Goal: Task Accomplishment & Management: Use online tool/utility

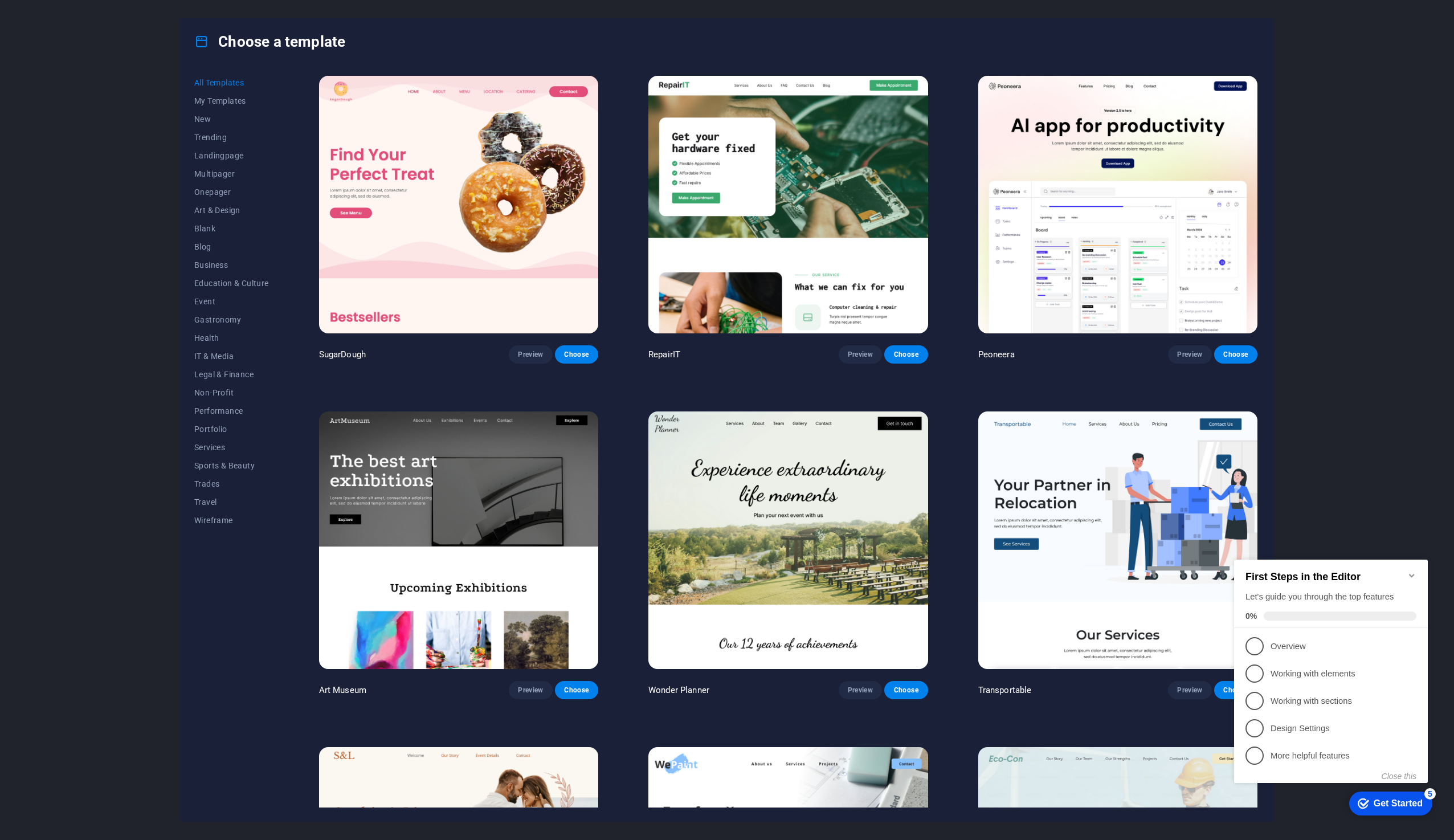
click at [1412, 574] on icon "Minimize checklist" at bounding box center [1412, 576] width 5 height 4
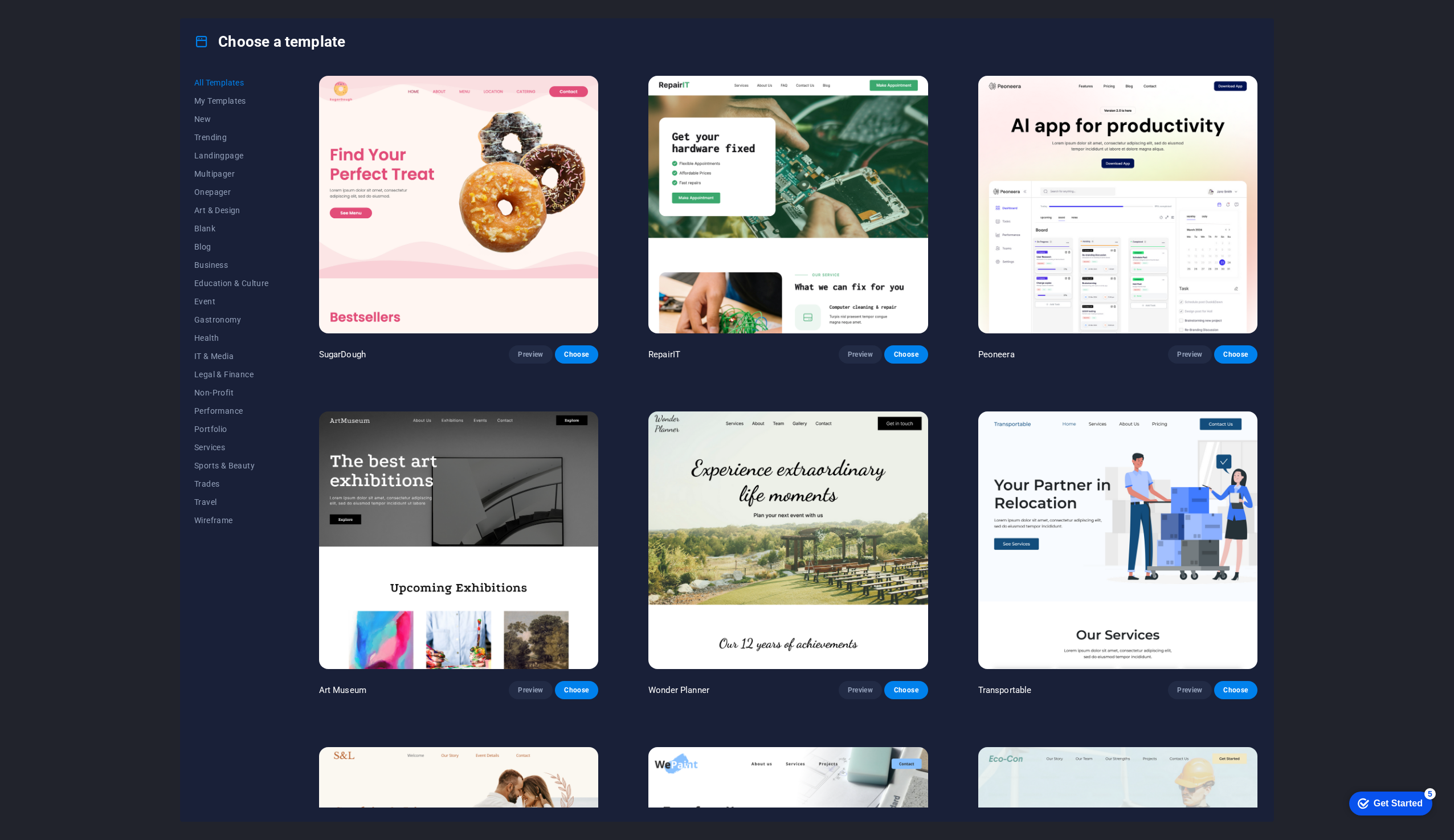
click at [1386, 804] on div "Get Started" at bounding box center [1398, 803] width 49 height 10
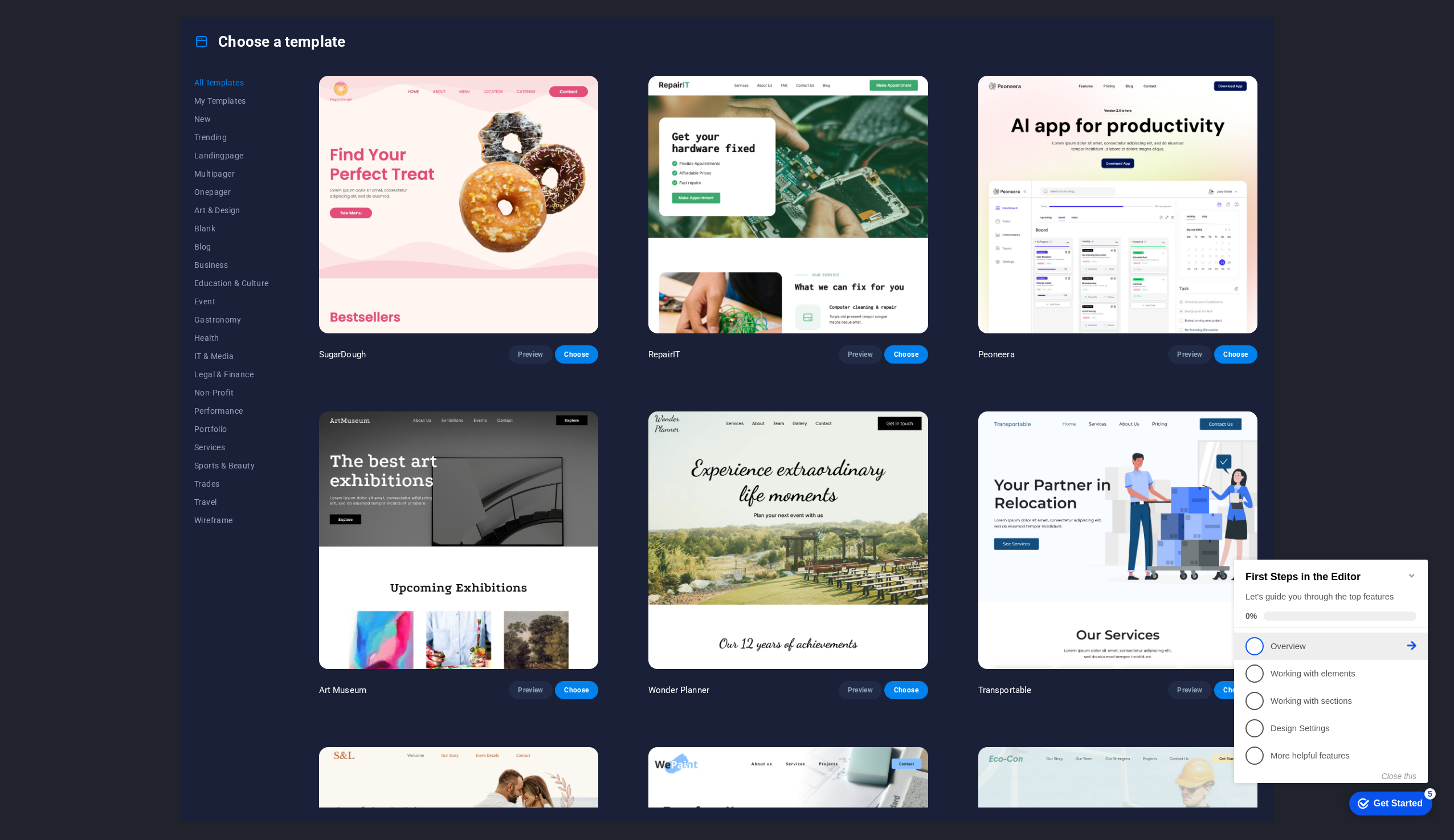
click at [1283, 649] on p "Overview - incomplete" at bounding box center [1339, 646] width 137 height 12
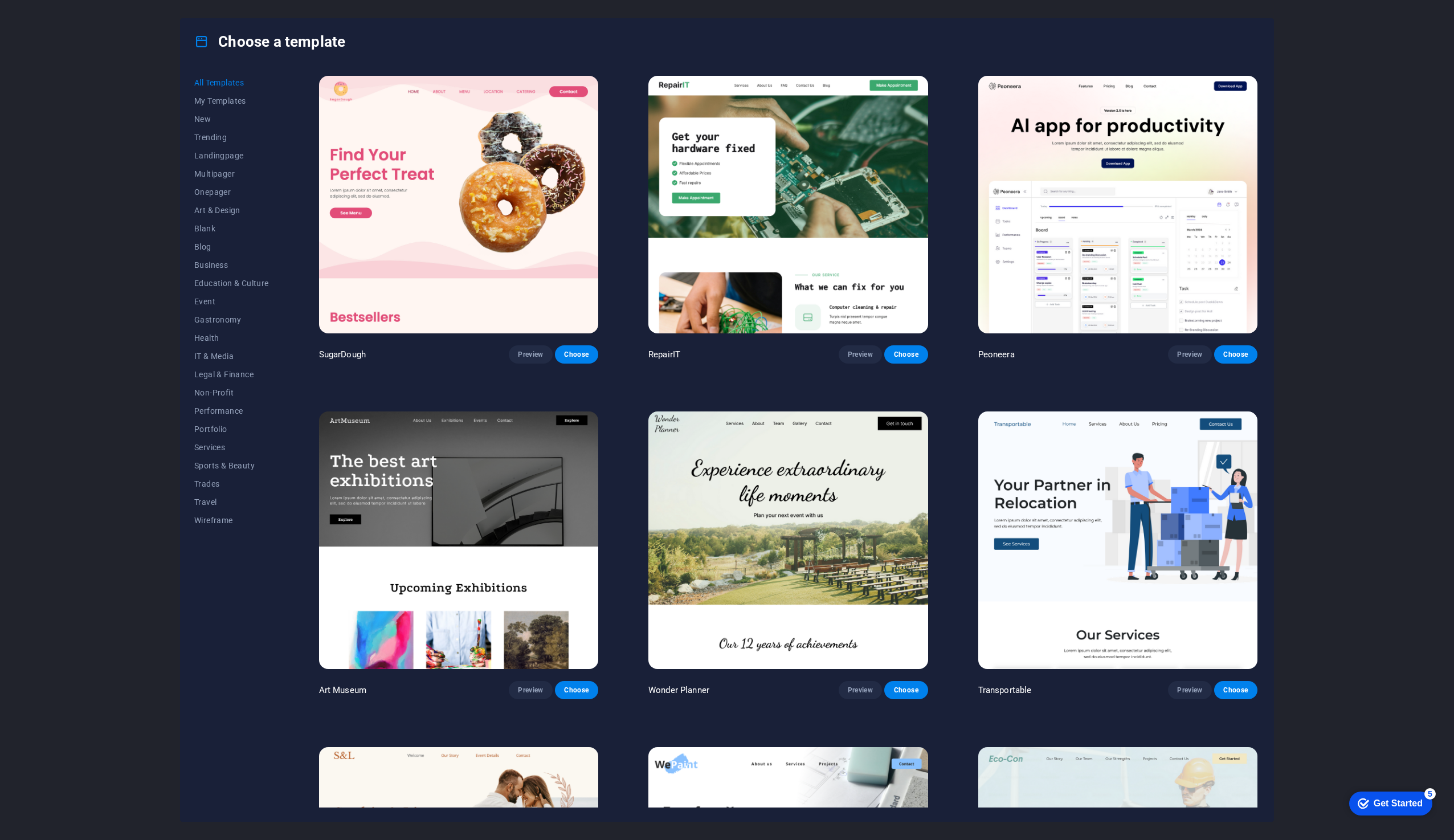
click at [1383, 799] on div "Get Started" at bounding box center [1398, 803] width 49 height 10
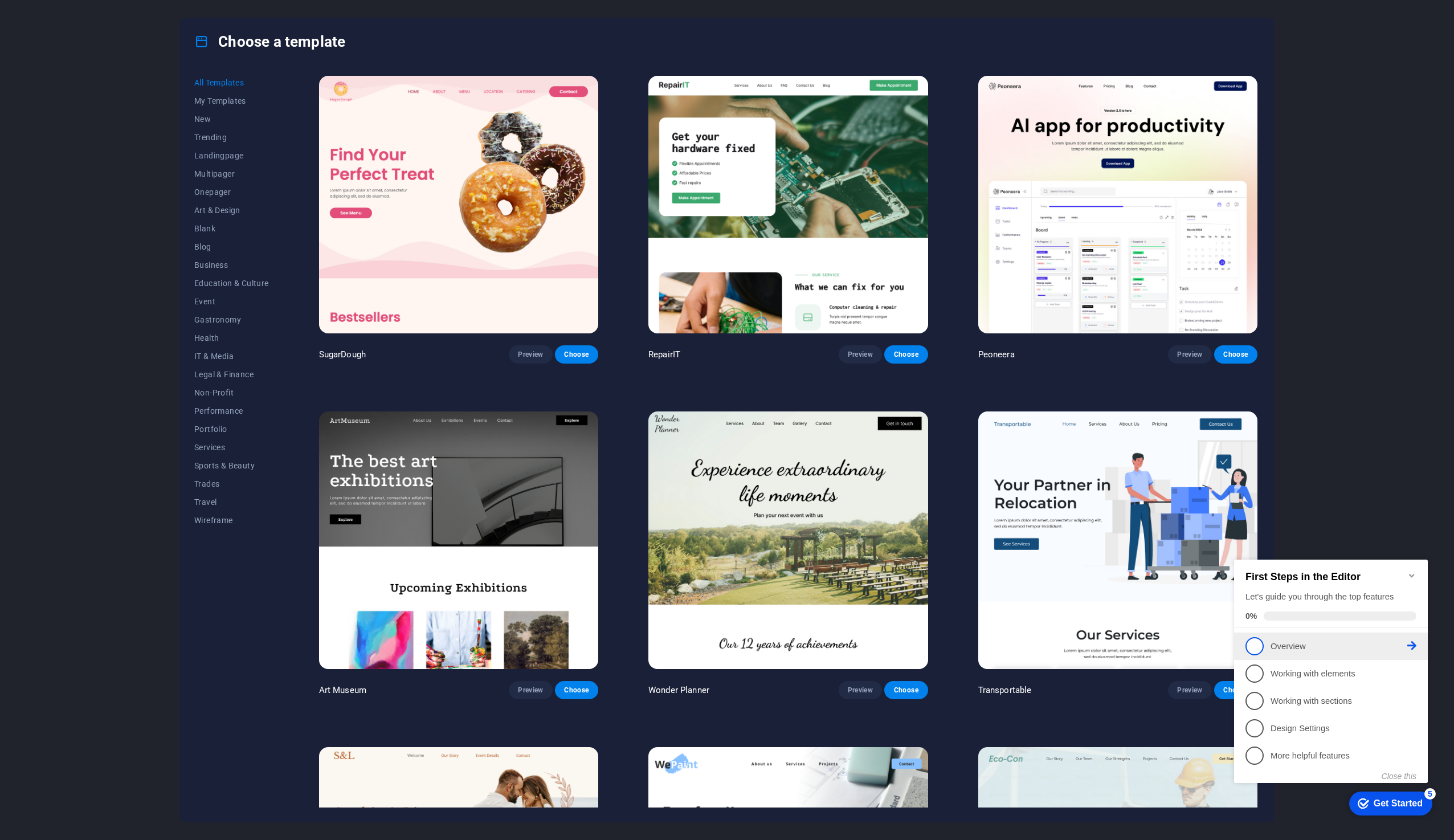
click at [1421, 647] on li "1 Overview - incomplete" at bounding box center [1331, 646] width 194 height 28
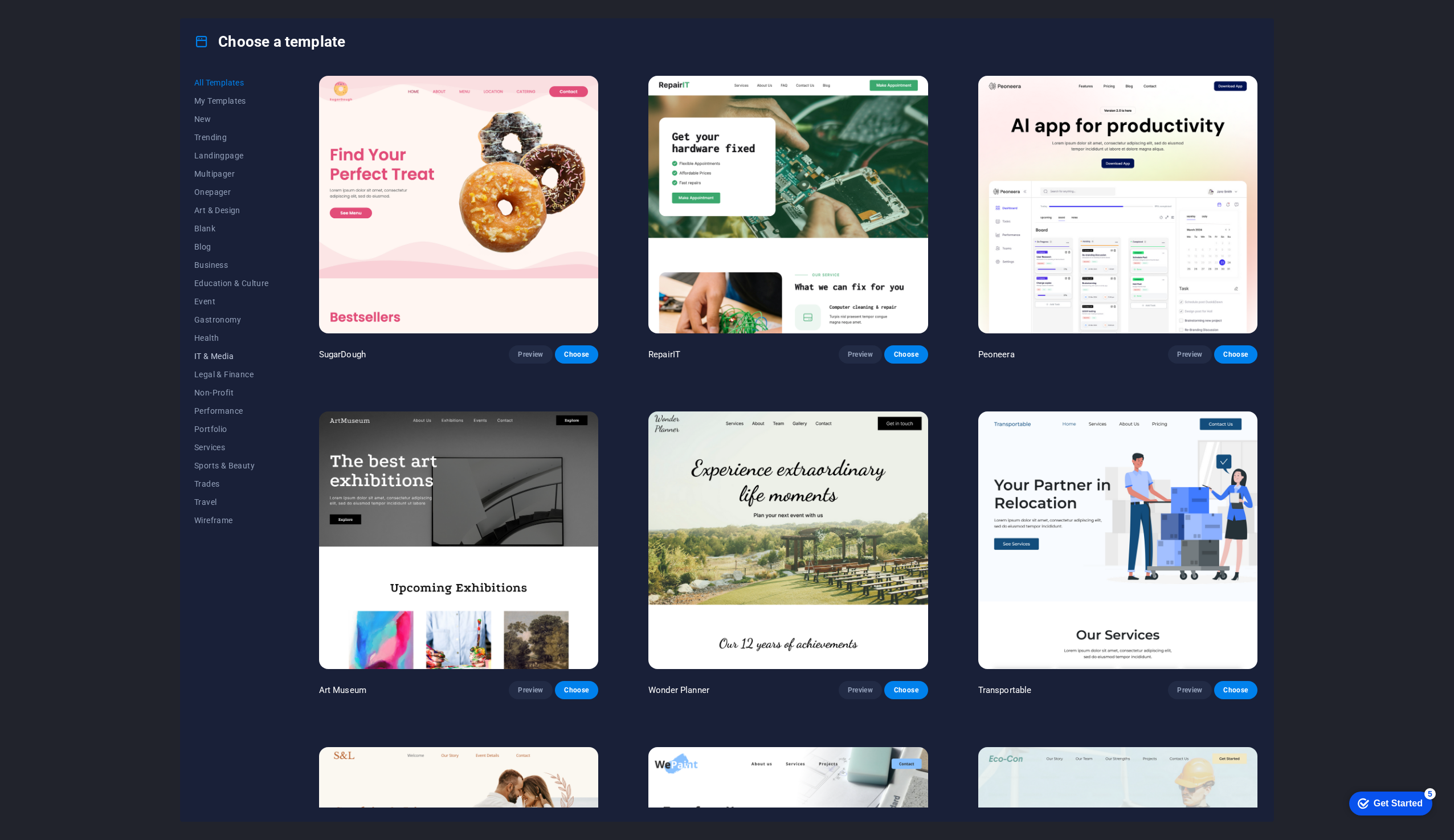
click at [211, 352] on span "IT & Media" at bounding box center [231, 356] width 75 height 9
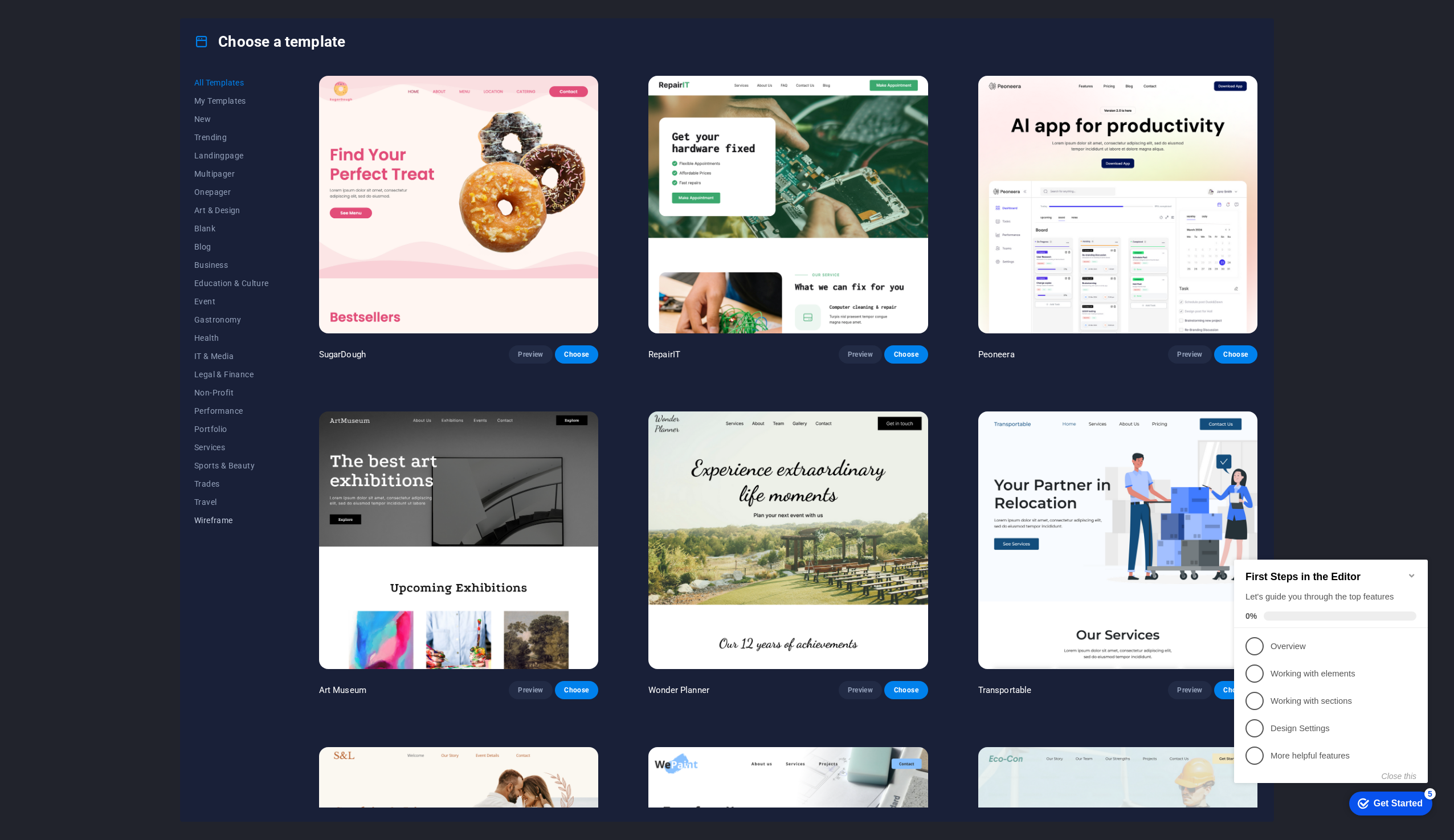
click at [222, 517] on span "Wireframe" at bounding box center [231, 520] width 75 height 9
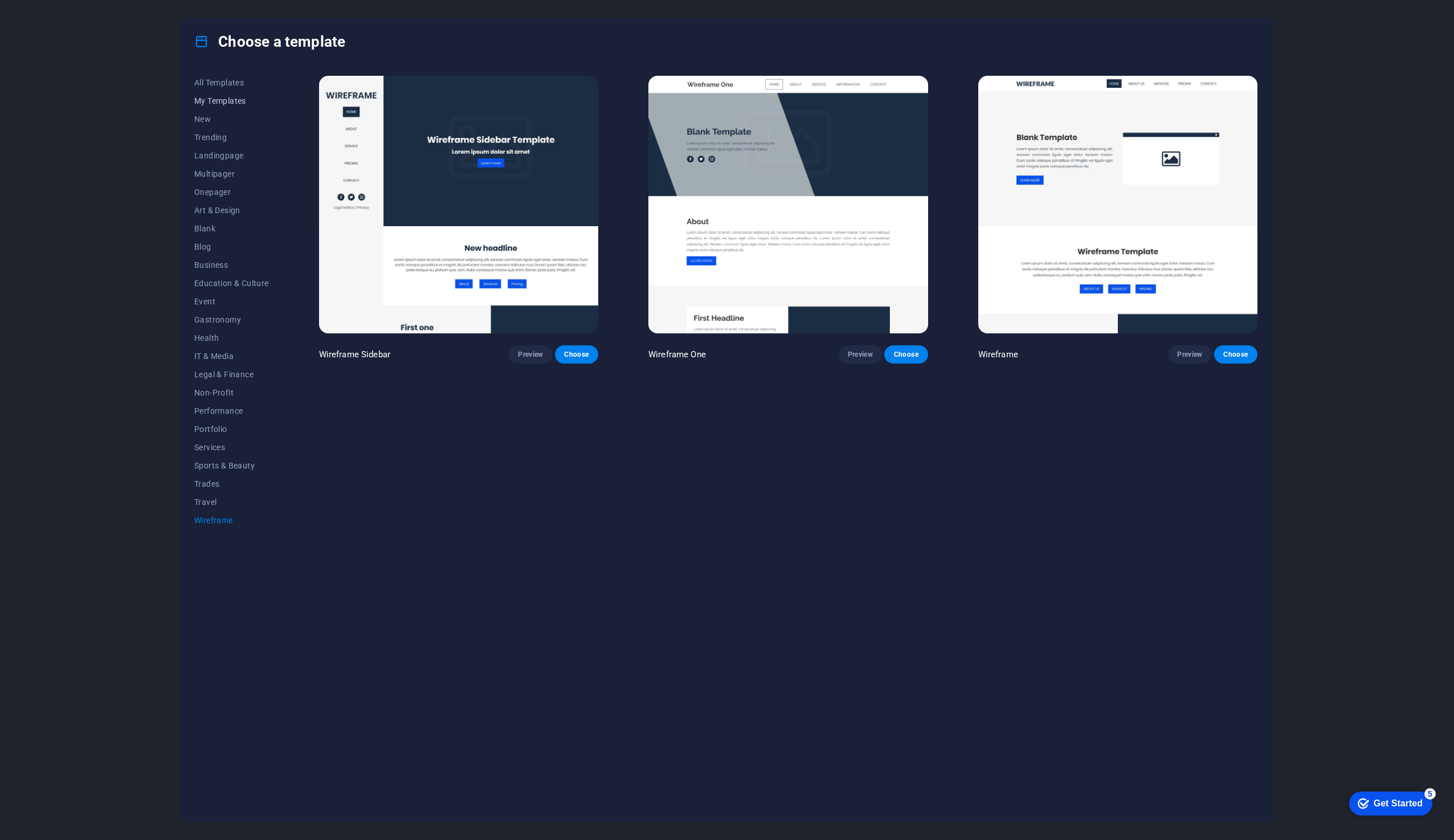
click at [218, 99] on span "My Templates" at bounding box center [231, 100] width 75 height 9
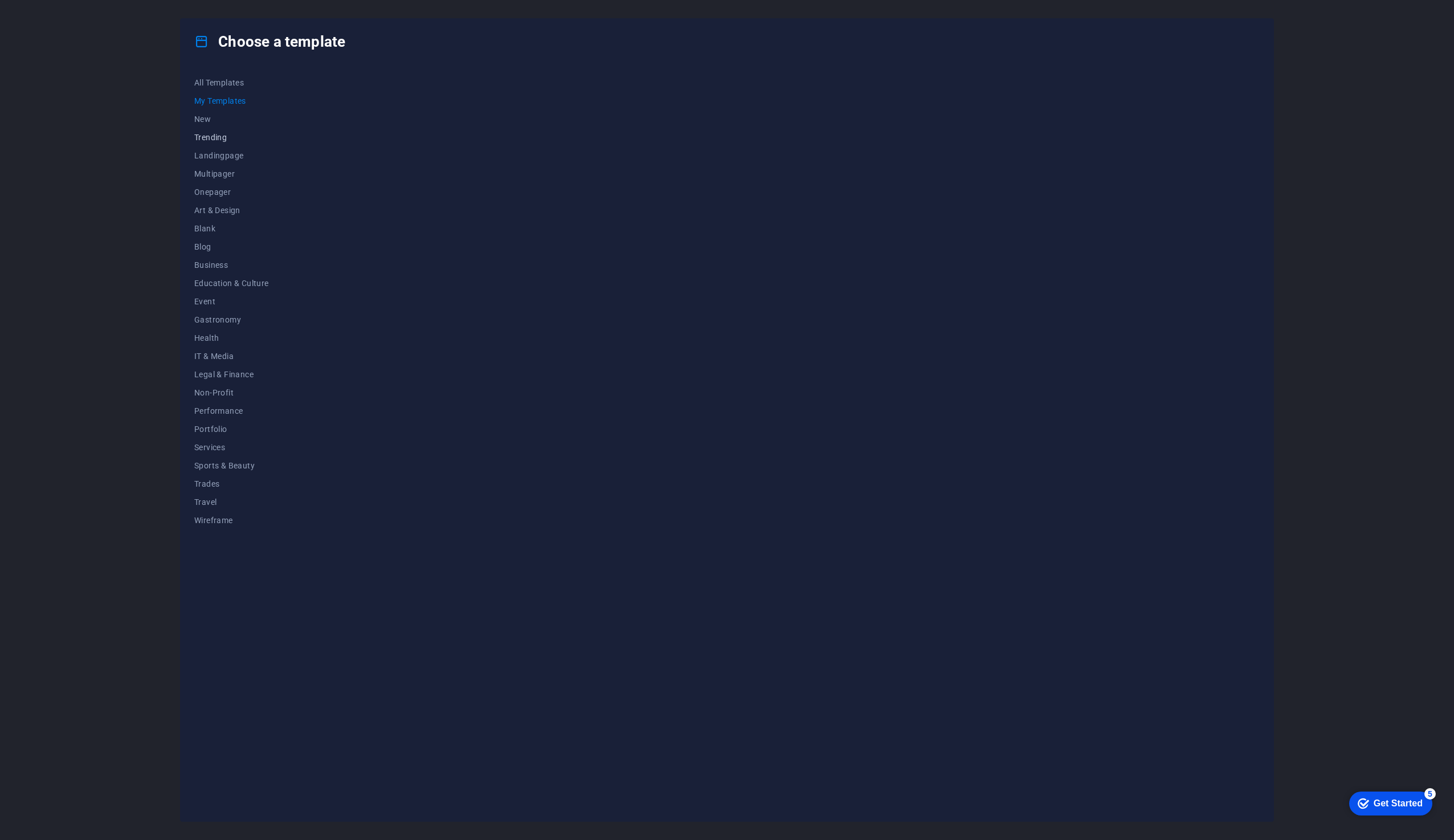
click at [209, 134] on span "Trending" at bounding box center [231, 137] width 75 height 9
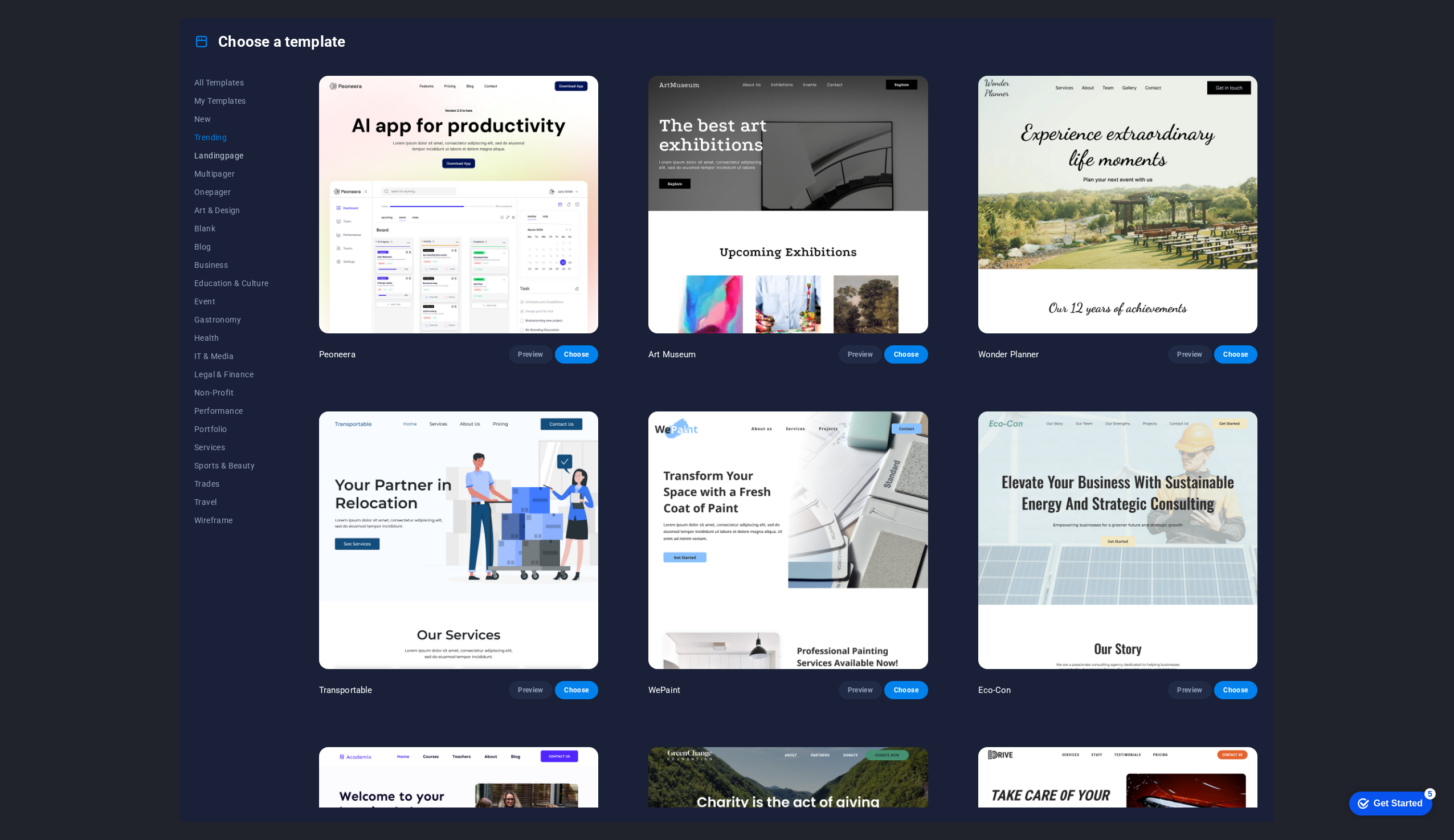
click at [212, 156] on span "Landingpage" at bounding box center [231, 155] width 75 height 9
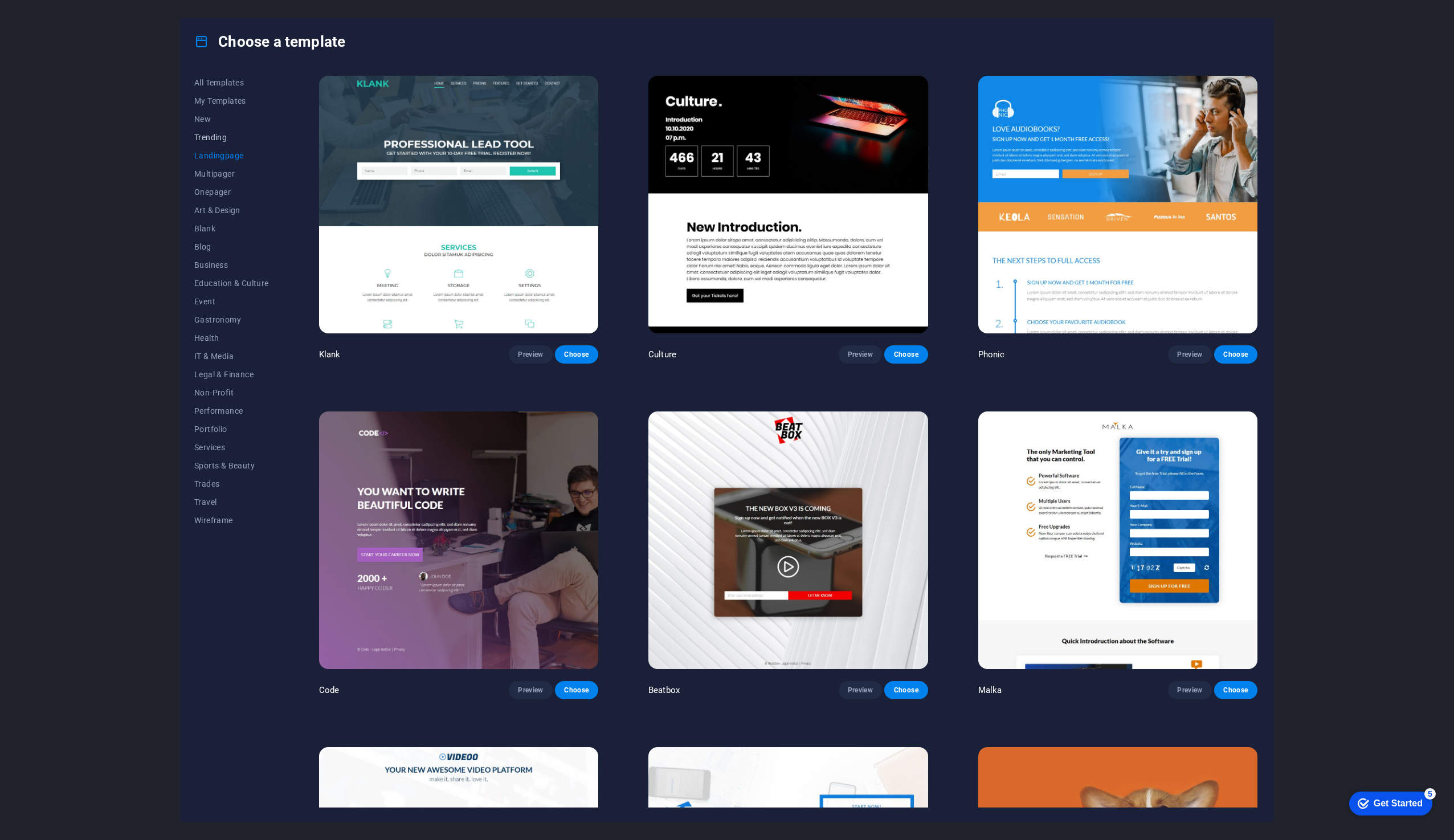
click at [215, 134] on span "Trending" at bounding box center [231, 137] width 75 height 9
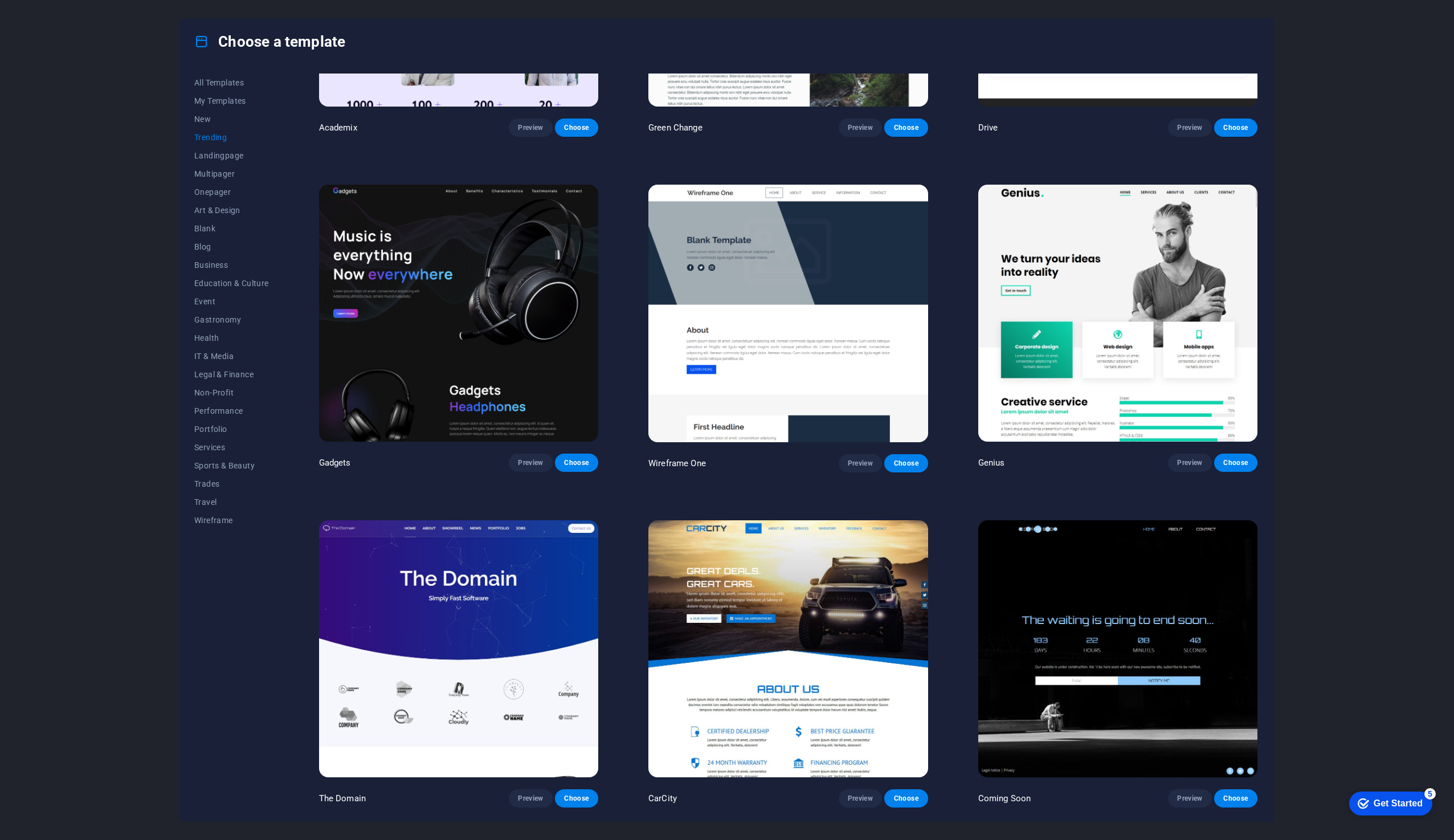
scroll to position [912, 0]
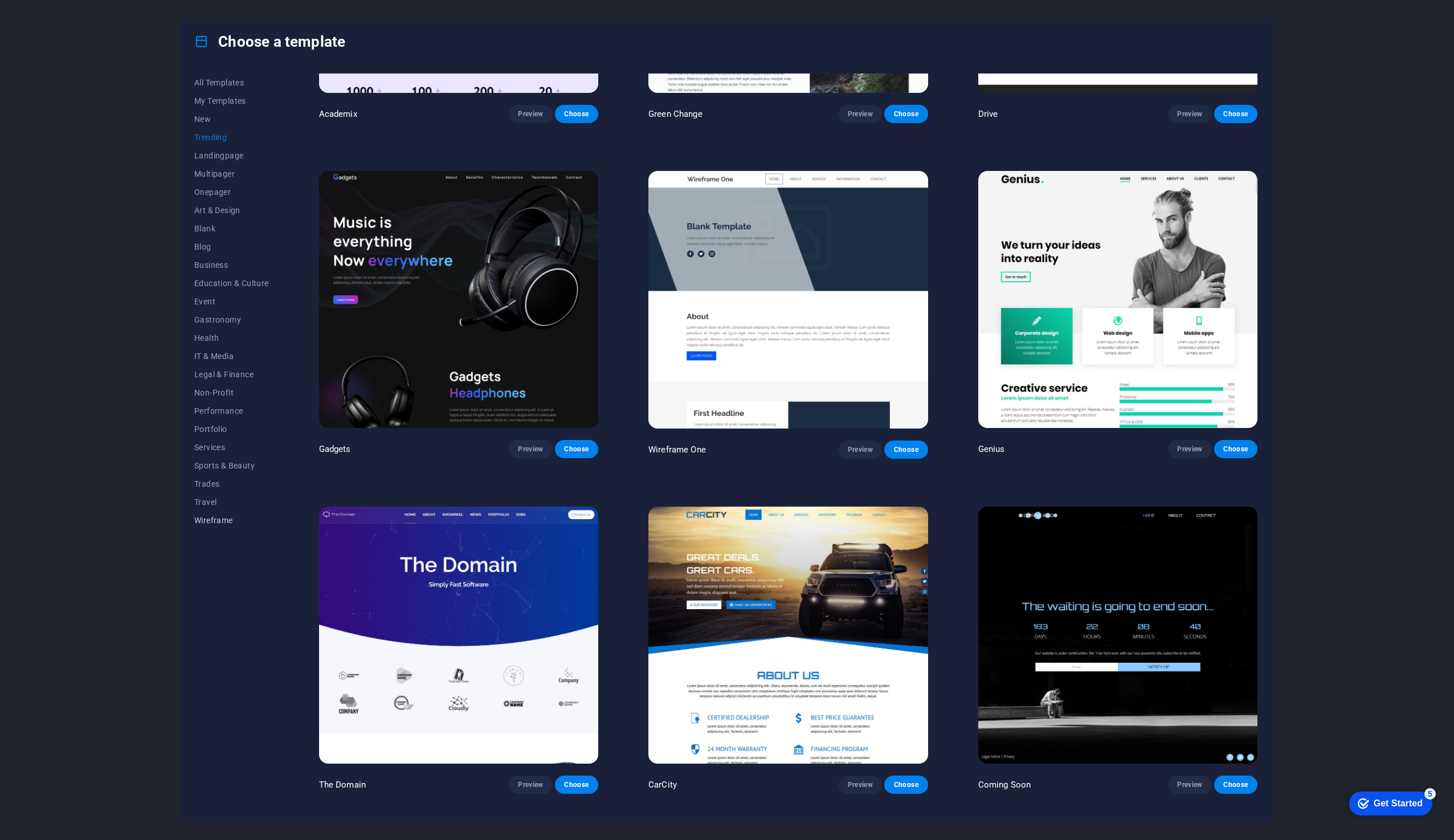
click at [205, 517] on span "Wireframe" at bounding box center [231, 520] width 75 height 9
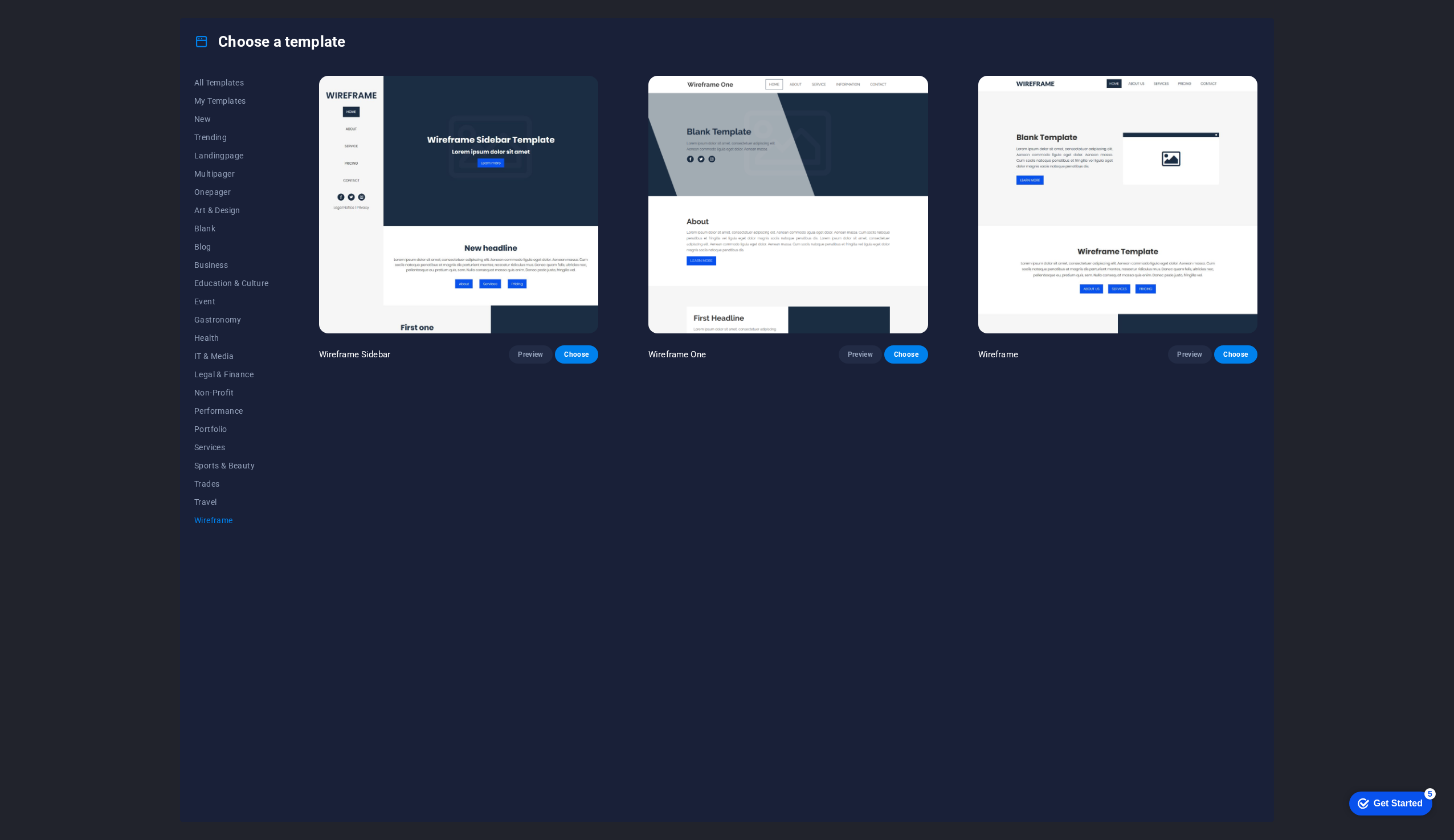
scroll to position [0, 0]
click at [580, 350] on span "Choose" at bounding box center [577, 354] width 25 height 9
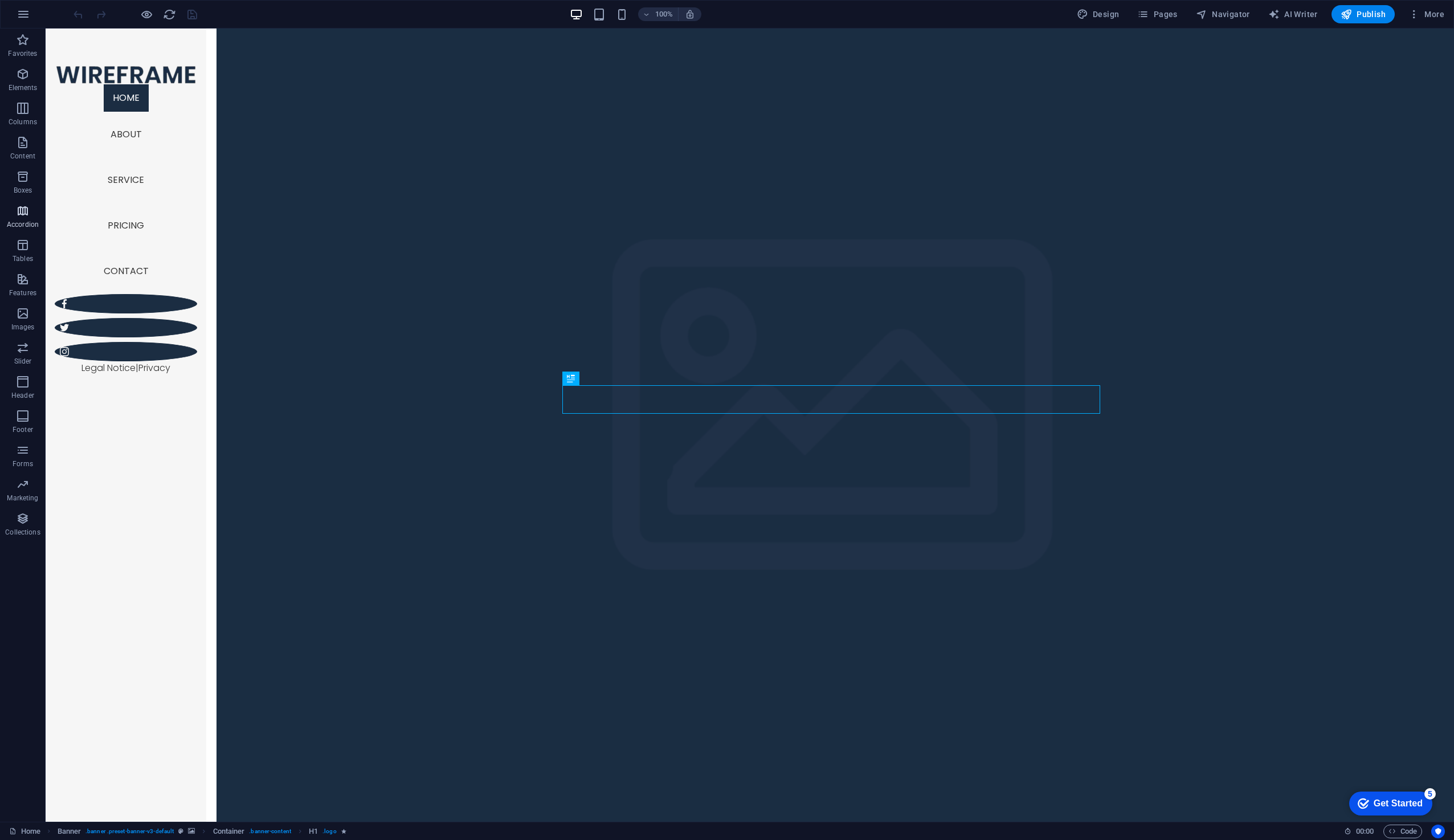
click at [23, 206] on icon "button" at bounding box center [23, 210] width 14 height 14
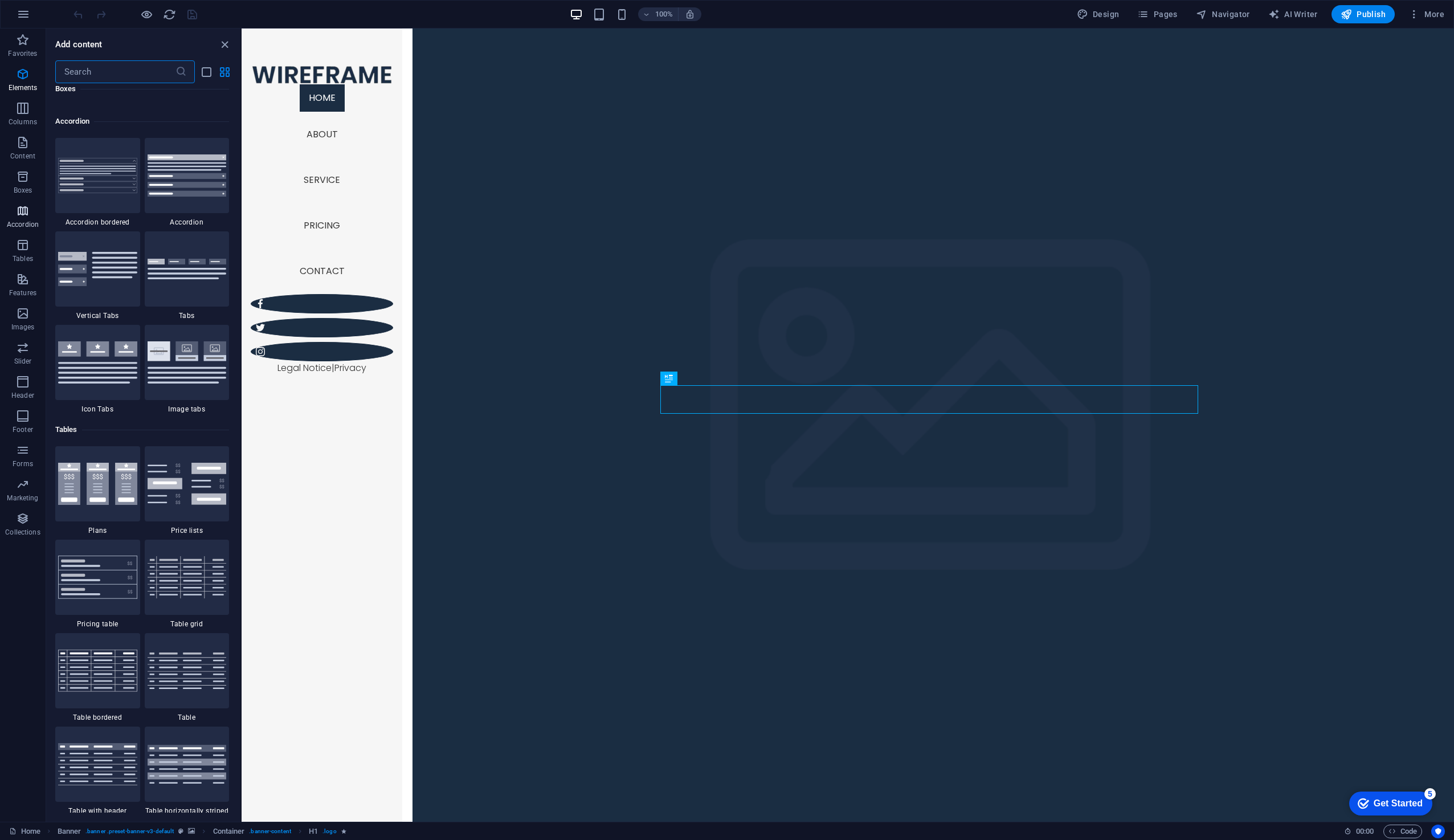
scroll to position [3639, 0]
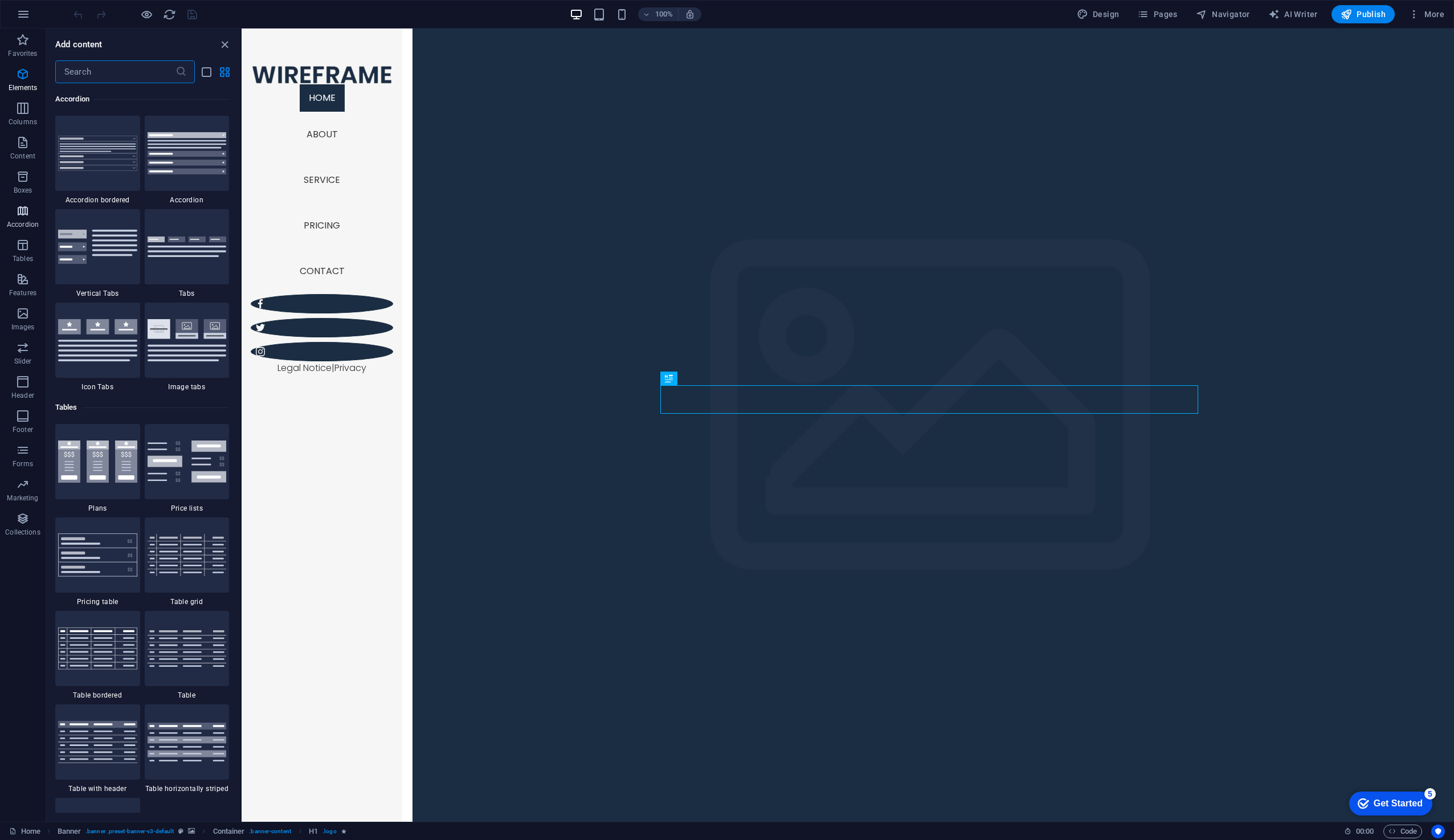
click at [23, 206] on icon "button" at bounding box center [23, 210] width 14 height 14
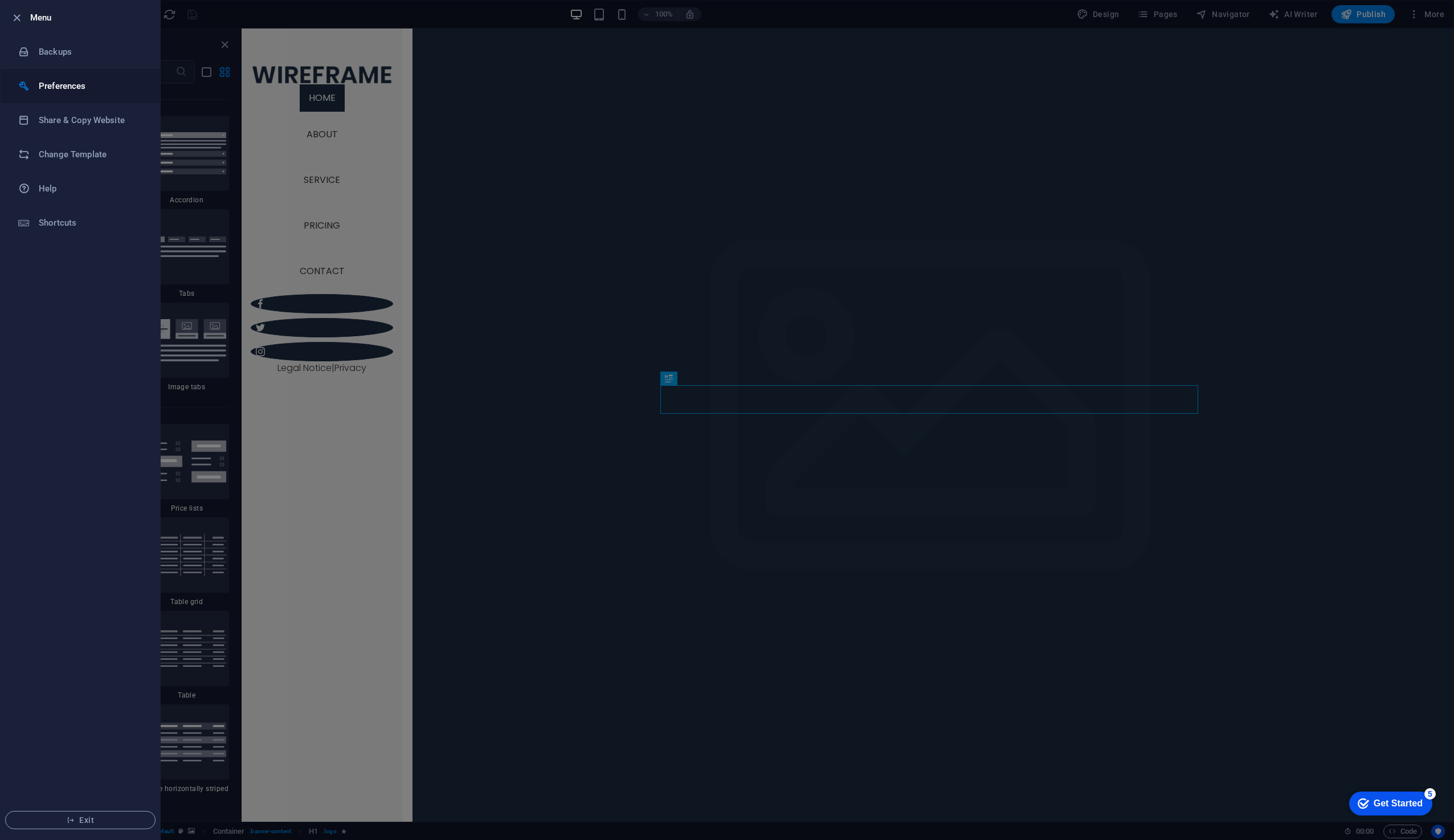
click at [51, 87] on h6 "Preferences" at bounding box center [91, 85] width 105 height 14
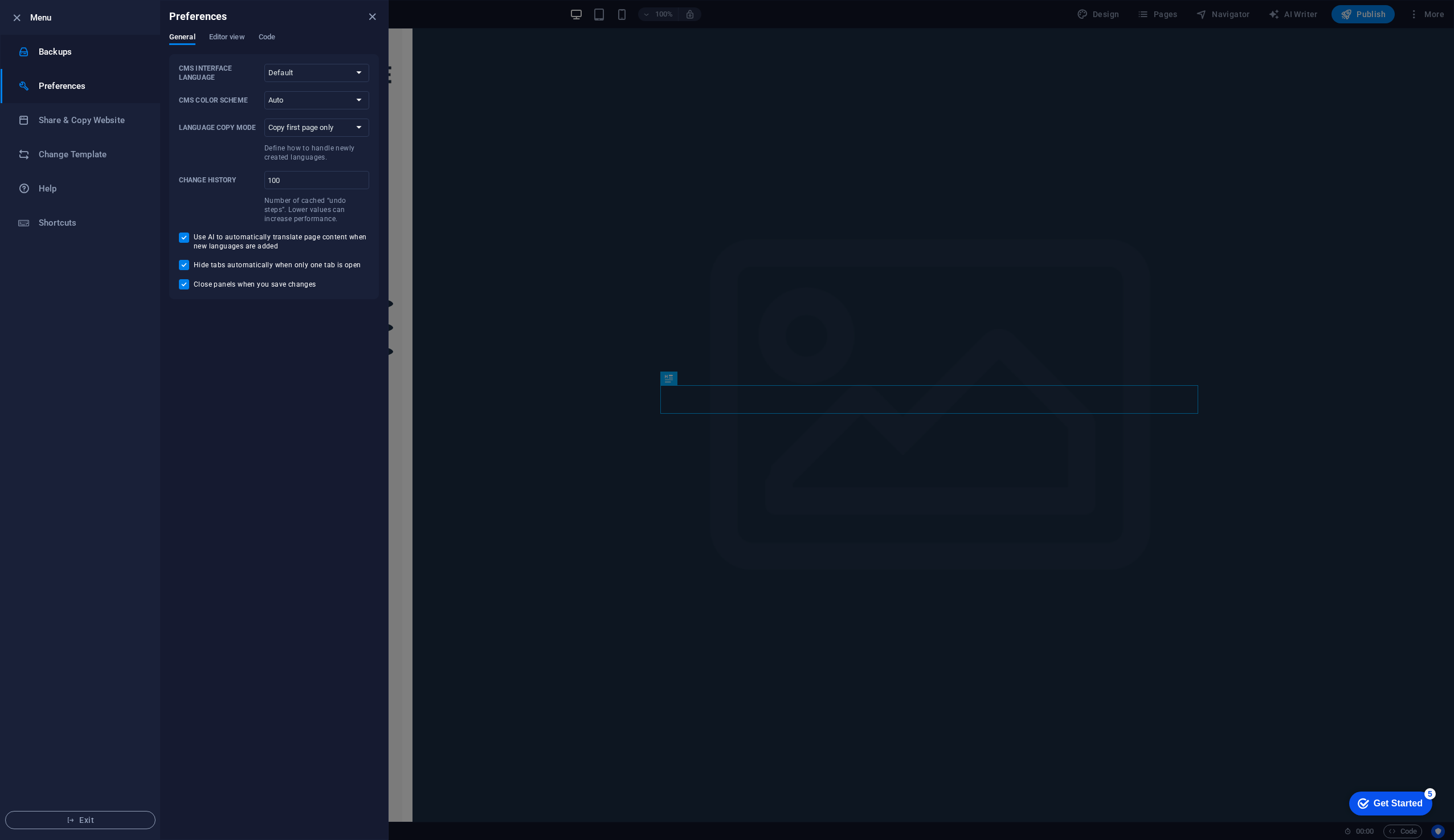
click at [102, 49] on h6 "Backups" at bounding box center [91, 51] width 105 height 14
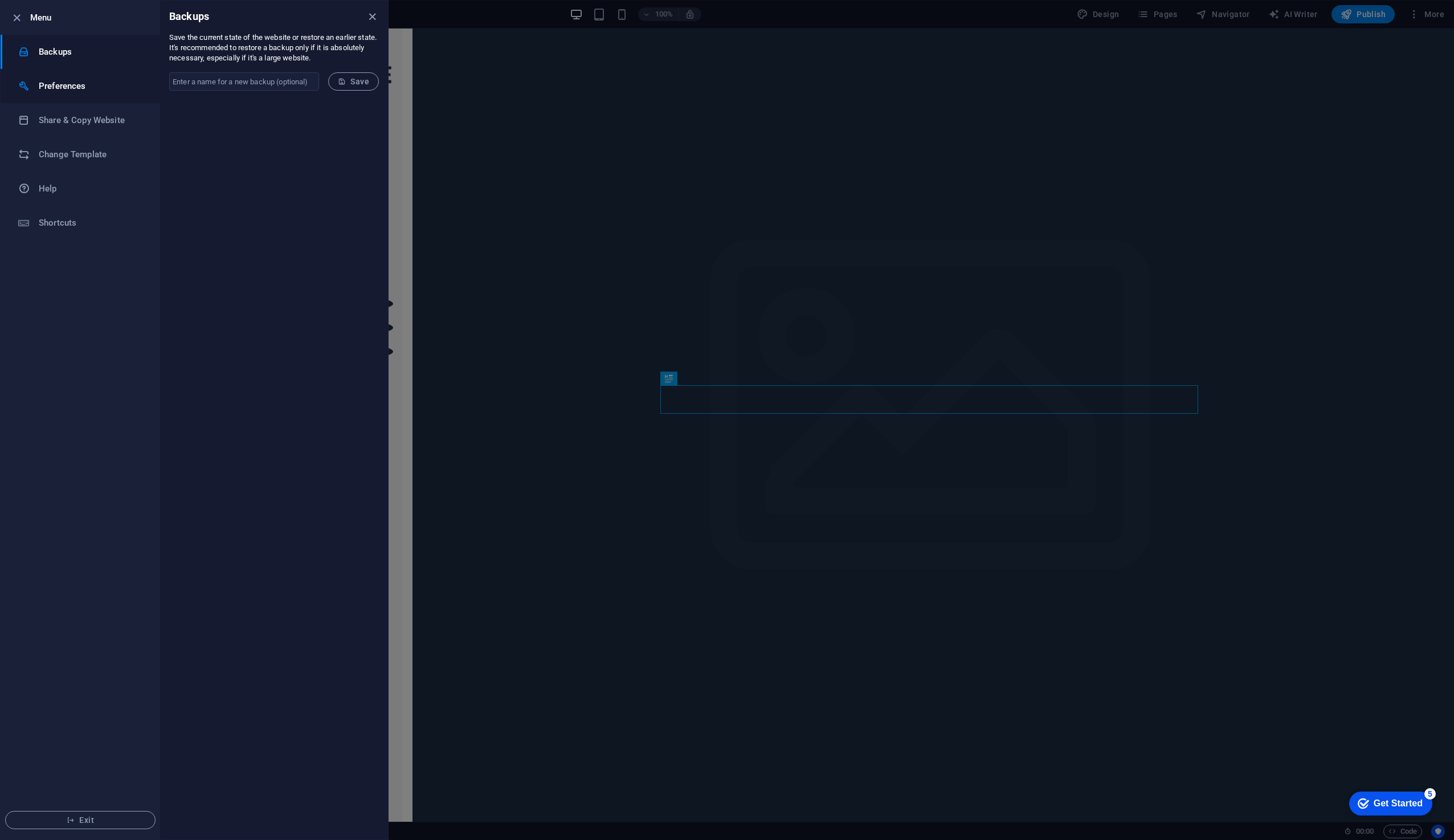
click at [48, 93] on li "Preferences" at bounding box center [80, 85] width 160 height 34
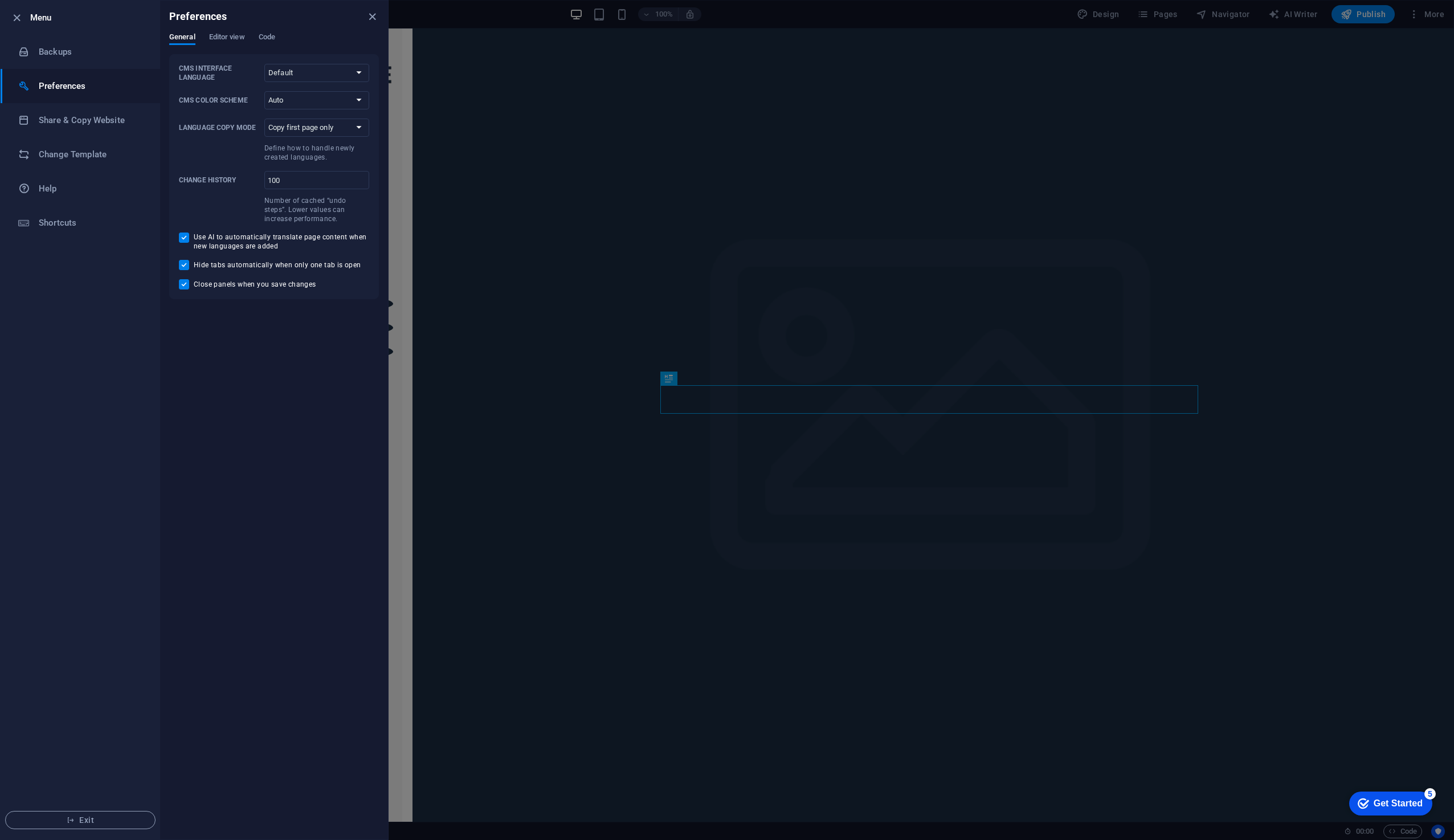
click at [184, 234] on input "Use AI to automatically translate page content when new languages are added" at bounding box center [186, 237] width 15 height 10
checkbox input "false"
click at [233, 33] on span "Editor view" at bounding box center [227, 38] width 36 height 16
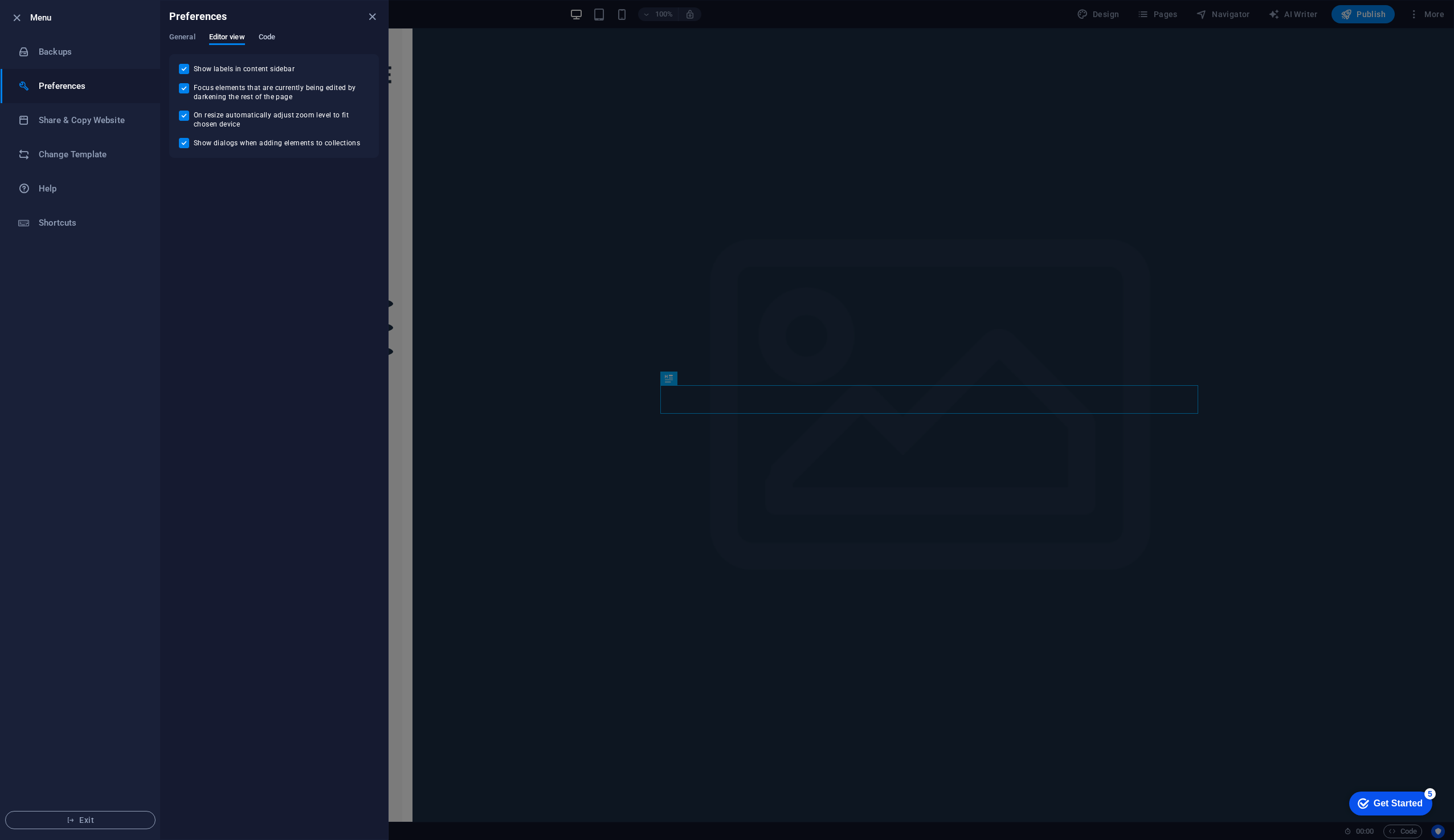
click at [264, 34] on span "Code" at bounding box center [267, 38] width 17 height 16
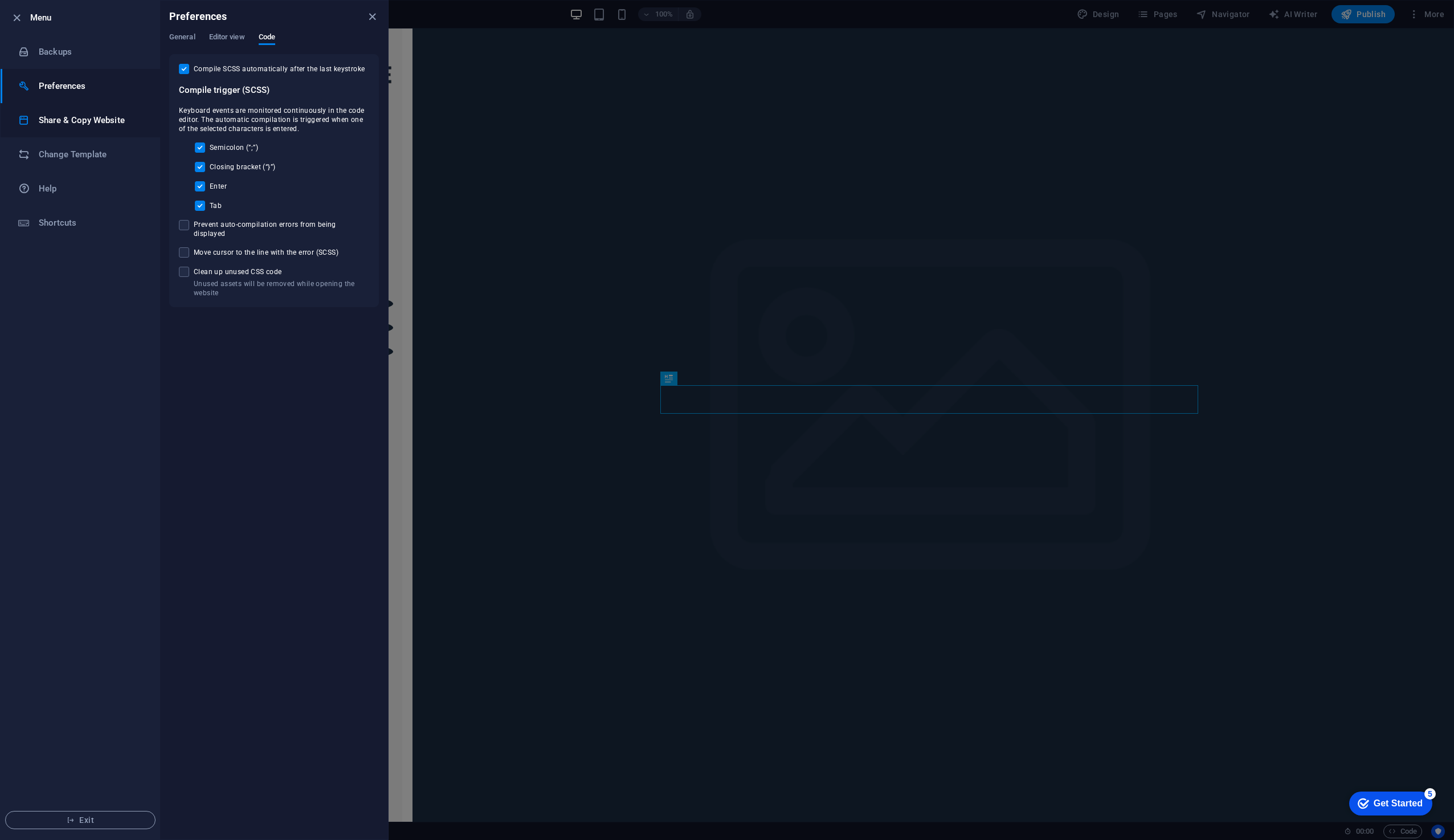
click at [72, 118] on h6 "Share & Copy Website" at bounding box center [91, 120] width 105 height 14
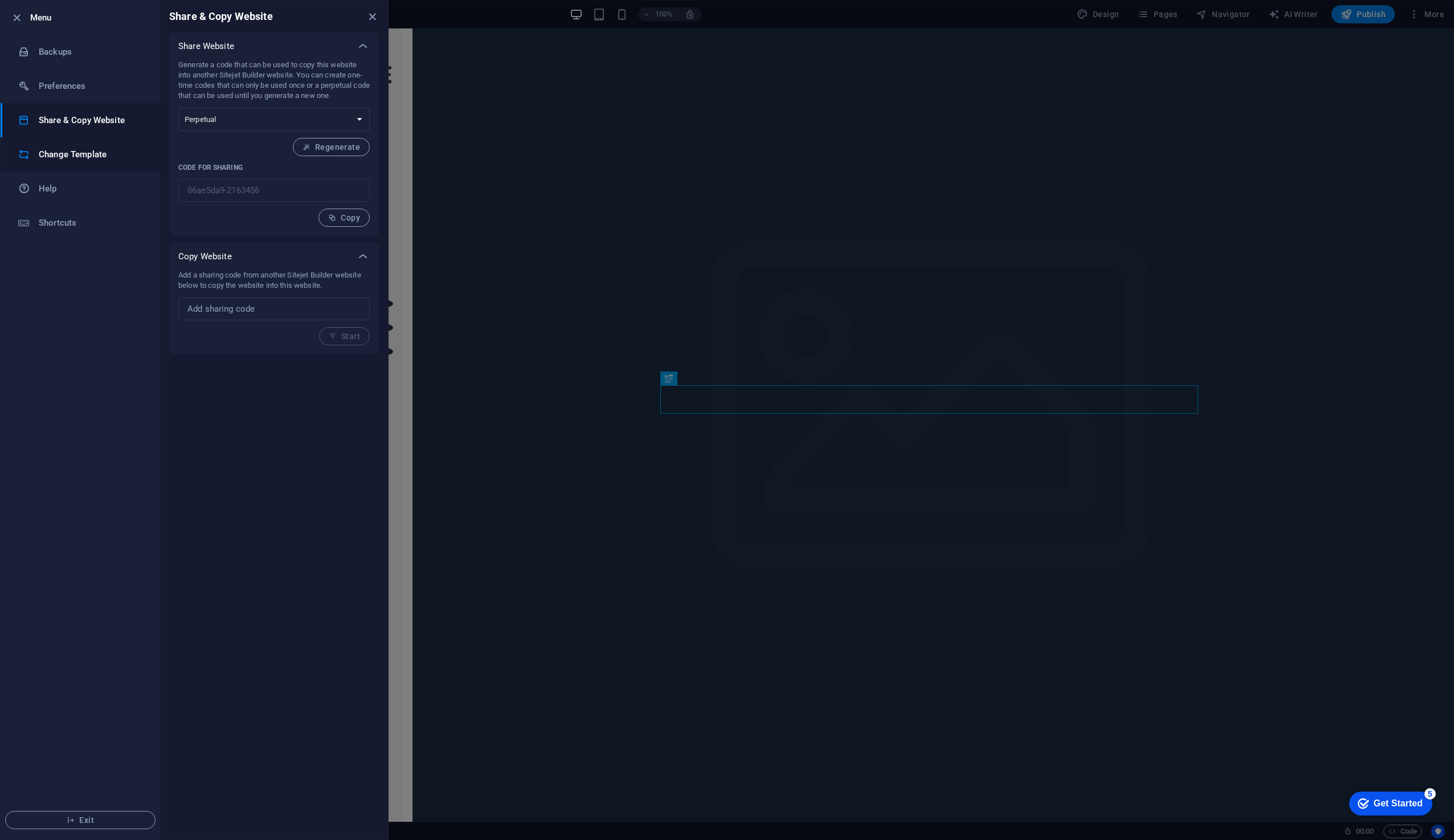
click at [77, 151] on h6 "Change Template" at bounding box center [91, 154] width 105 height 14
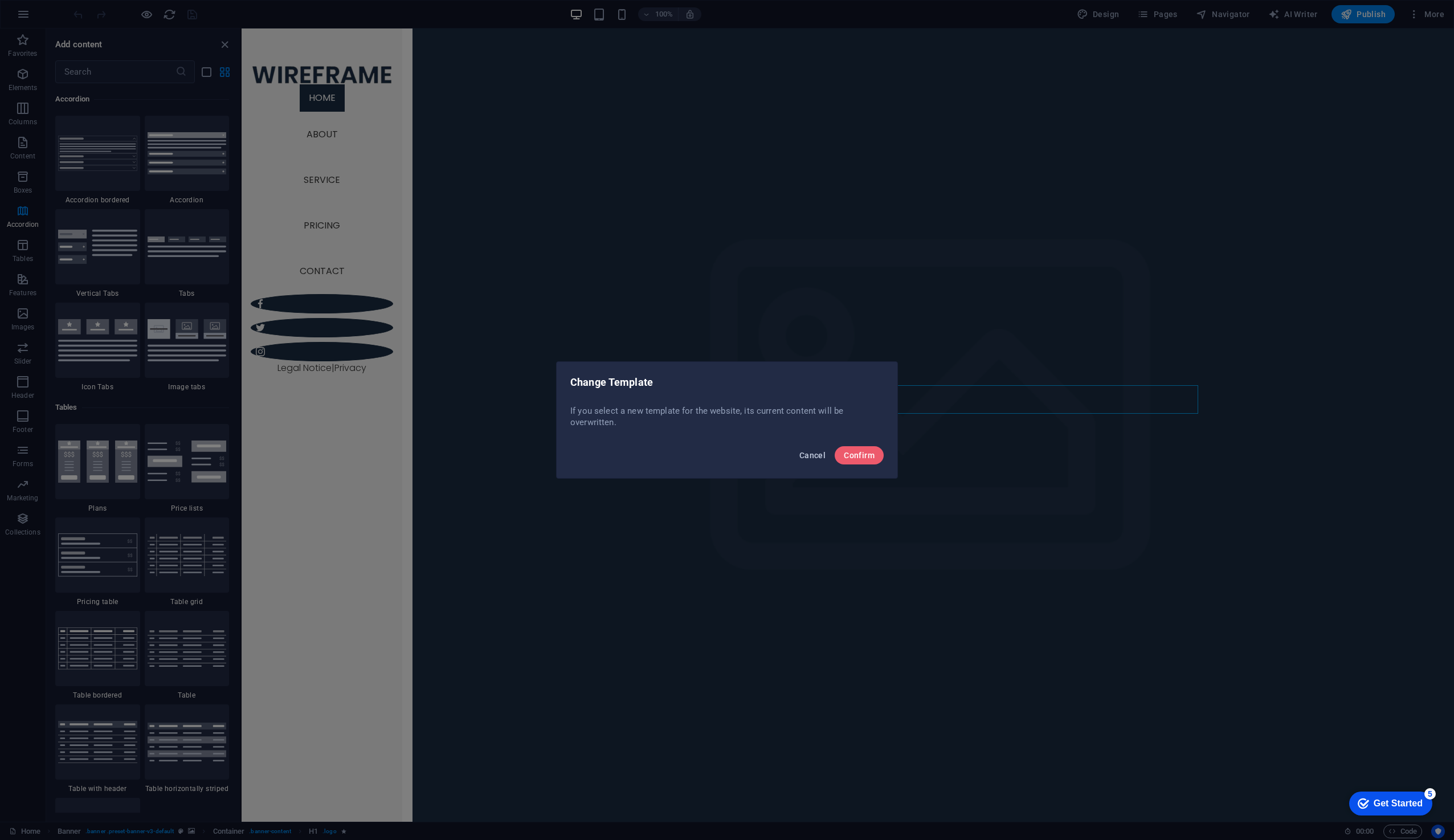
click at [815, 457] on span "Cancel" at bounding box center [812, 455] width 26 height 9
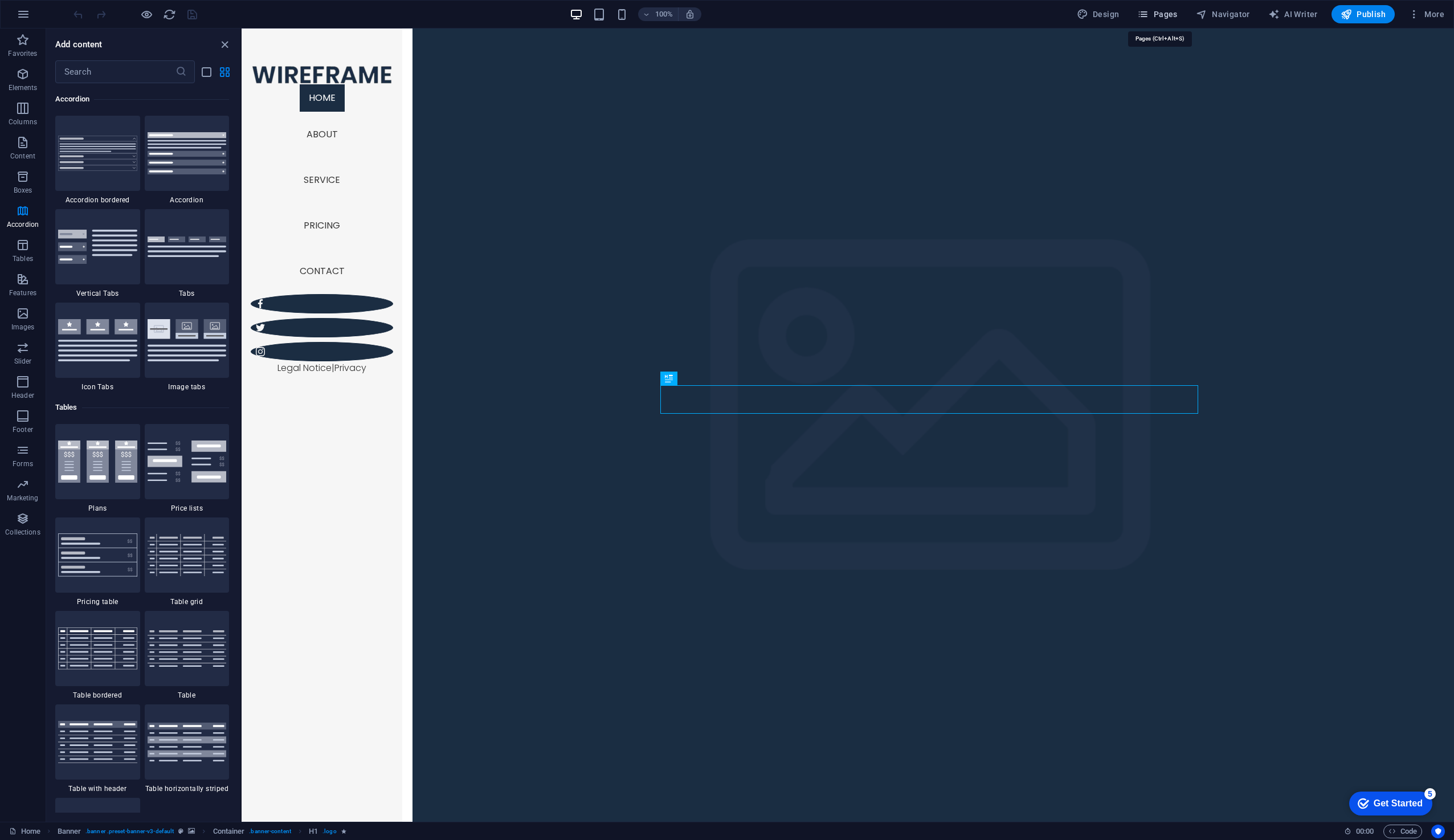
click at [0, 0] on span "Pages" at bounding box center [0, 0] width 0 height 0
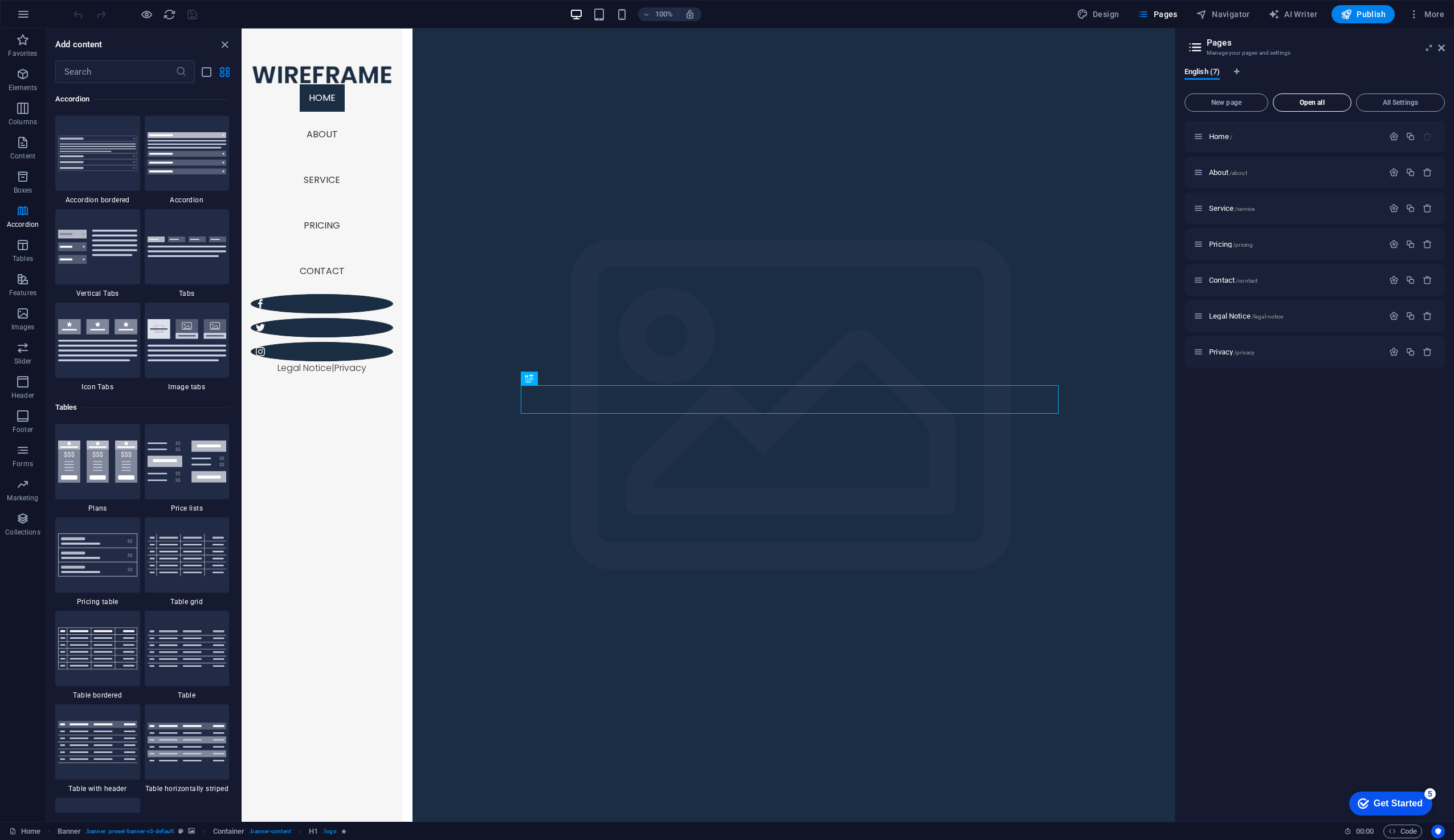
click at [1290, 107] on button "Open all" at bounding box center [1312, 102] width 79 height 18
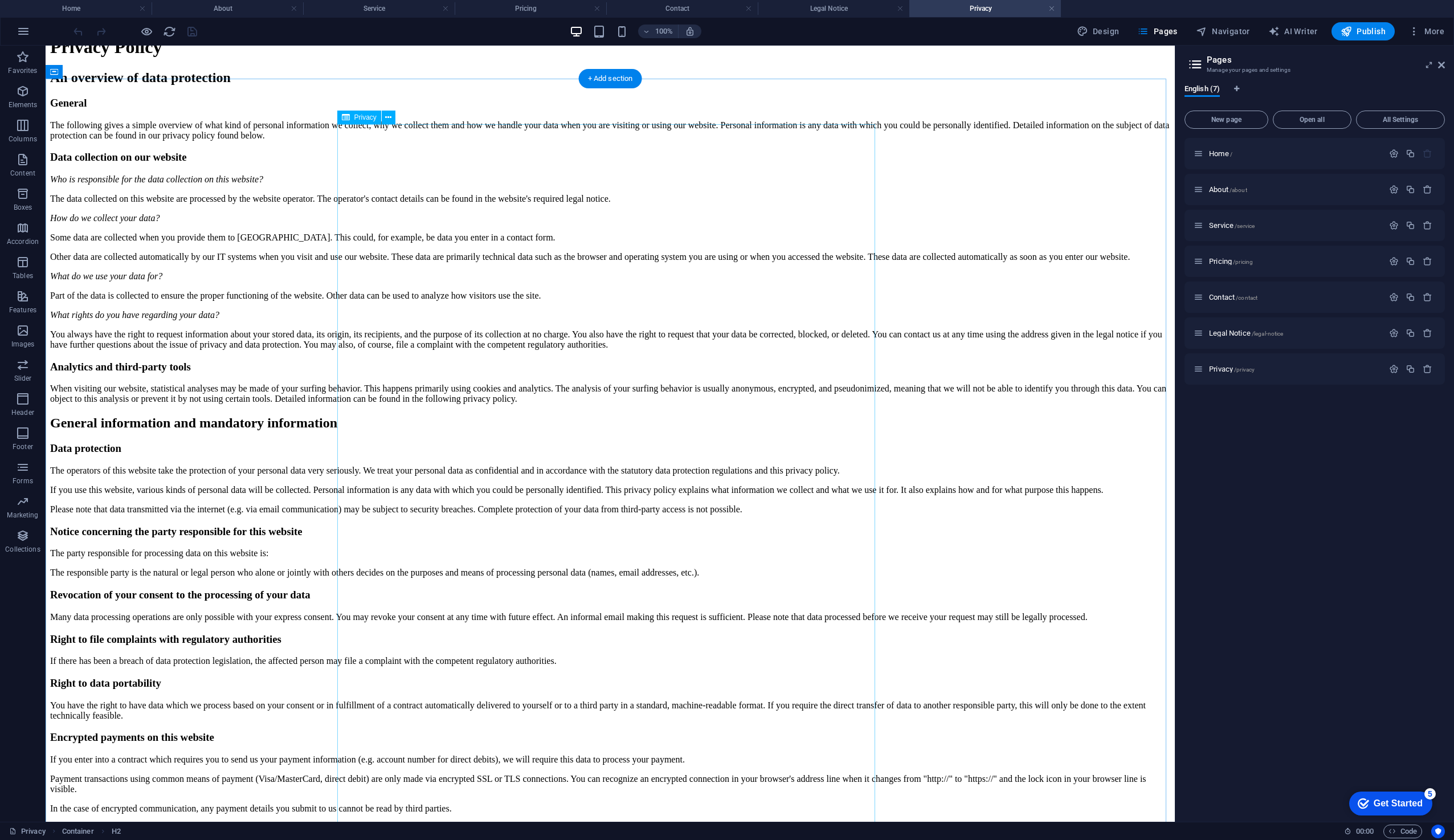
scroll to position [0, 0]
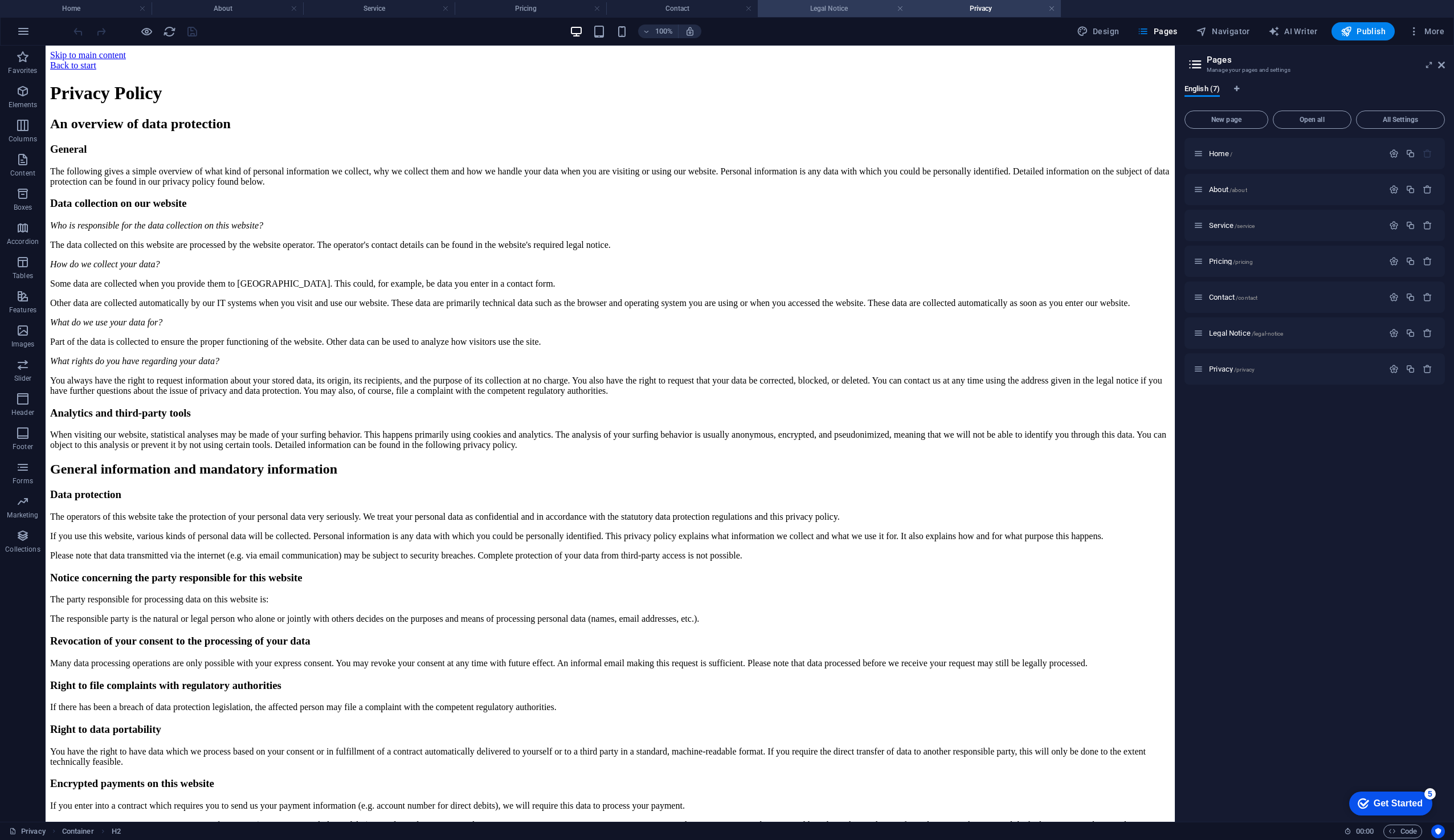
click at [816, 1] on li "Legal Notice" at bounding box center [834, 8] width 152 height 17
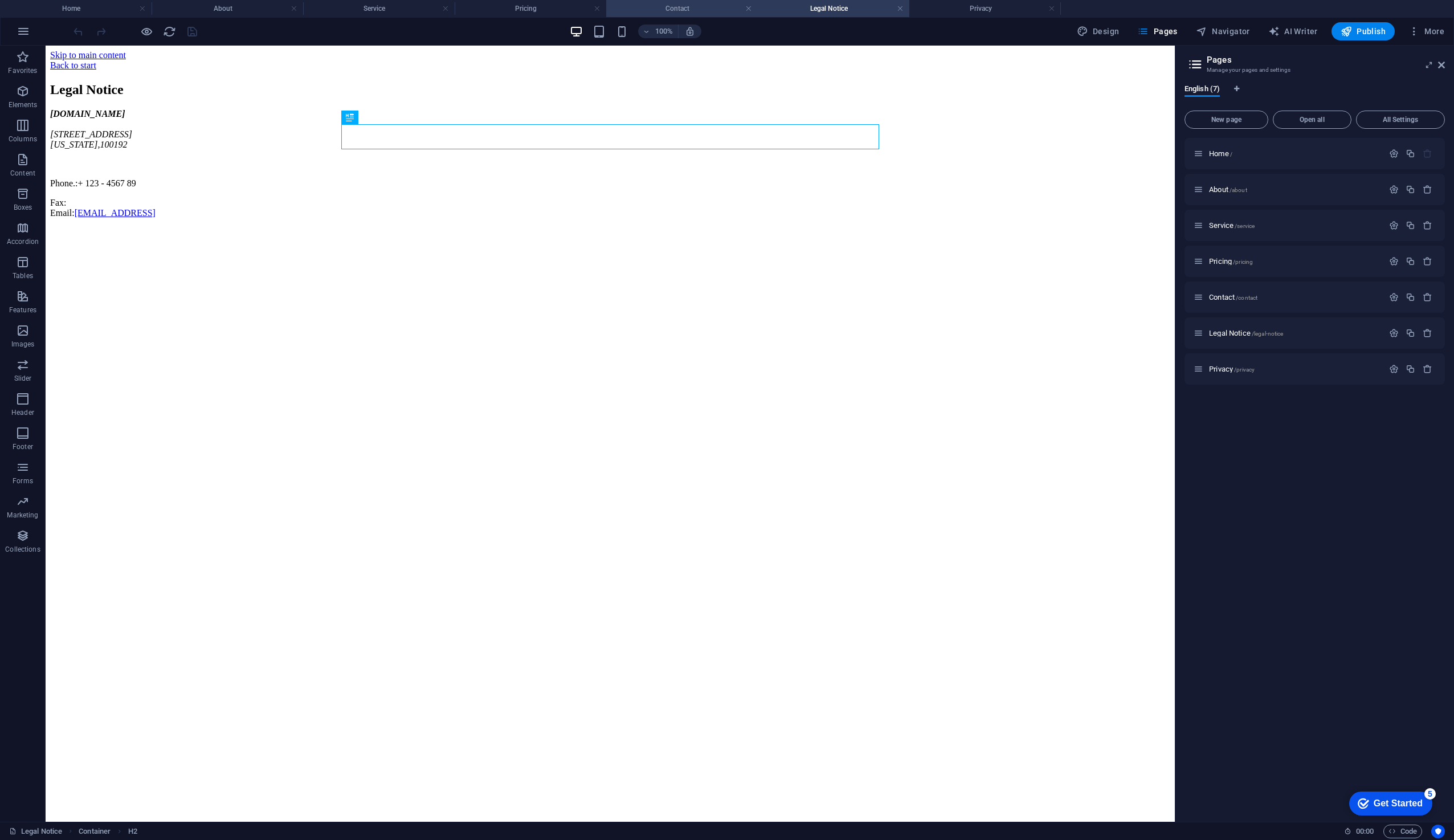
click at [650, 6] on h4 "Contact" at bounding box center [682, 8] width 152 height 13
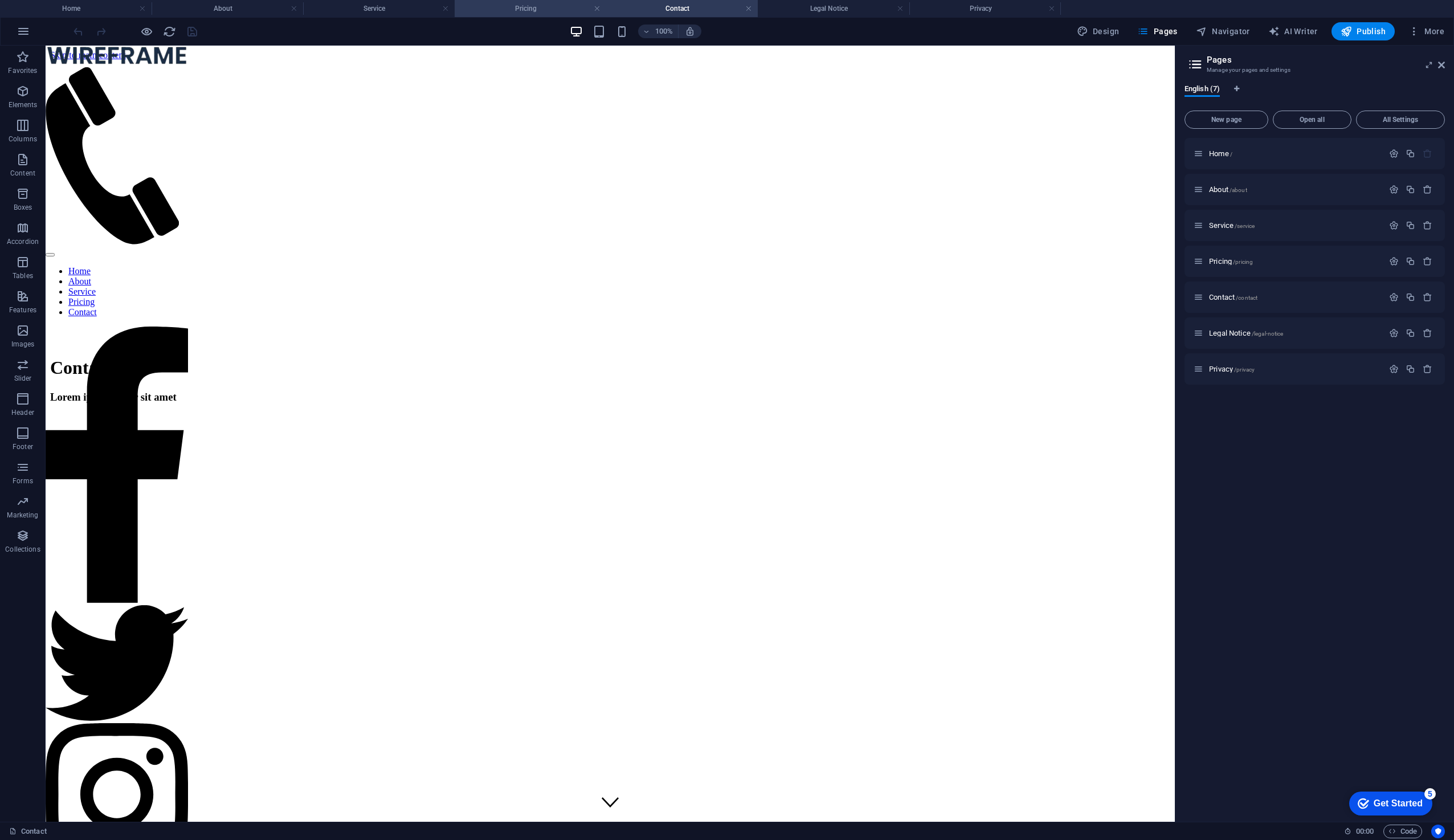
click at [526, 4] on h4 "Pricing" at bounding box center [531, 8] width 152 height 13
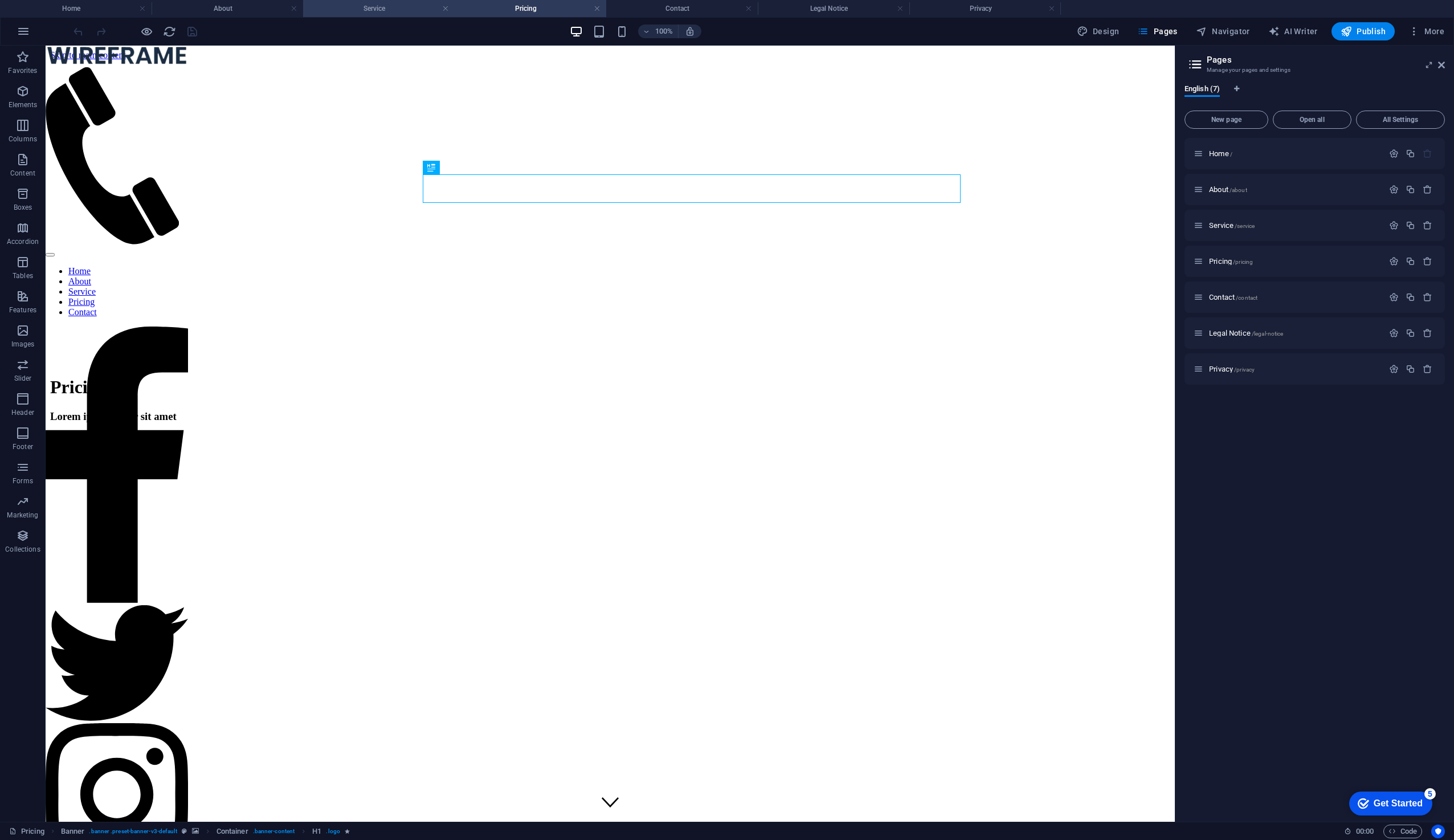
click at [381, 10] on h4 "Service" at bounding box center [379, 8] width 152 height 13
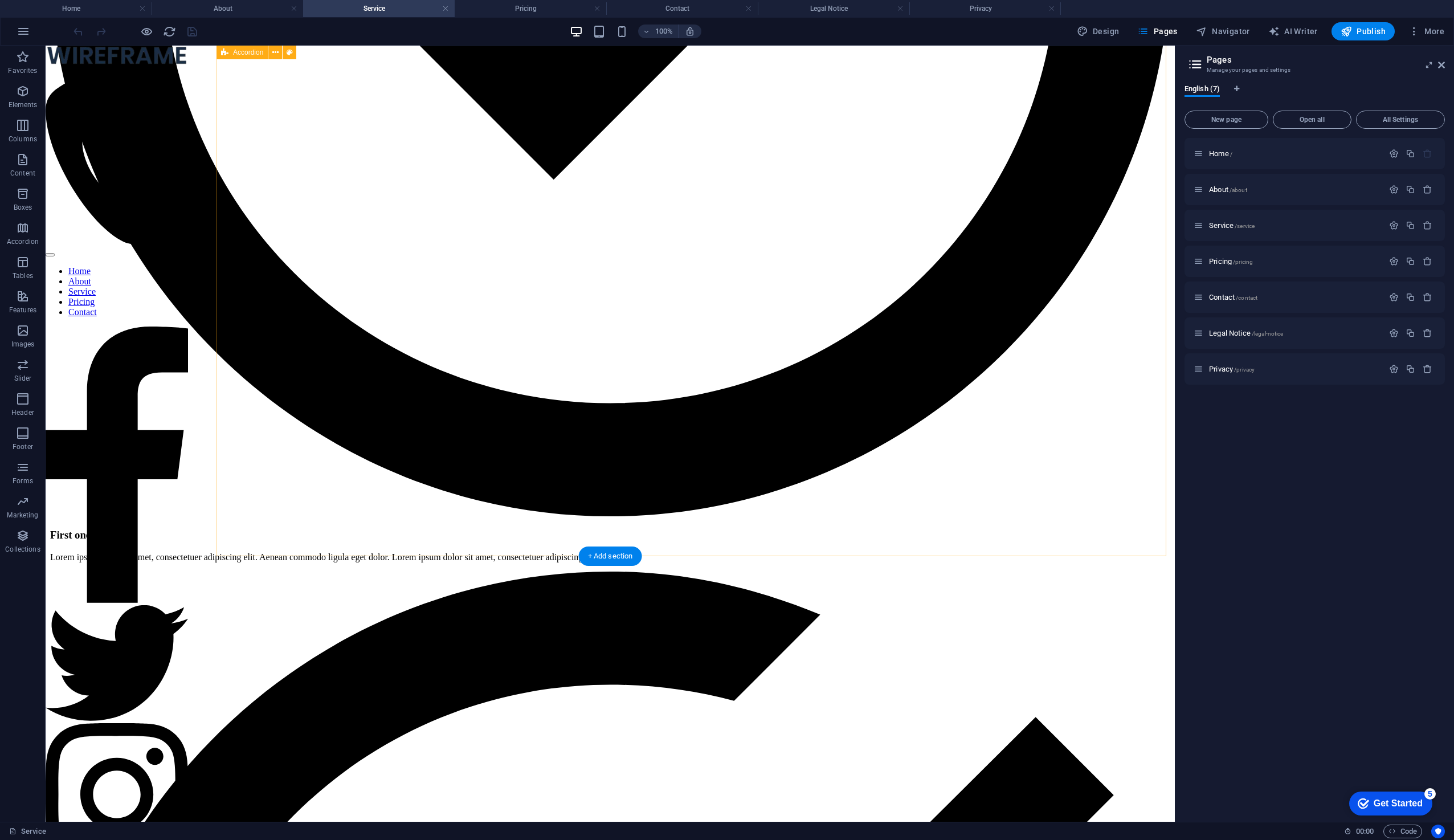
scroll to position [1933, 0]
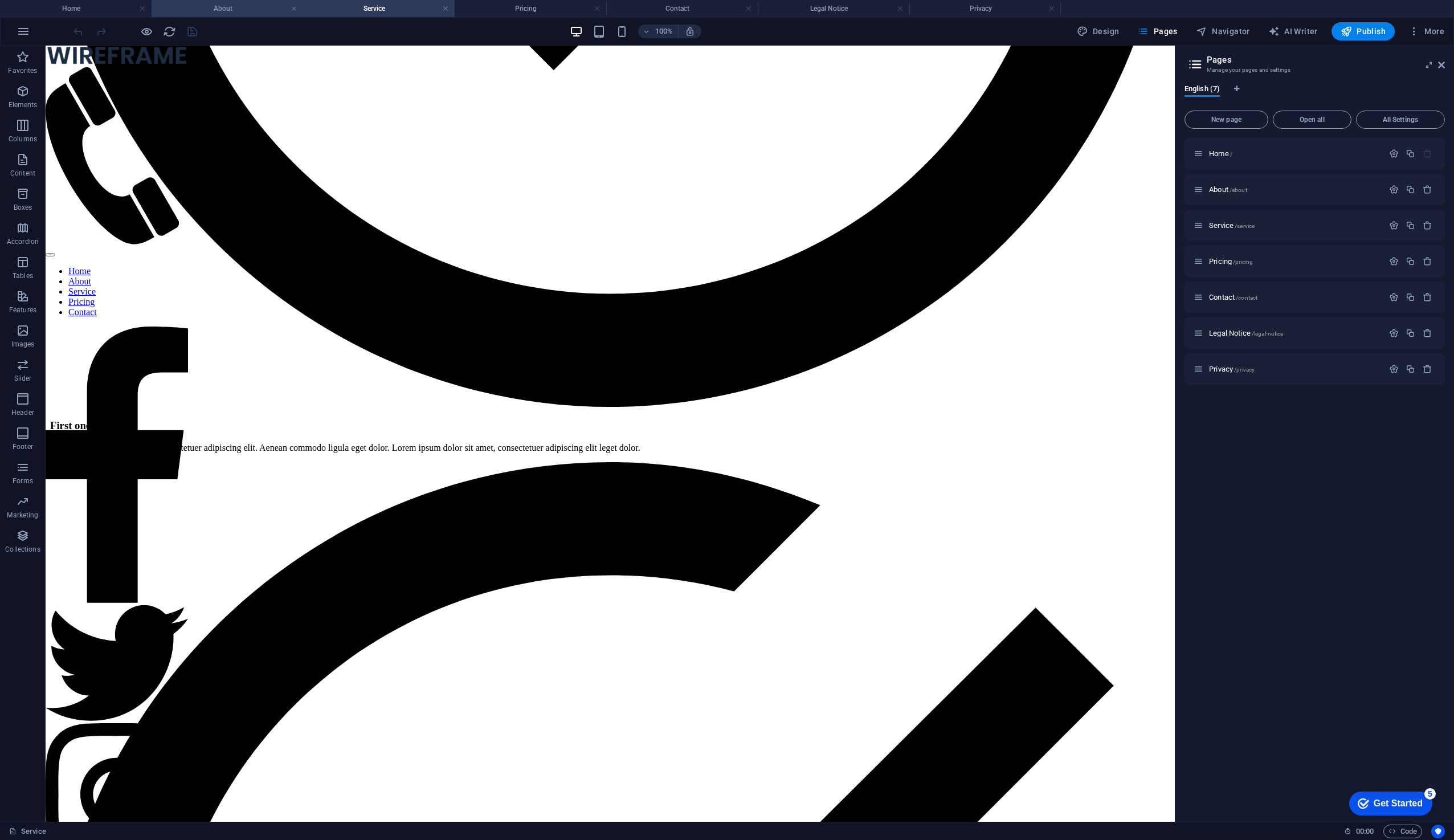
click at [240, 13] on h4 "About" at bounding box center [228, 8] width 152 height 13
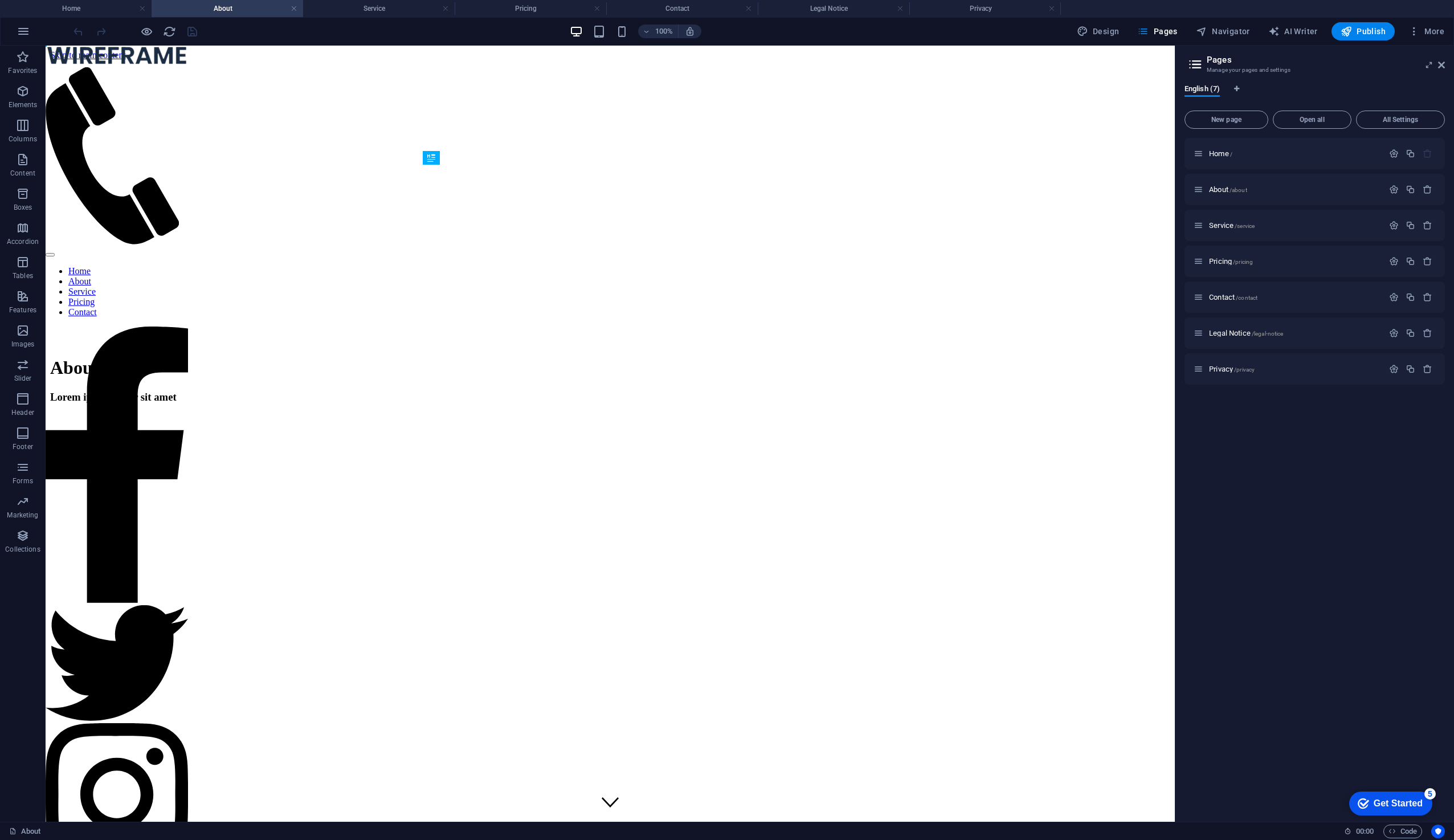
scroll to position [0, 0]
click at [85, 8] on h4 "Home" at bounding box center [76, 8] width 152 height 13
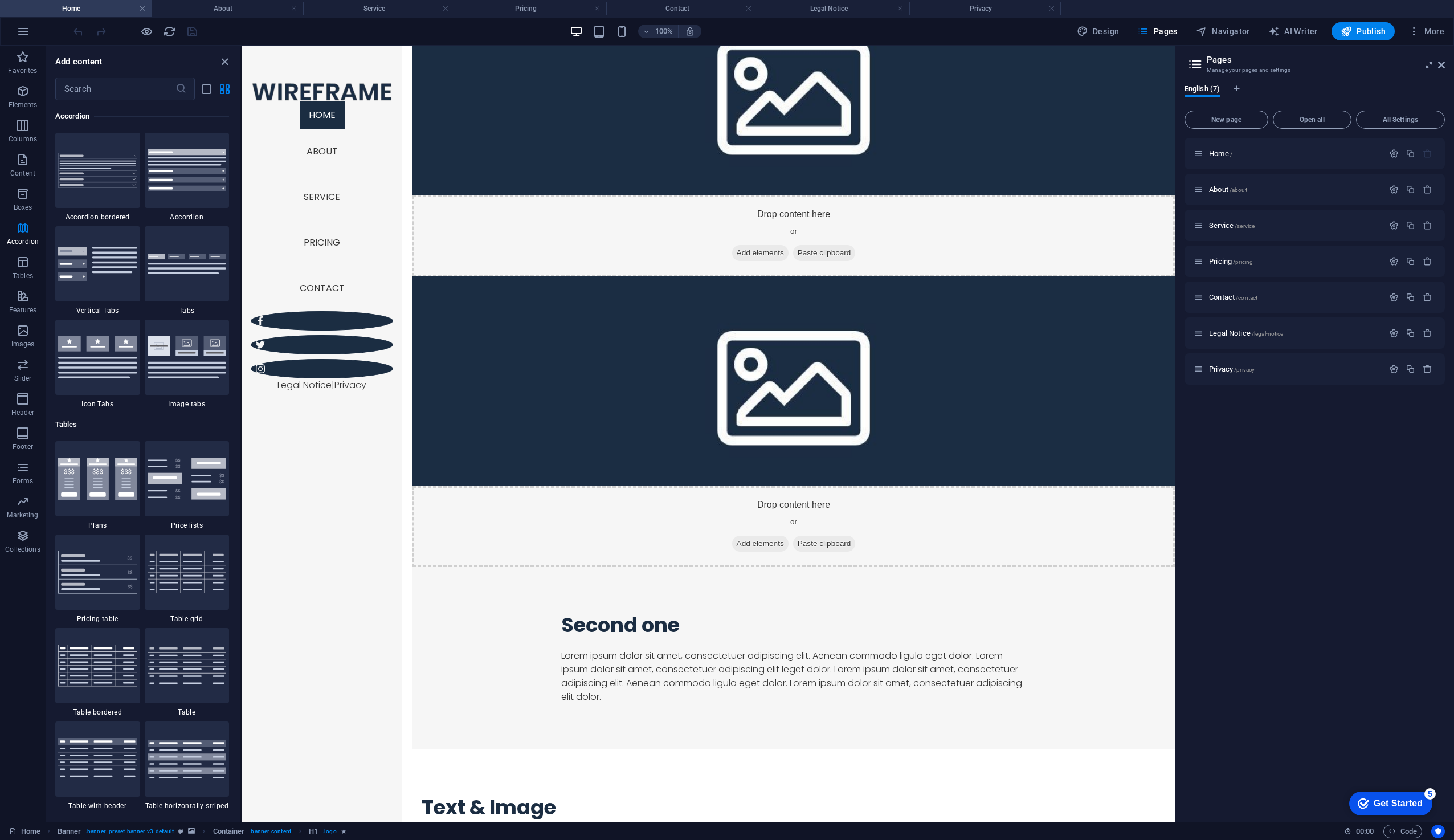
scroll to position [1572, 0]
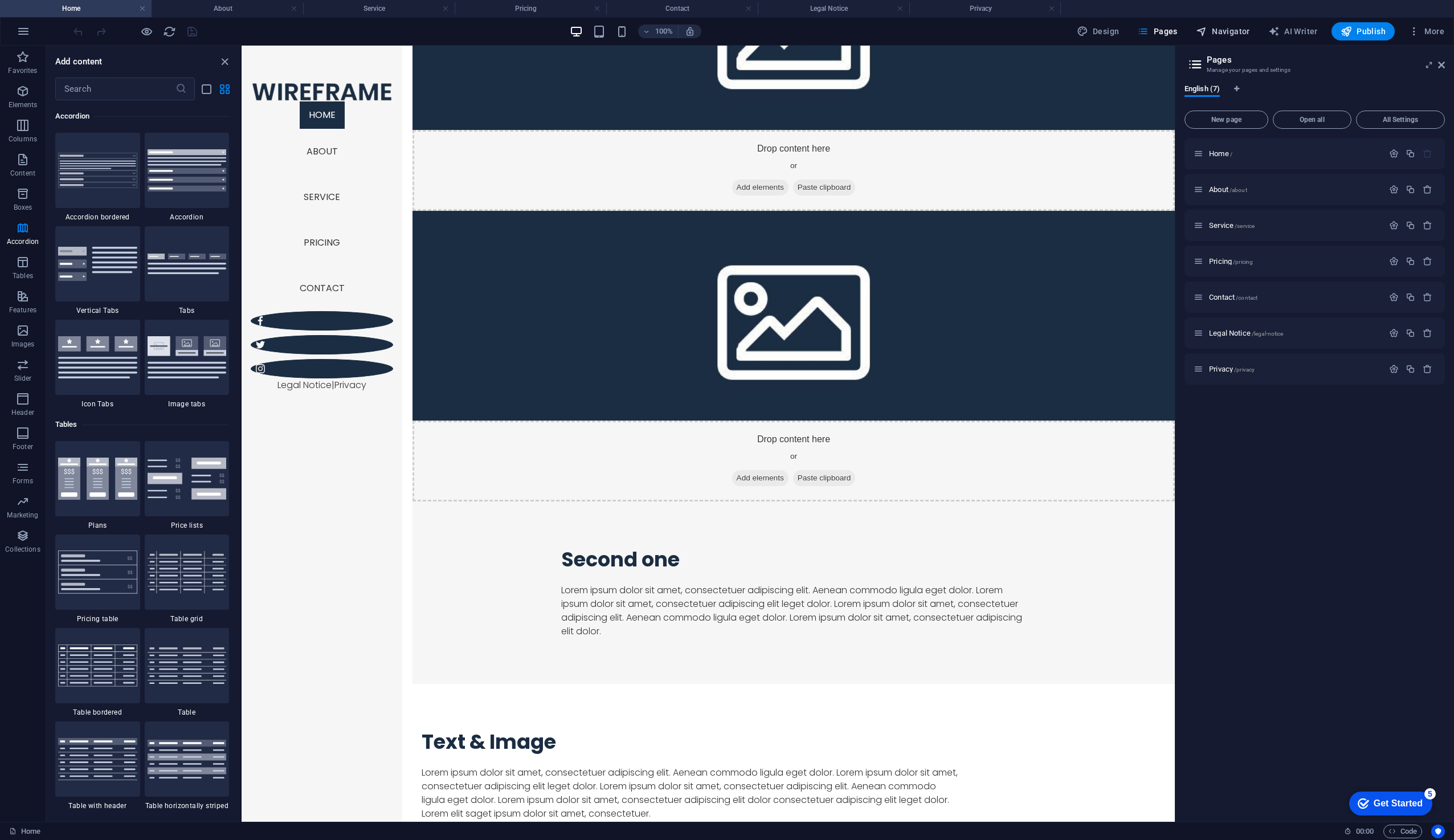
click at [1217, 26] on span "Navigator" at bounding box center [1223, 31] width 54 height 11
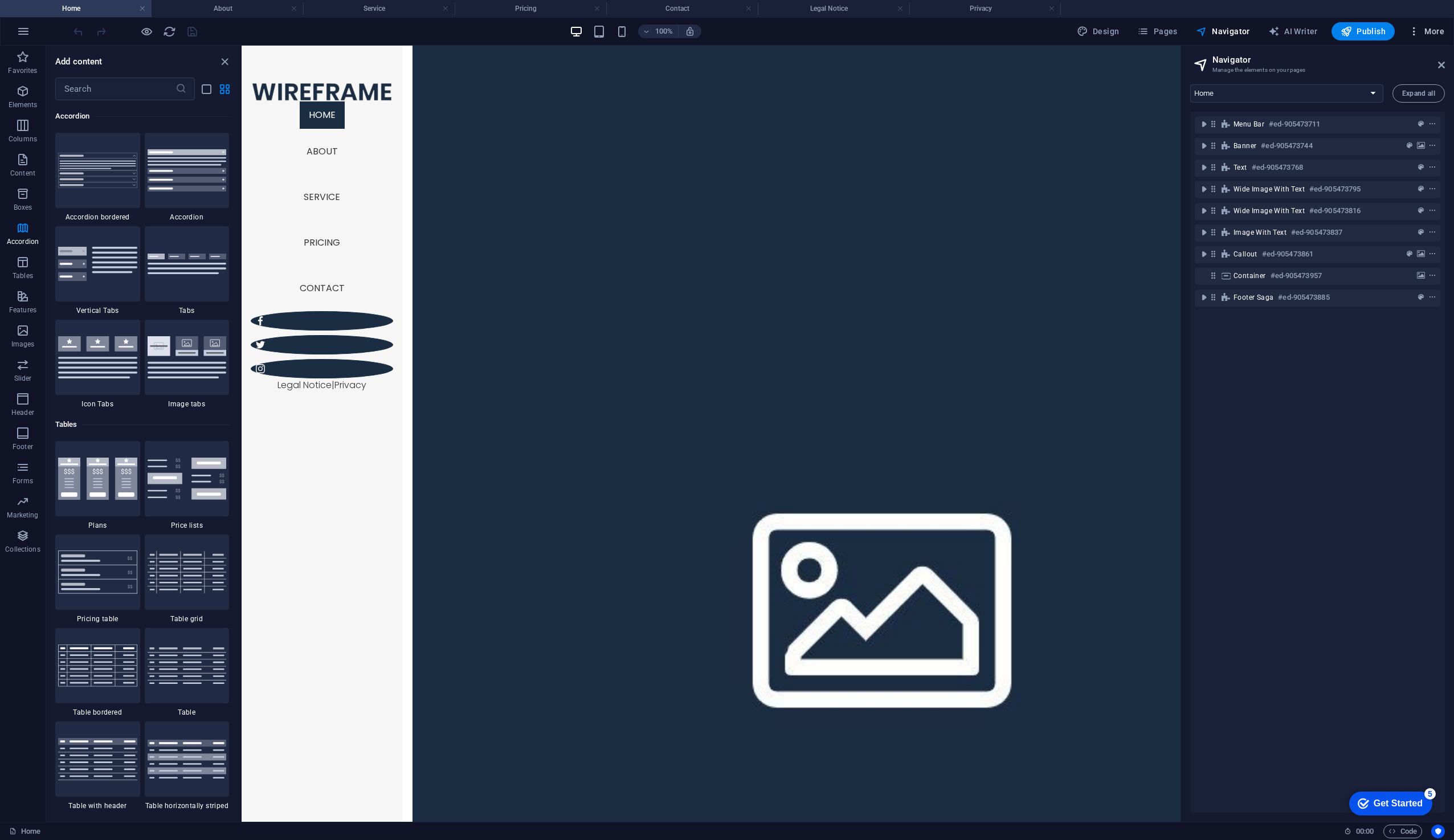
click at [0, 0] on button "More" at bounding box center [0, 0] width 0 height 0
click at [1390, 58] on h6 "Website Settings" at bounding box center [1402, 61] width 68 height 14
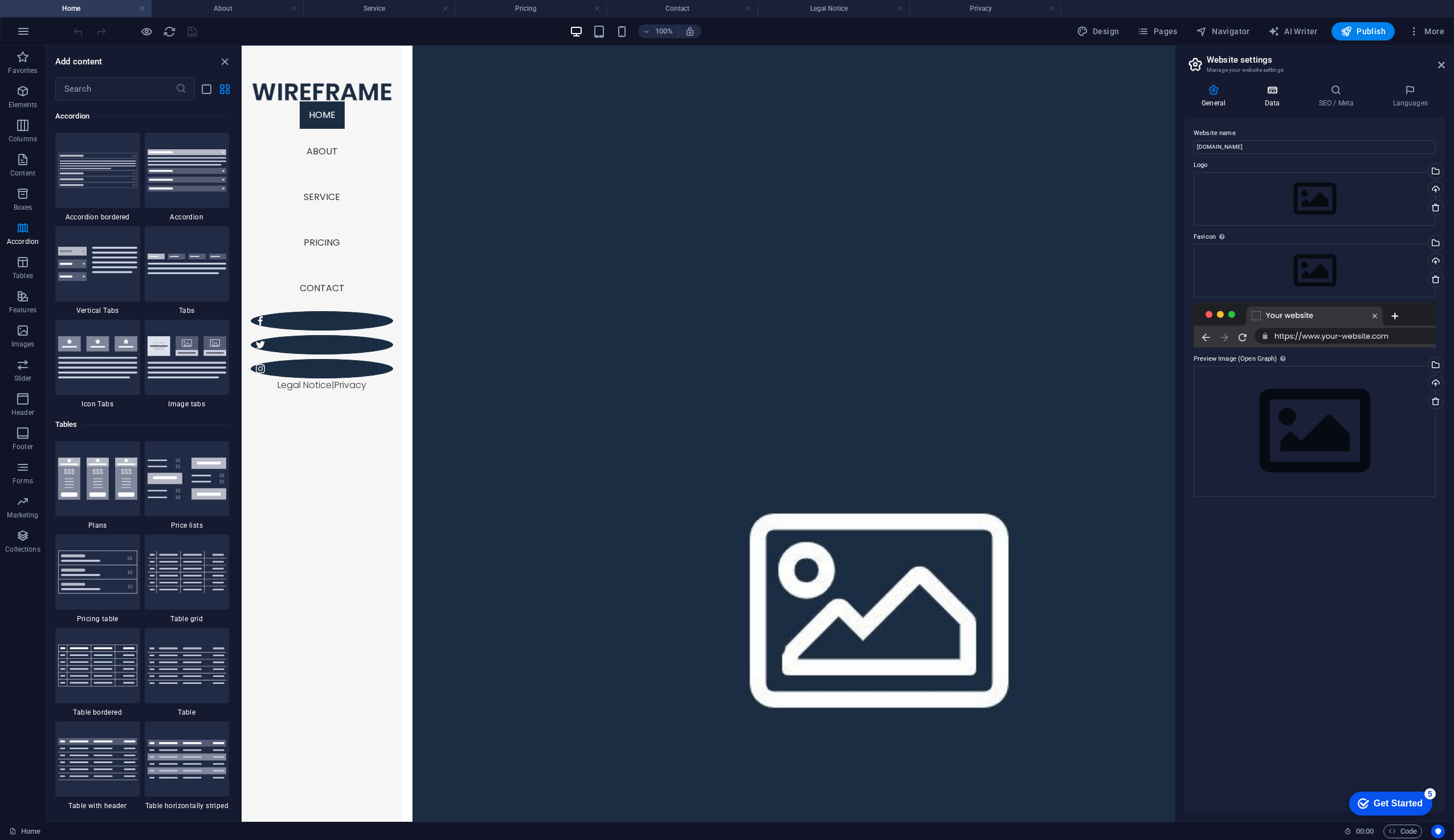
click at [1270, 102] on h4 "Data" at bounding box center [1274, 96] width 54 height 24
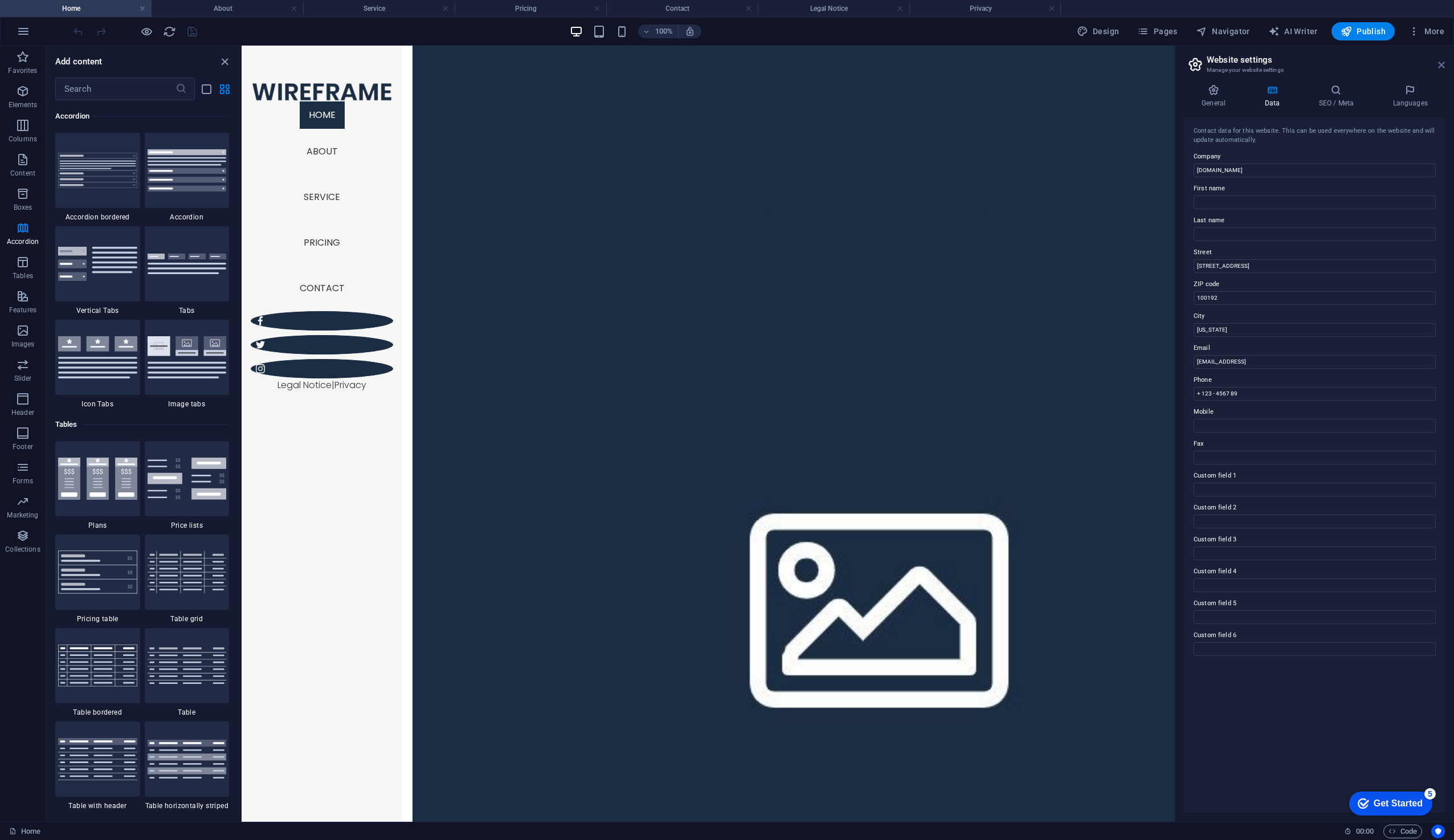
click at [1441, 60] on icon at bounding box center [1441, 65] width 7 height 9
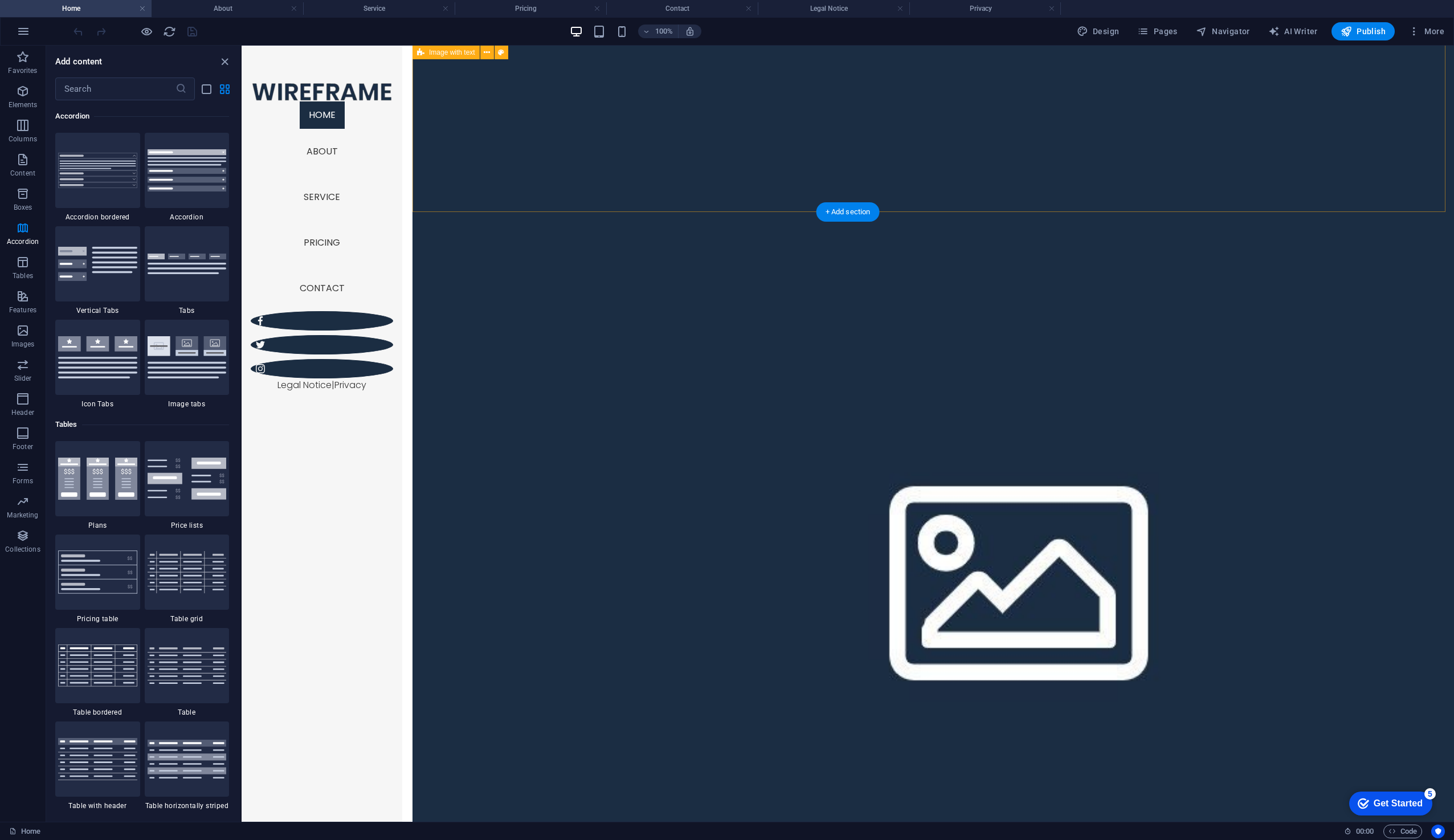
scroll to position [1505, 0]
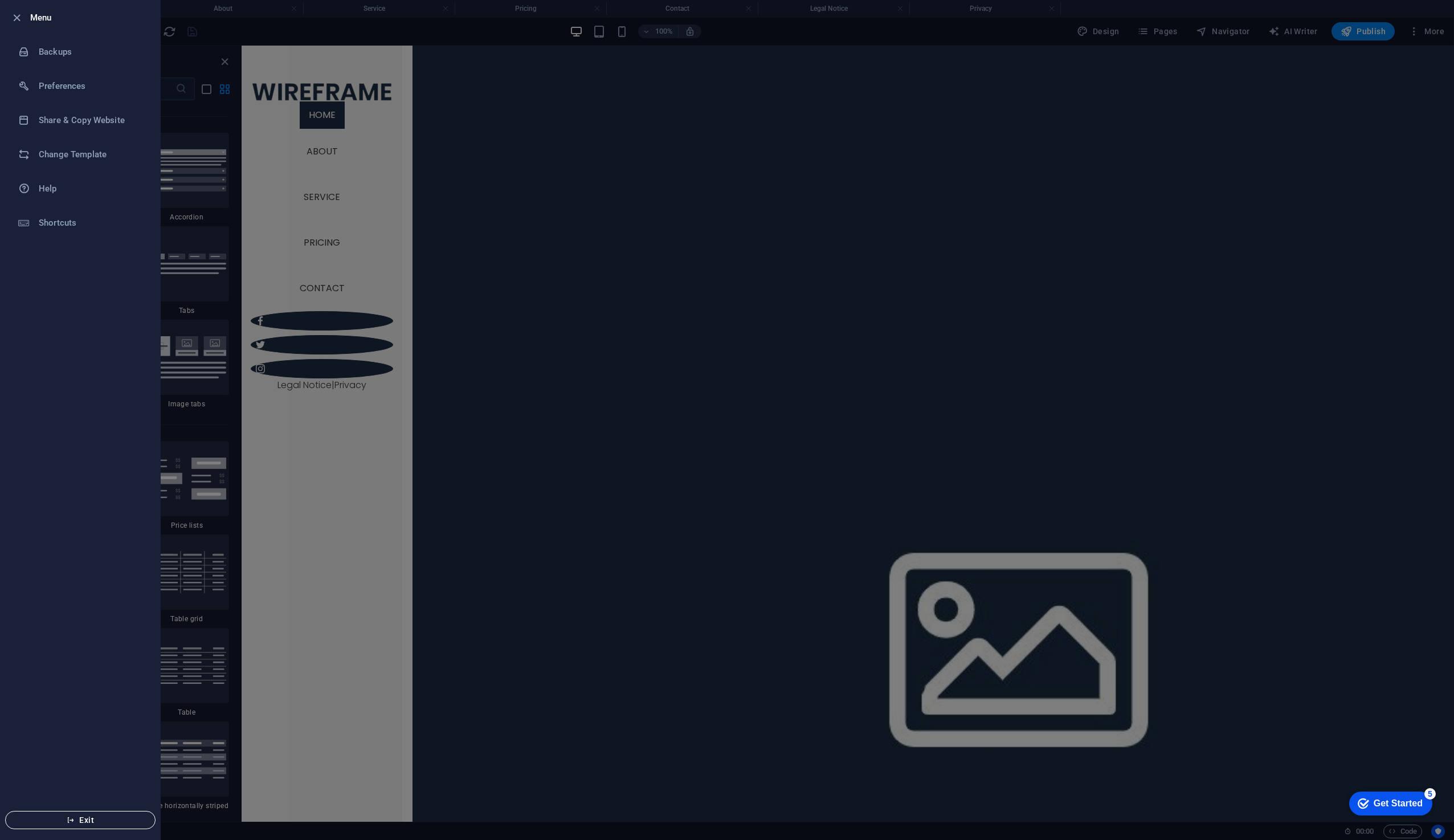
click at [60, 819] on span "Exit" at bounding box center [80, 820] width 131 height 9
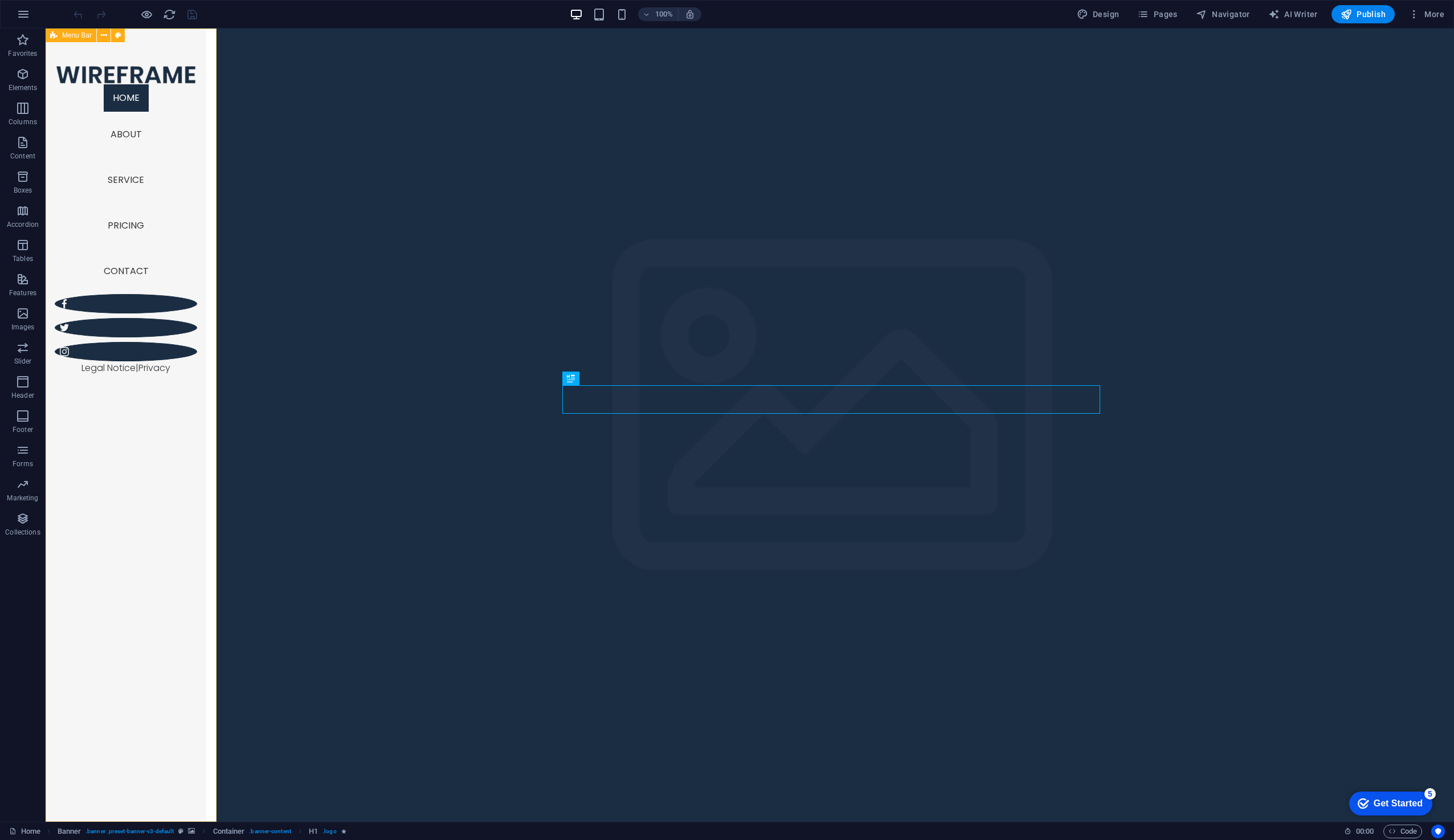
click at [154, 84] on div at bounding box center [126, 75] width 142 height 19
select select "px"
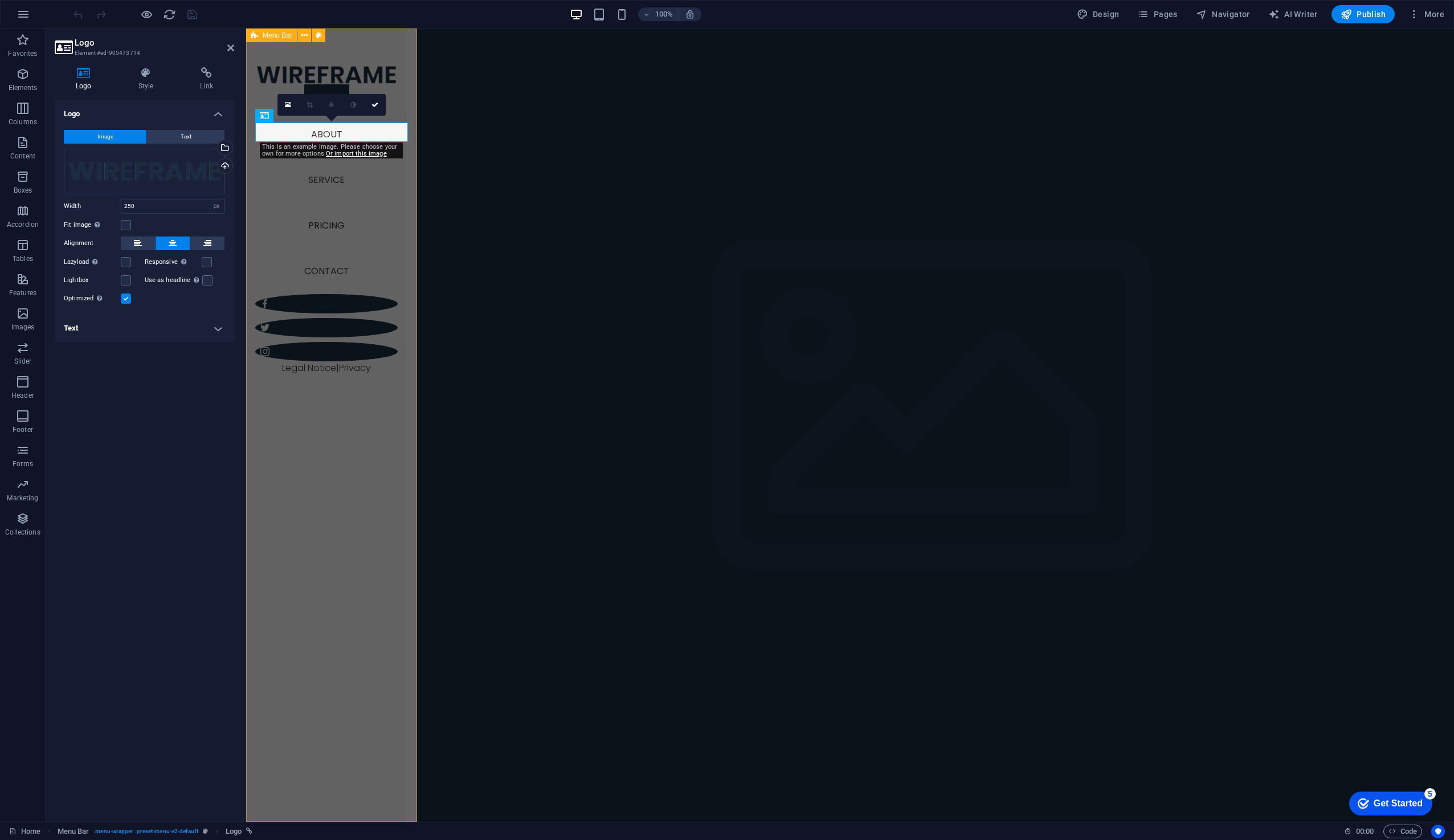
click at [310, 189] on div "Home About Service Pricing Contact Legal Notice | Privacy" at bounding box center [326, 425] width 161 height 793
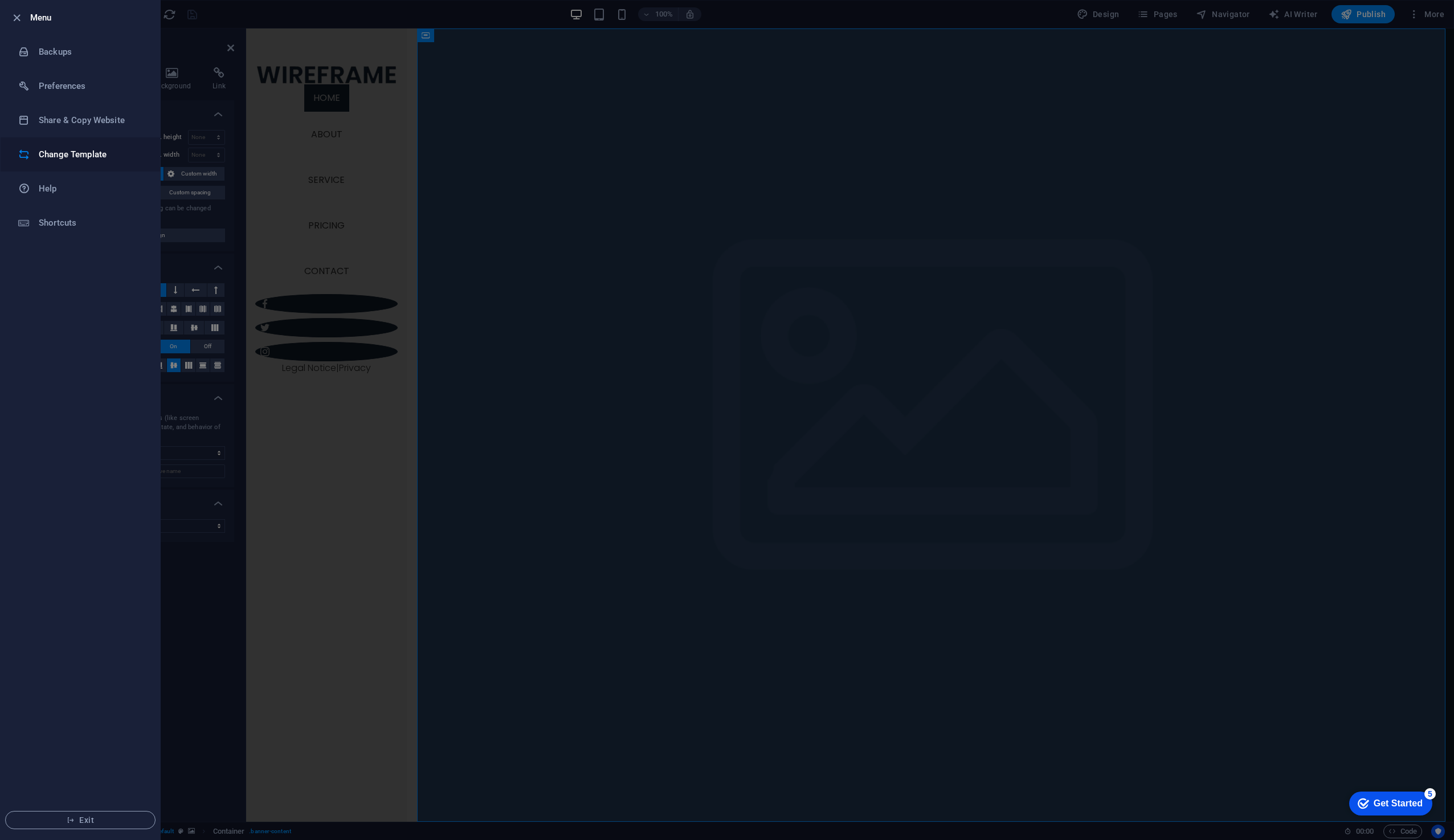
click at [86, 150] on h6 "Change Template" at bounding box center [91, 154] width 105 height 14
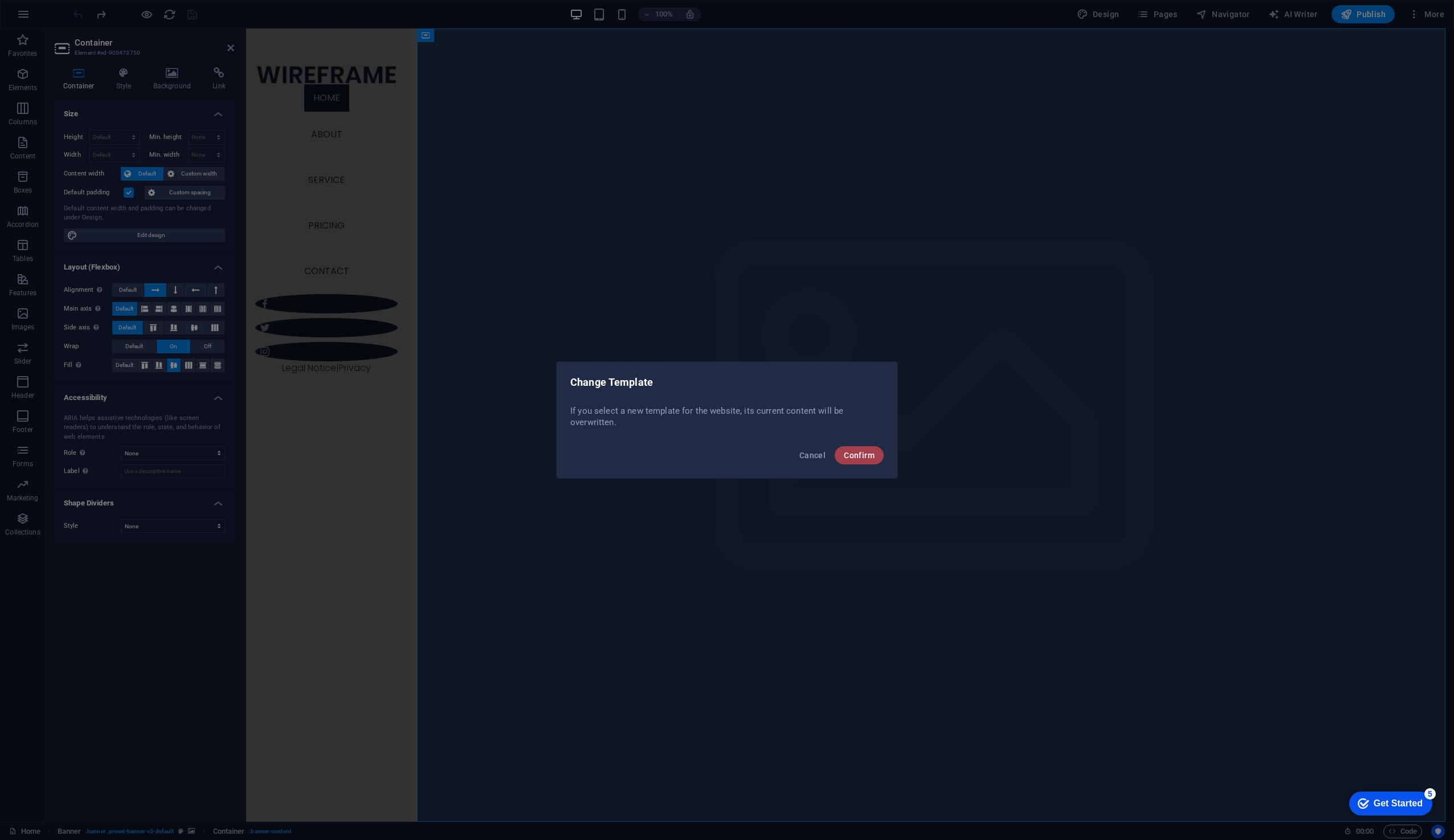
click at [869, 453] on span "Confirm" at bounding box center [859, 455] width 30 height 9
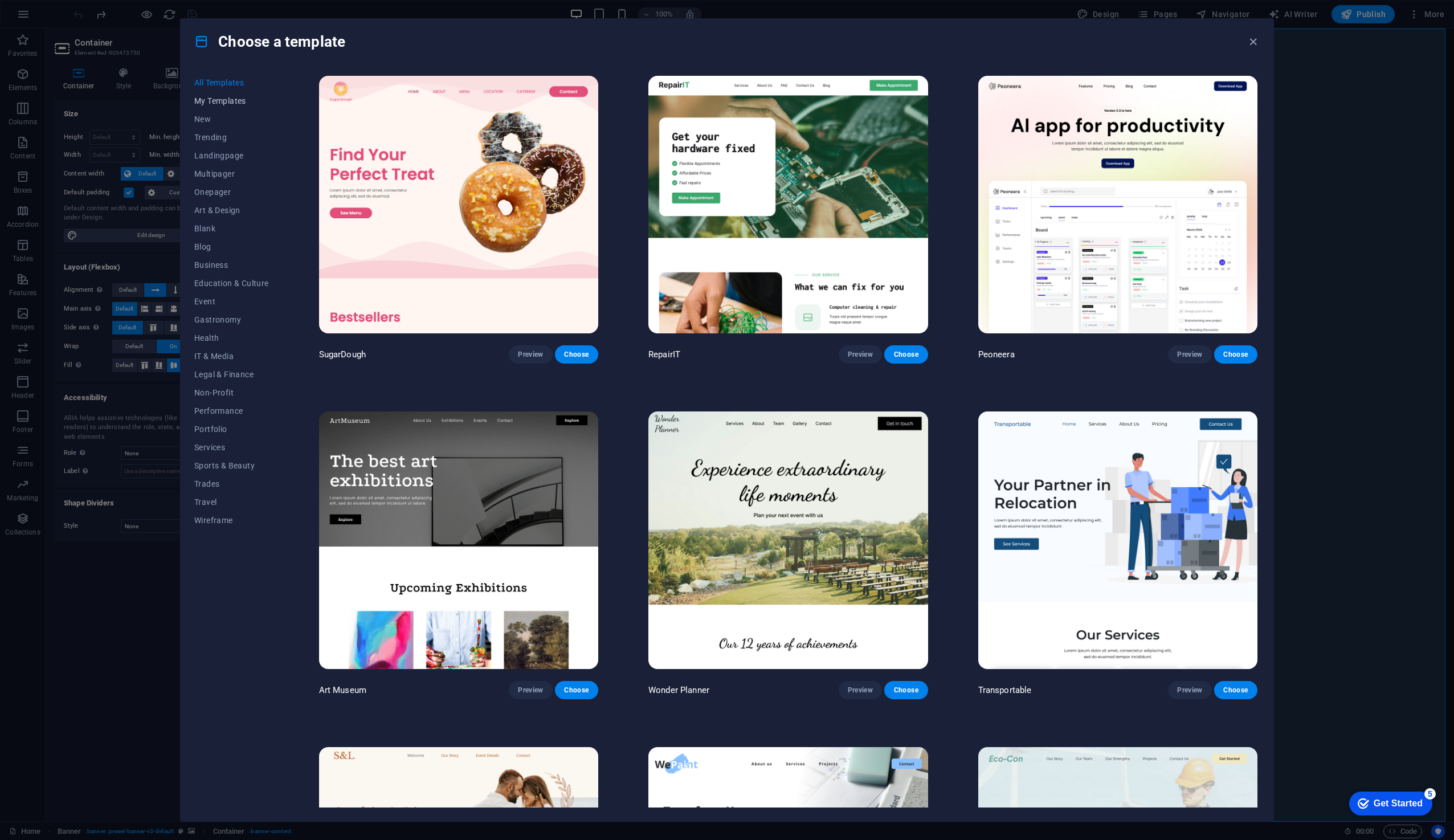
click at [220, 104] on span "My Templates" at bounding box center [231, 100] width 75 height 9
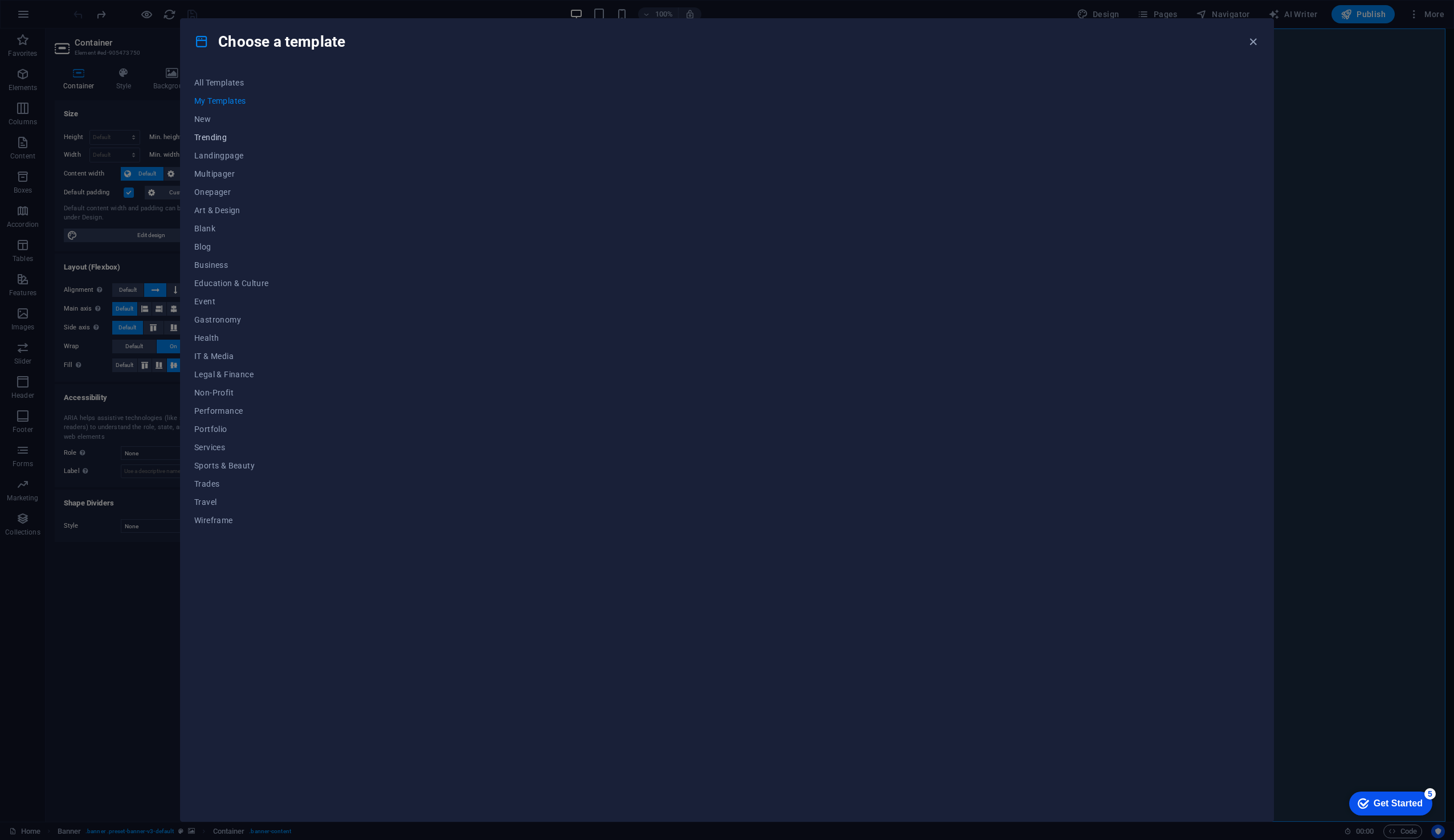
click at [214, 136] on span "Trending" at bounding box center [231, 137] width 75 height 9
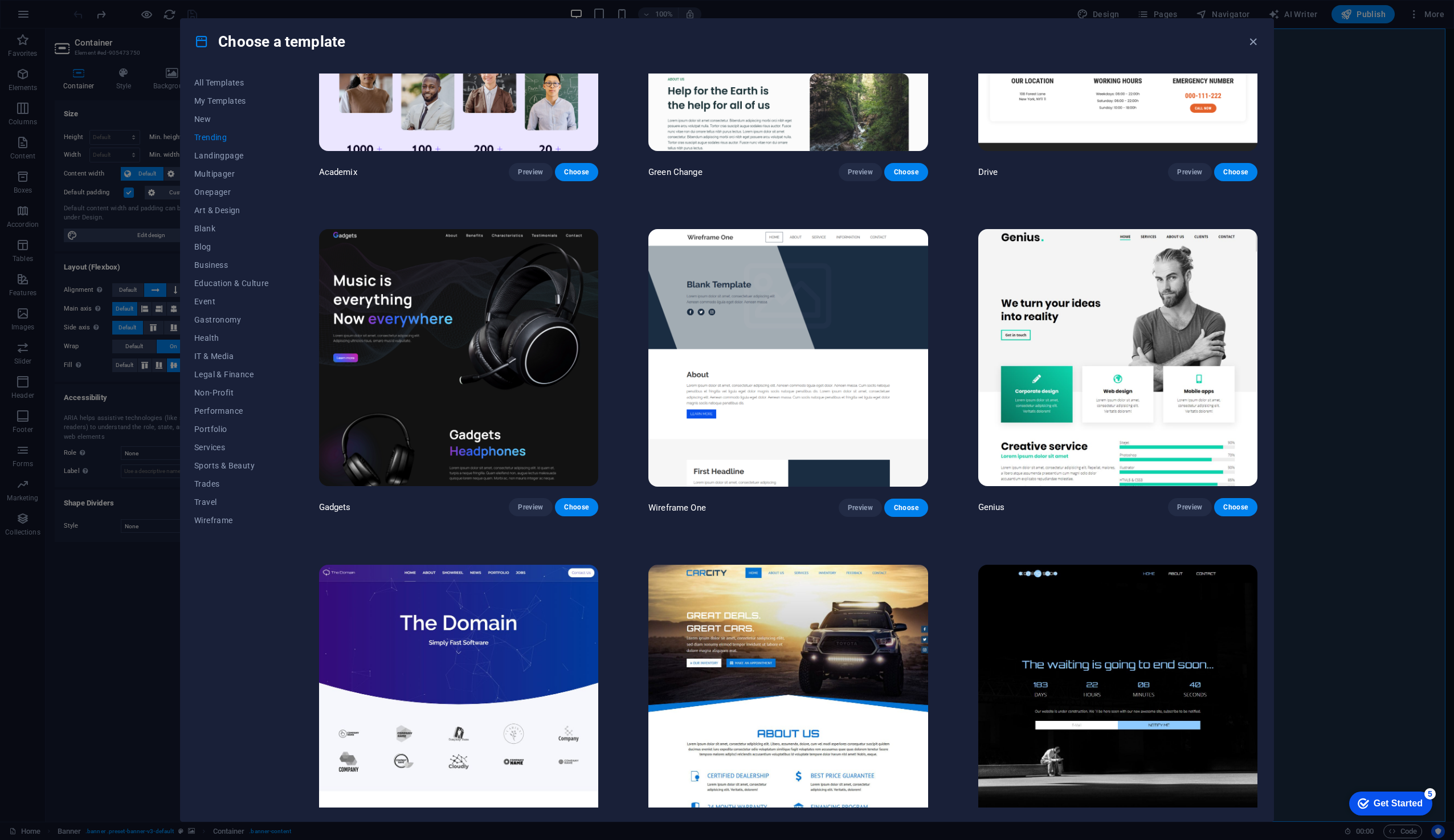
scroll to position [855, 0]
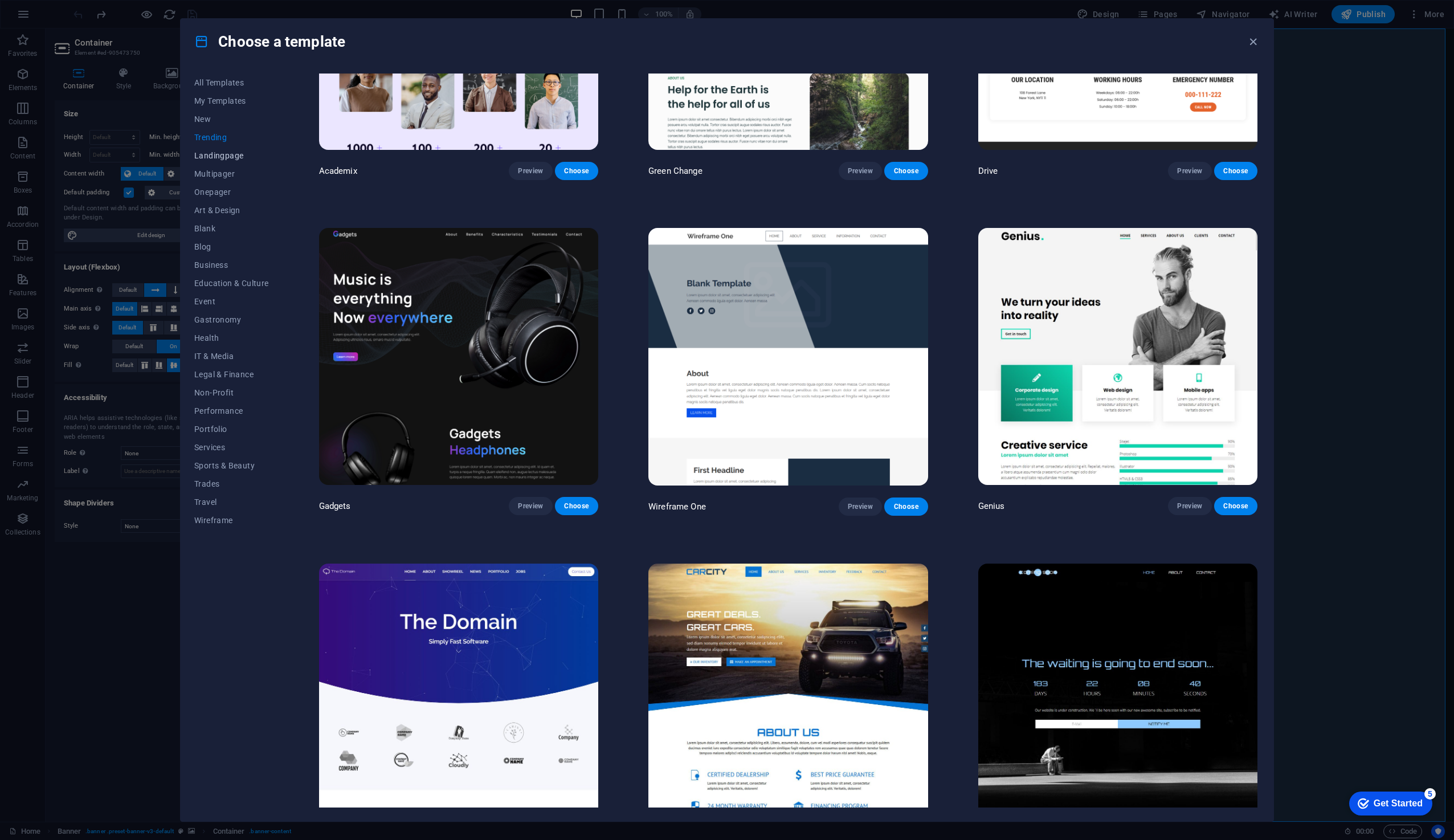
click at [236, 162] on button "Landingpage" at bounding box center [231, 155] width 75 height 18
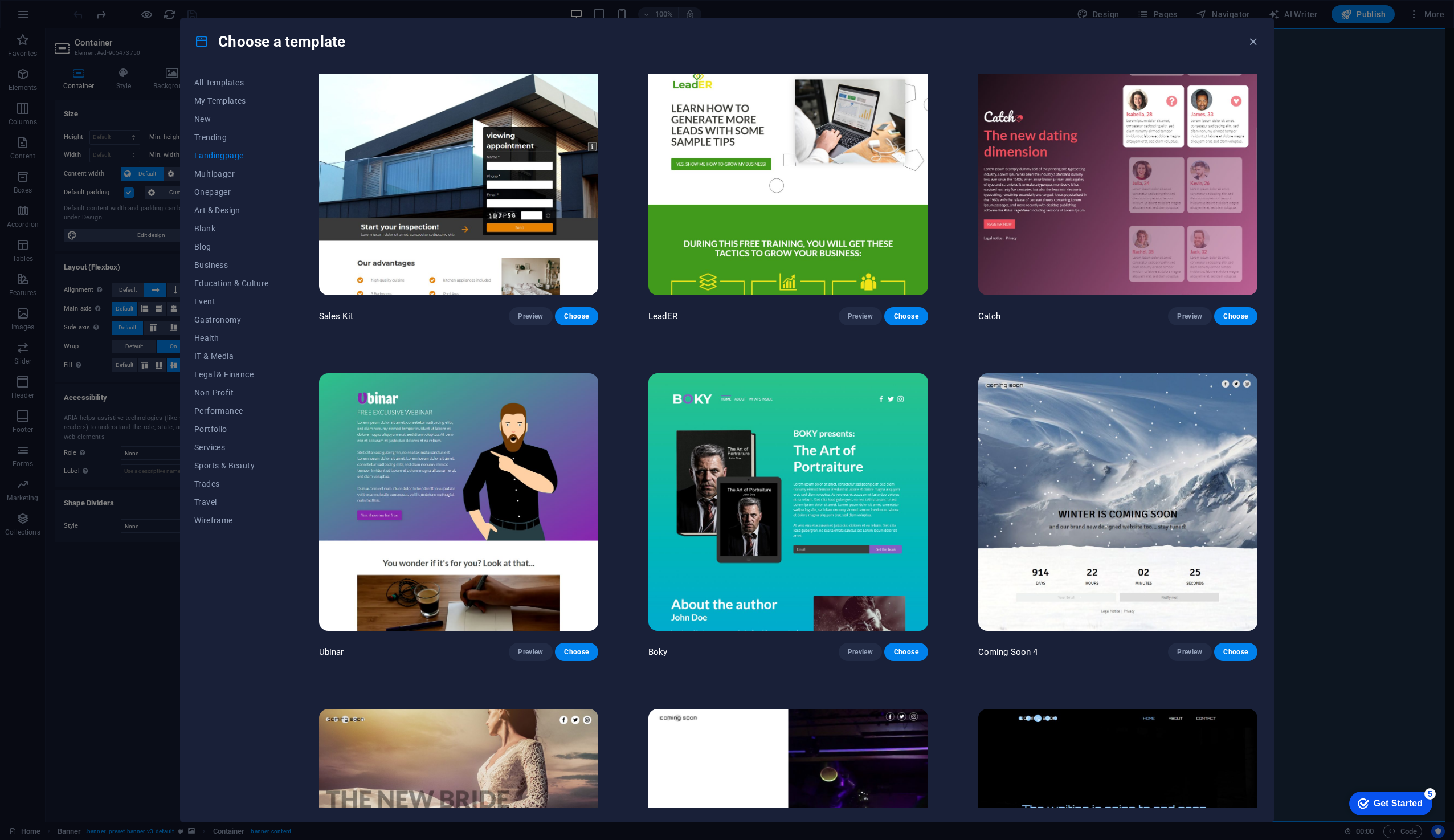
scroll to position [2229, 0]
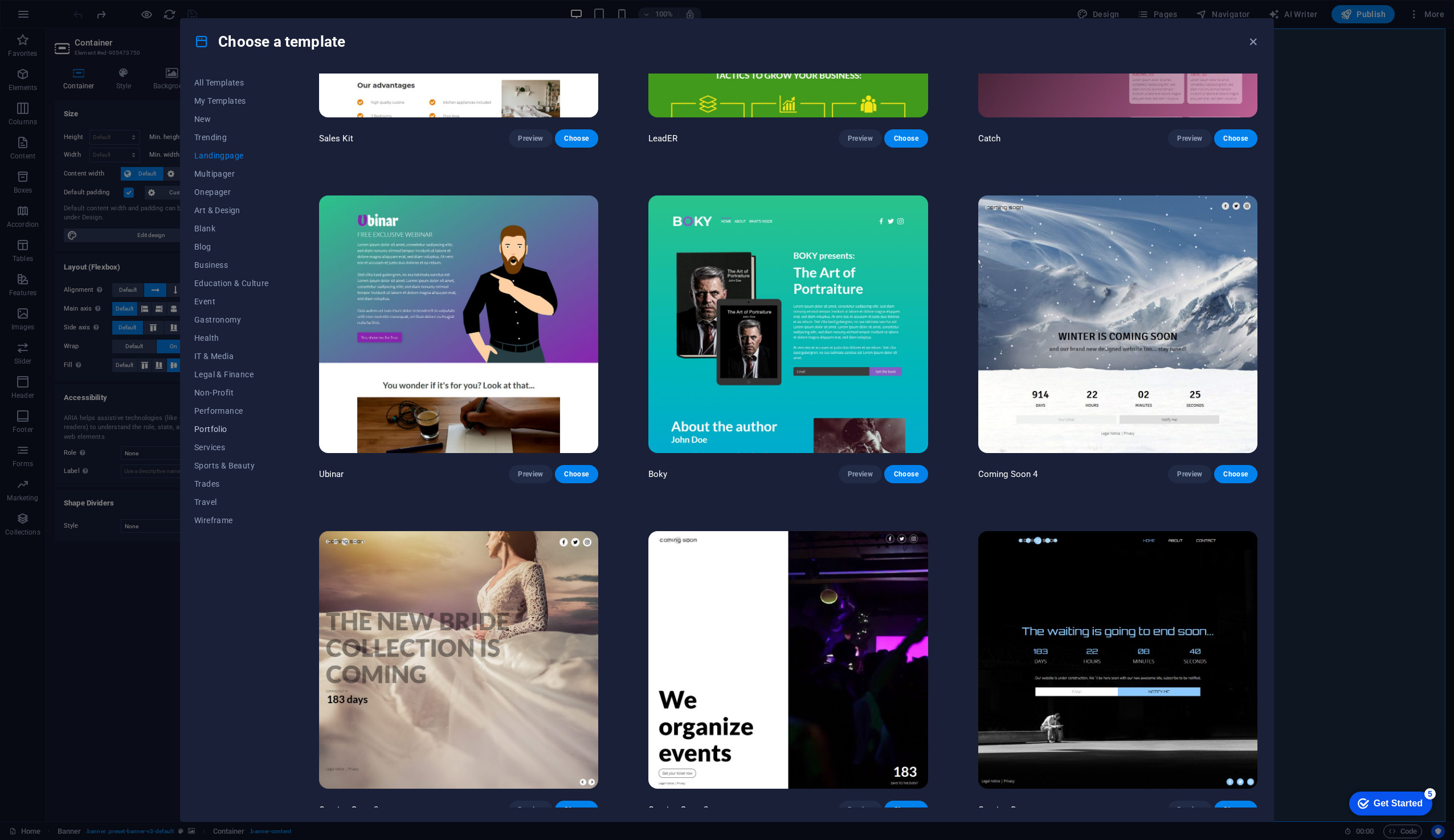
click at [217, 430] on span "Portfolio" at bounding box center [231, 429] width 75 height 9
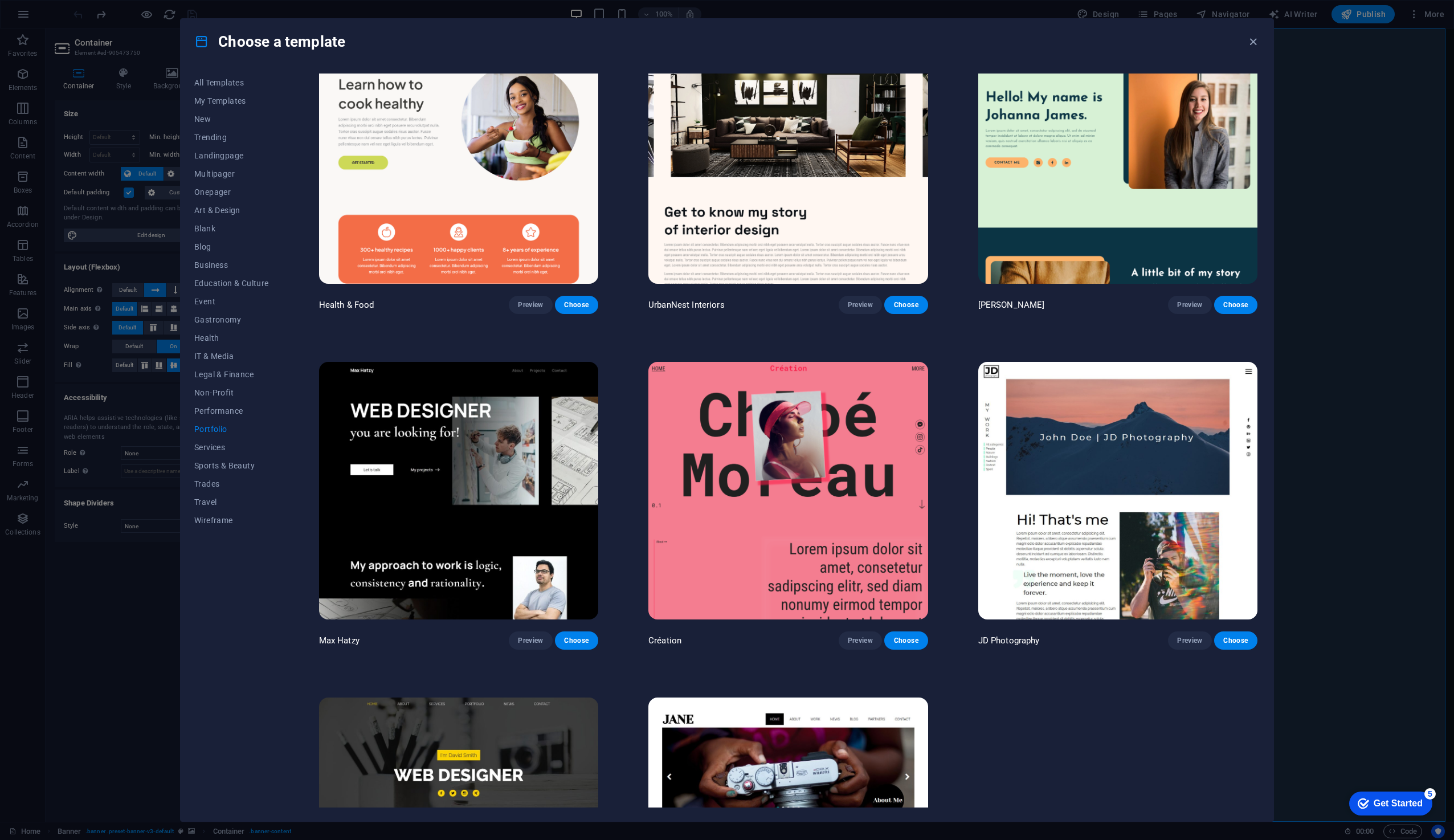
scroll to position [0, 0]
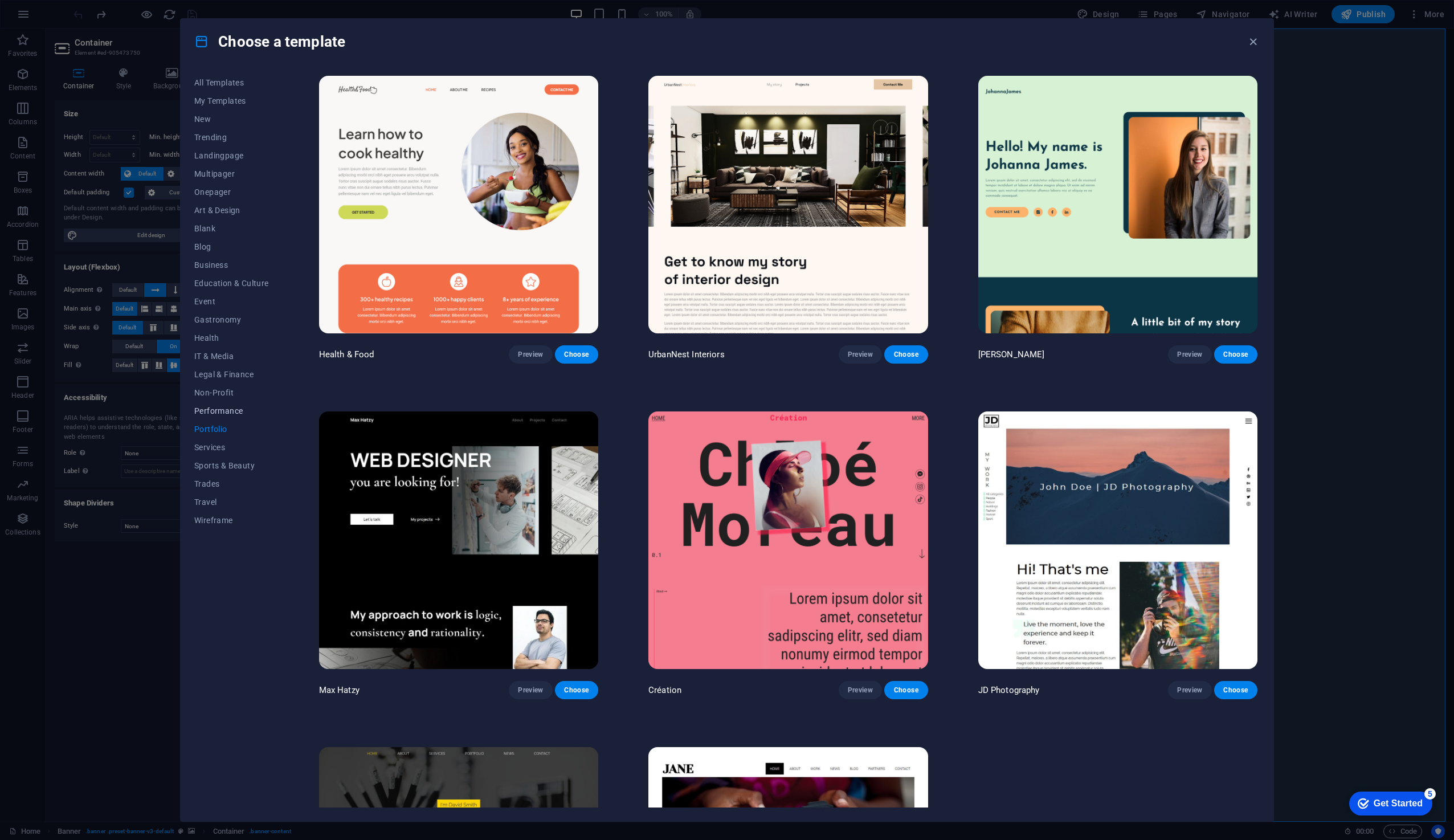
click at [221, 414] on span "Performance" at bounding box center [231, 411] width 75 height 9
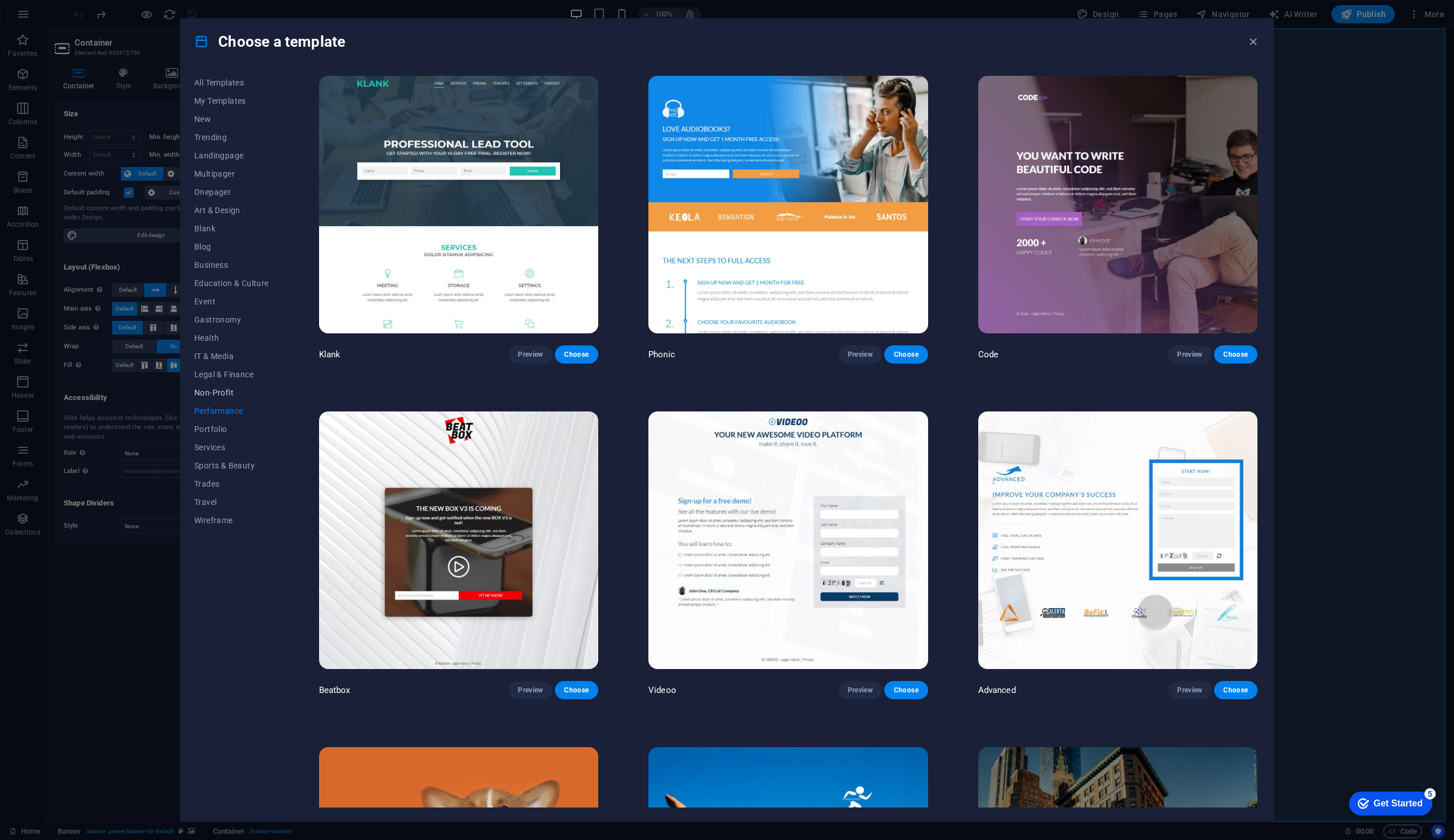
click at [219, 397] on button "Non-Profit" at bounding box center [231, 392] width 75 height 18
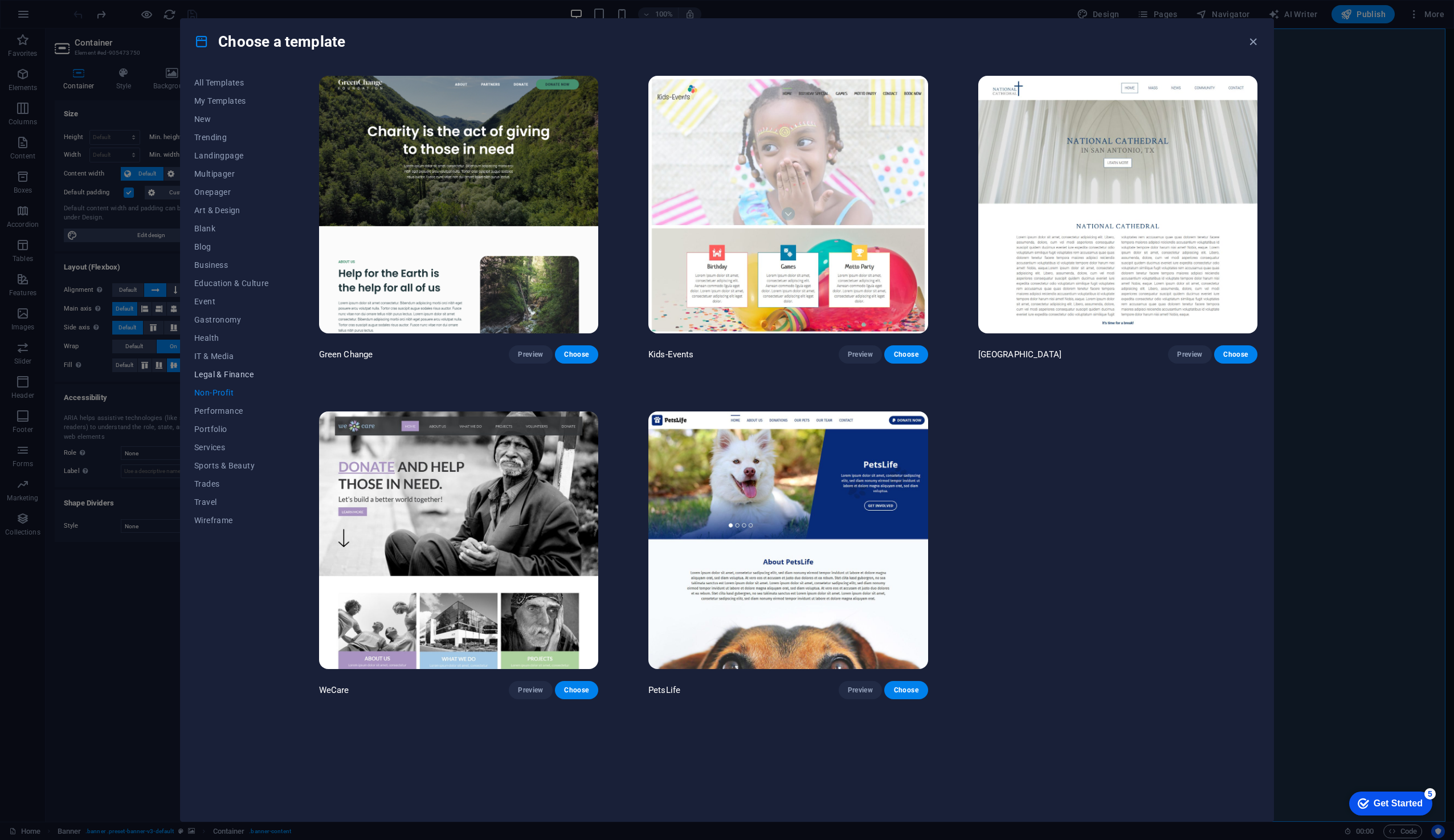
click at [224, 381] on button "Legal & Finance" at bounding box center [231, 374] width 75 height 18
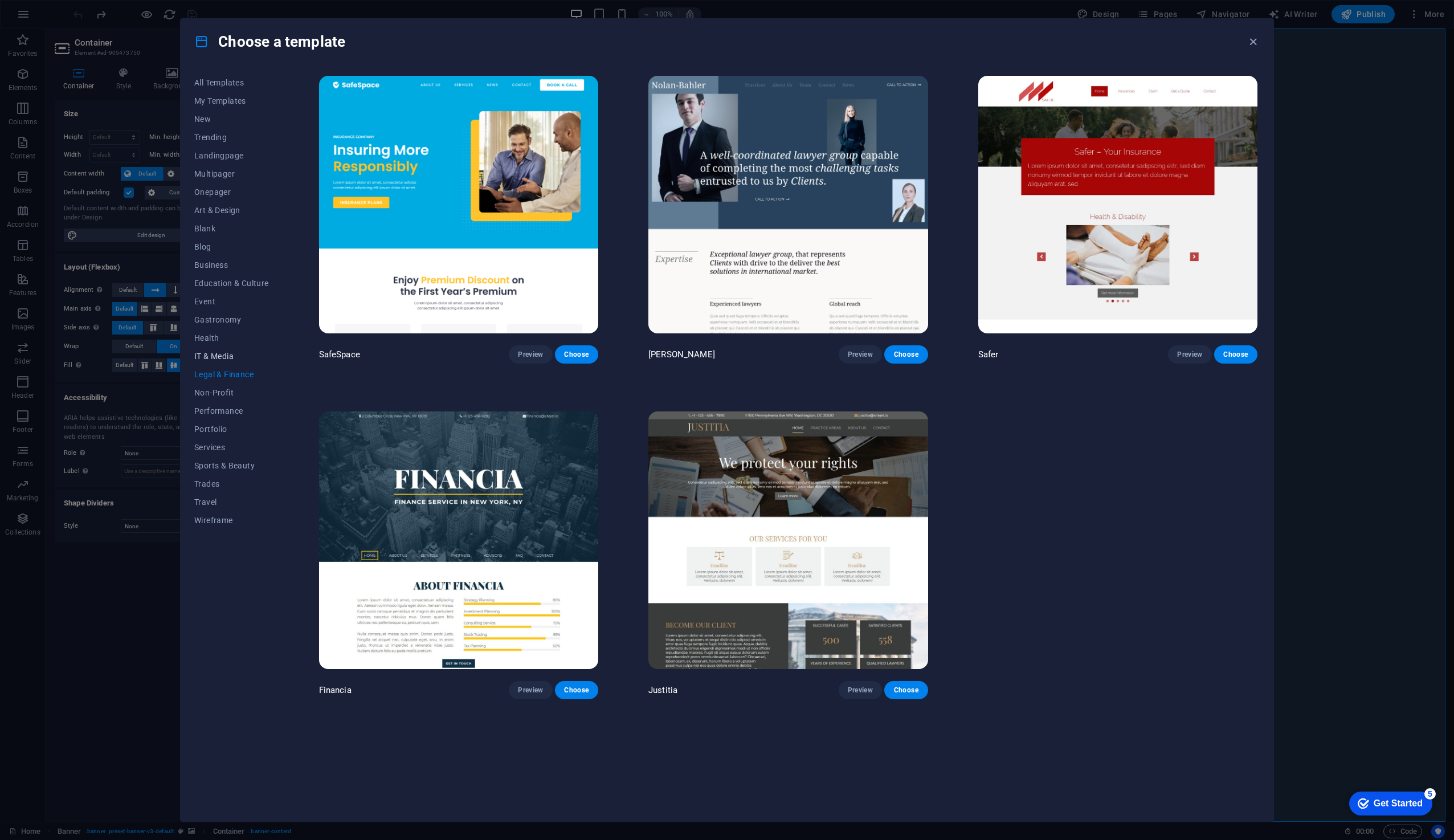
click at [222, 361] on button "IT & Media" at bounding box center [231, 356] width 75 height 18
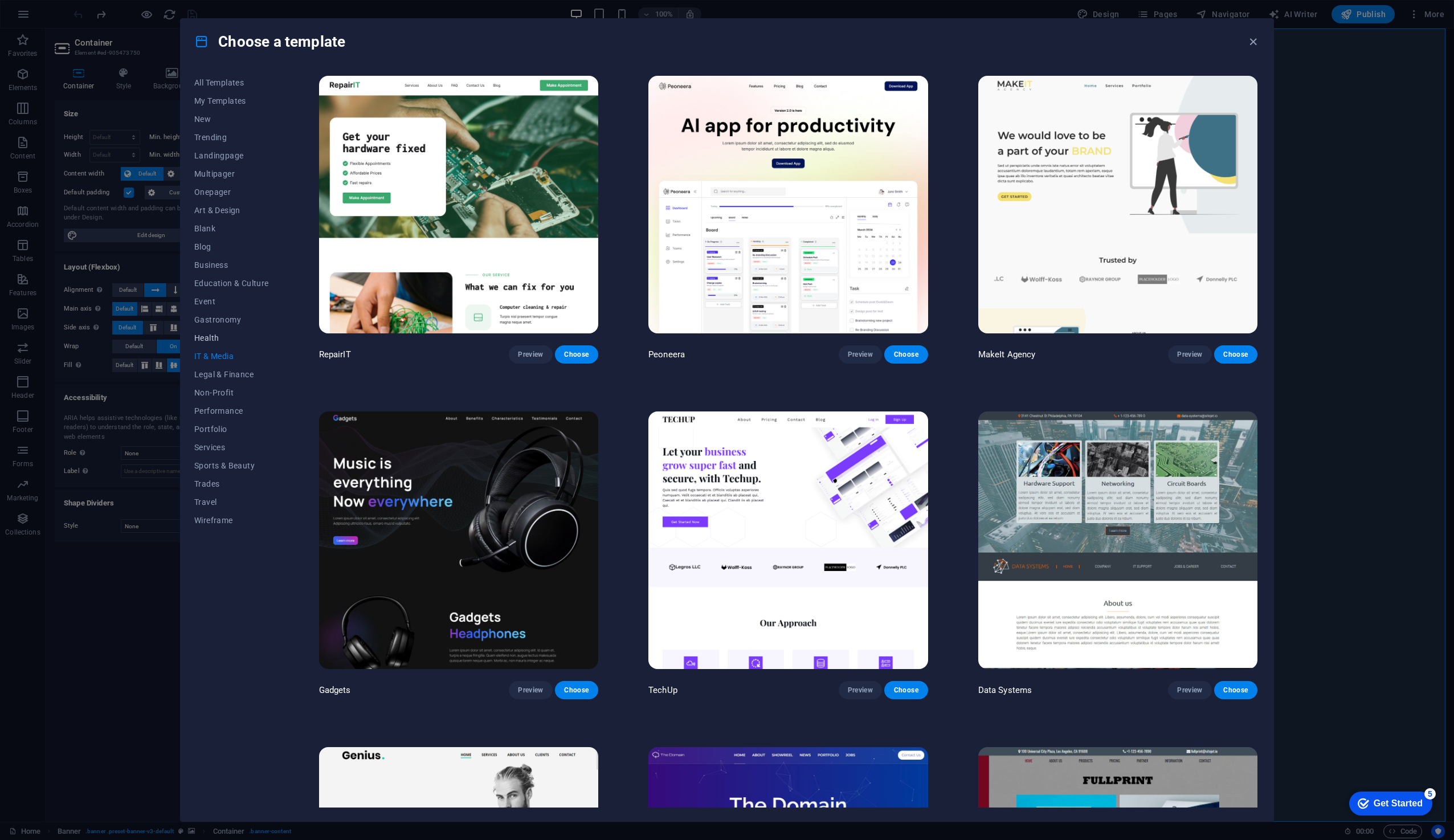
click at [211, 330] on button "Health" at bounding box center [231, 338] width 75 height 18
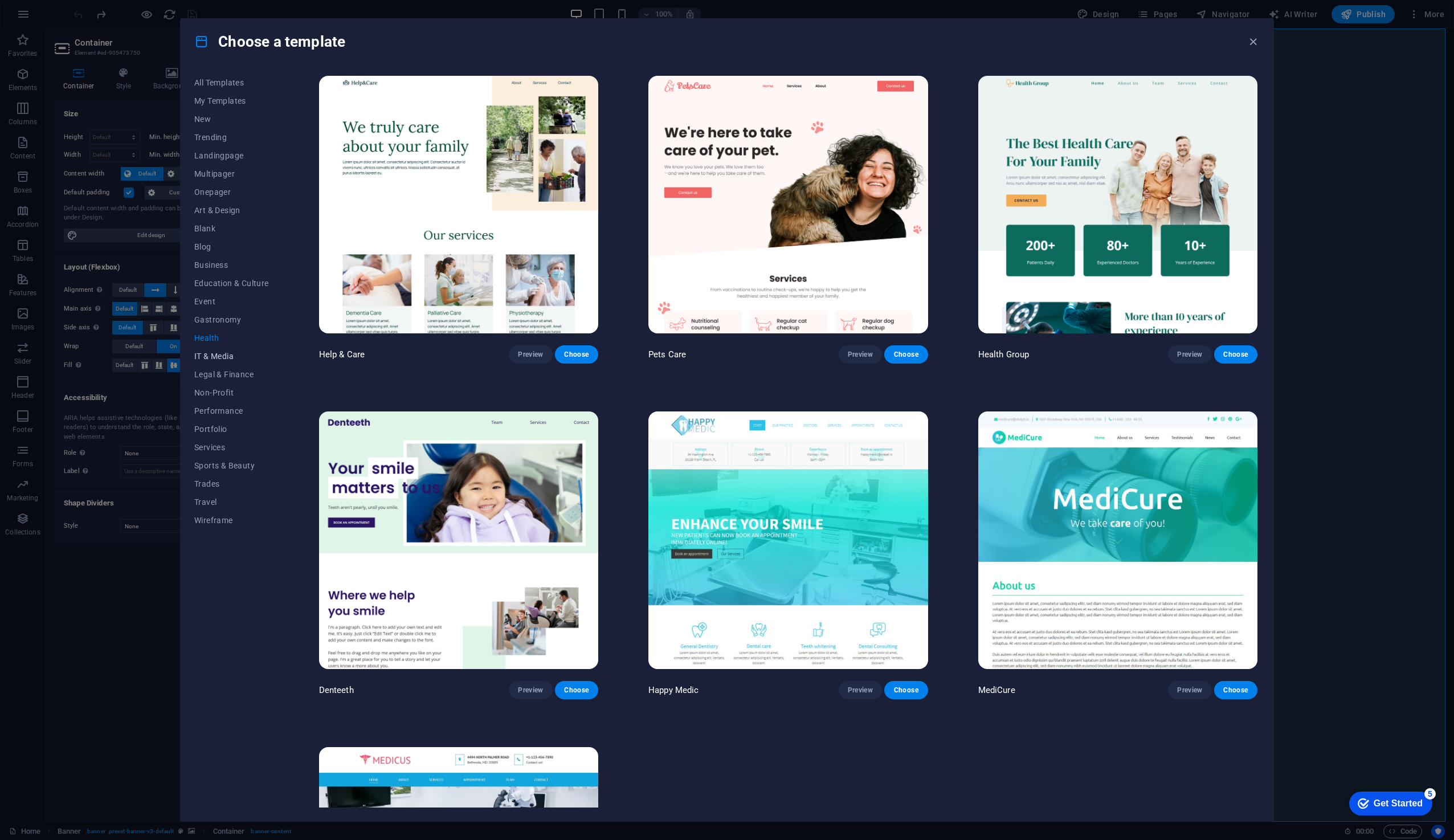
click at [217, 353] on span "IT & Media" at bounding box center [231, 356] width 75 height 9
